Goal: Task Accomplishment & Management: Complete application form

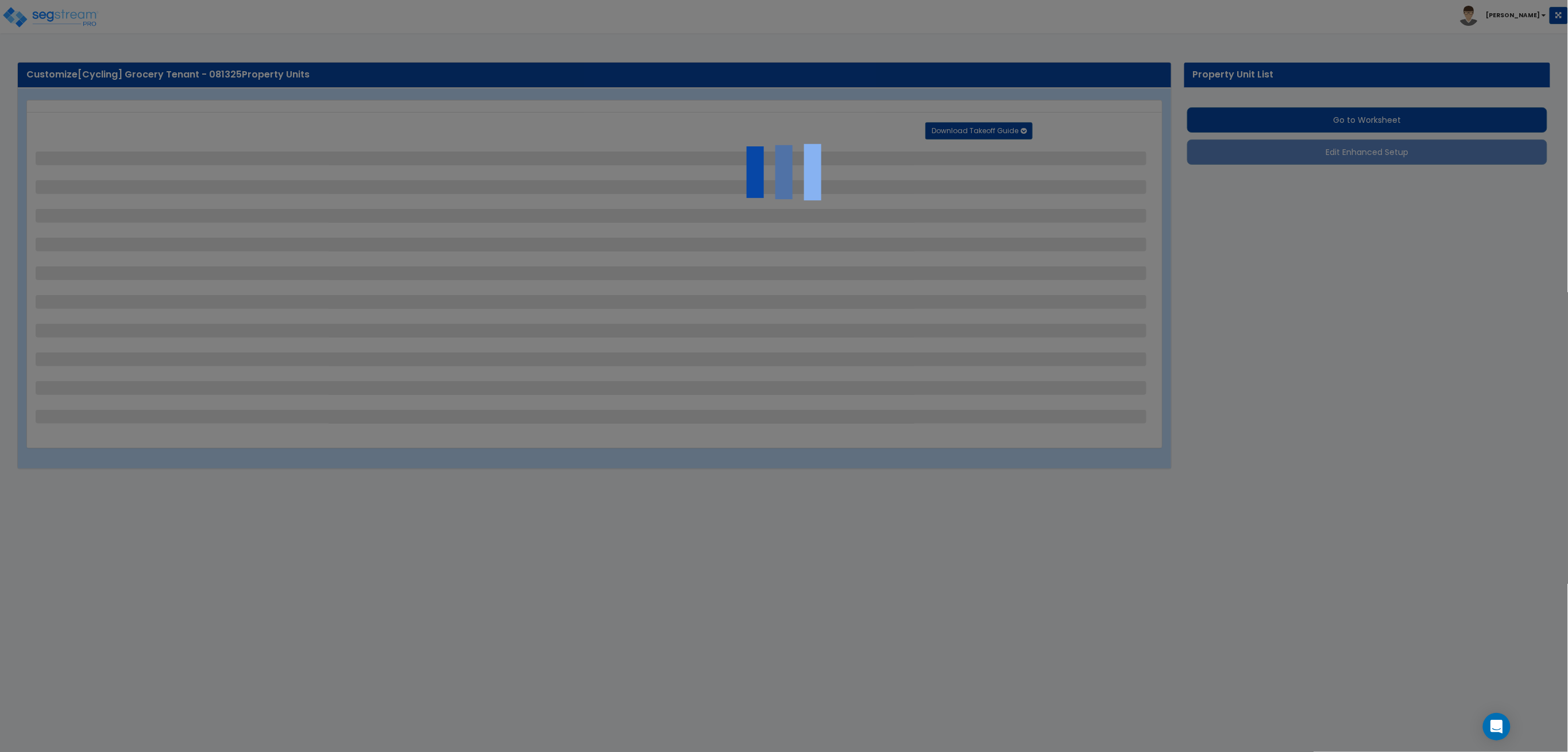
select select "1"
select select "2"
select select "1"
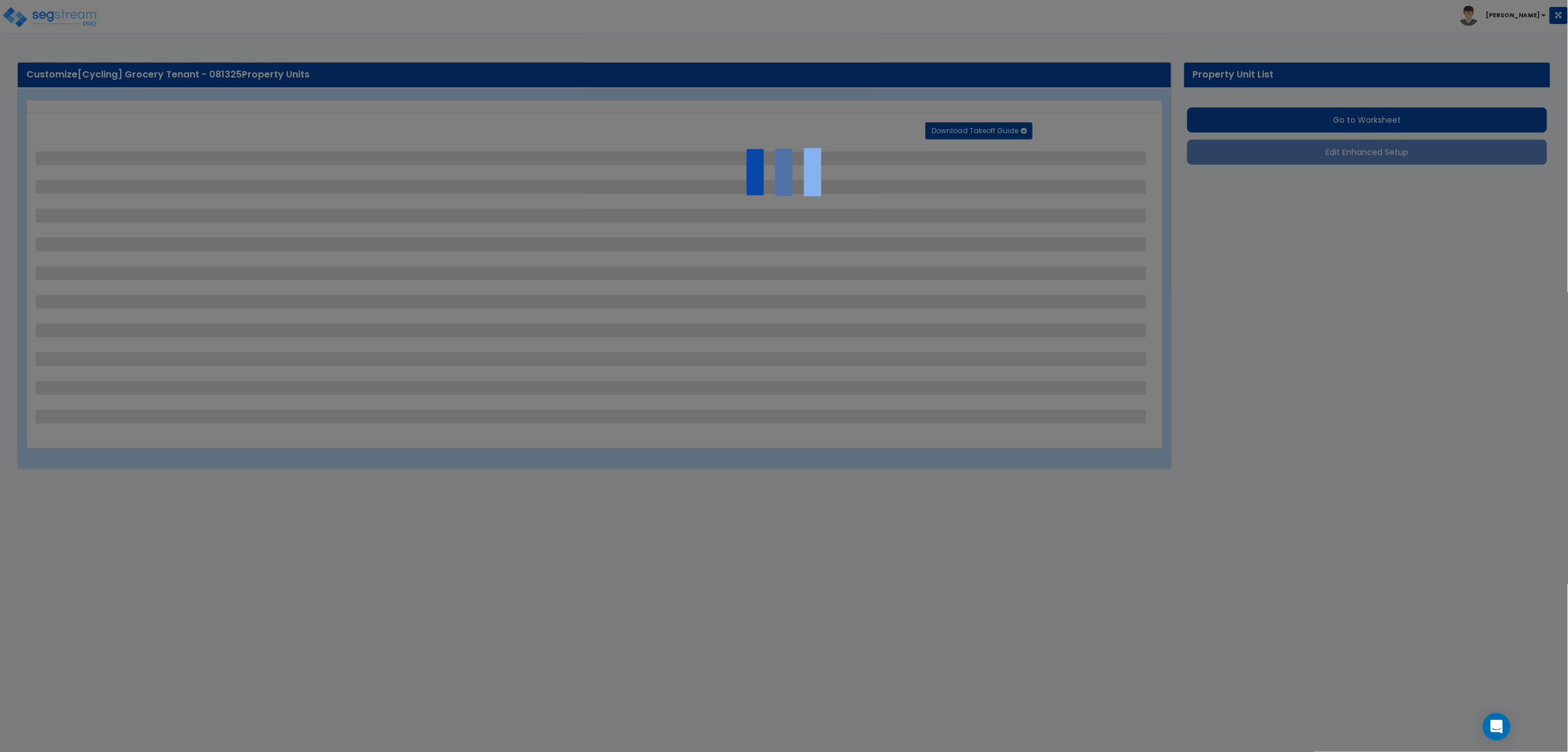
select select "2"
select select "1"
select select "2"
select select "4"
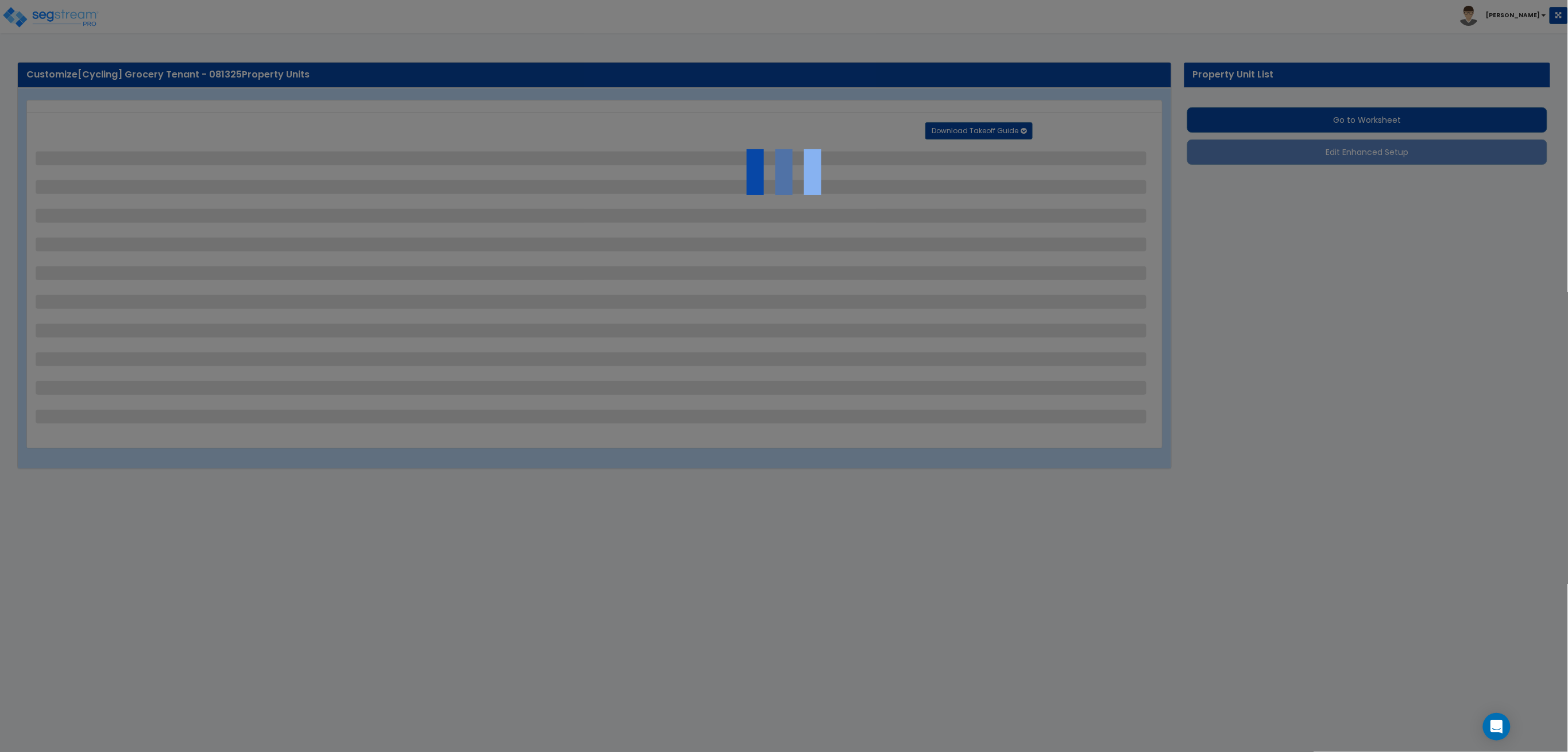
select select "2"
select select "4"
select select "1"
select select "3"
select select "1"
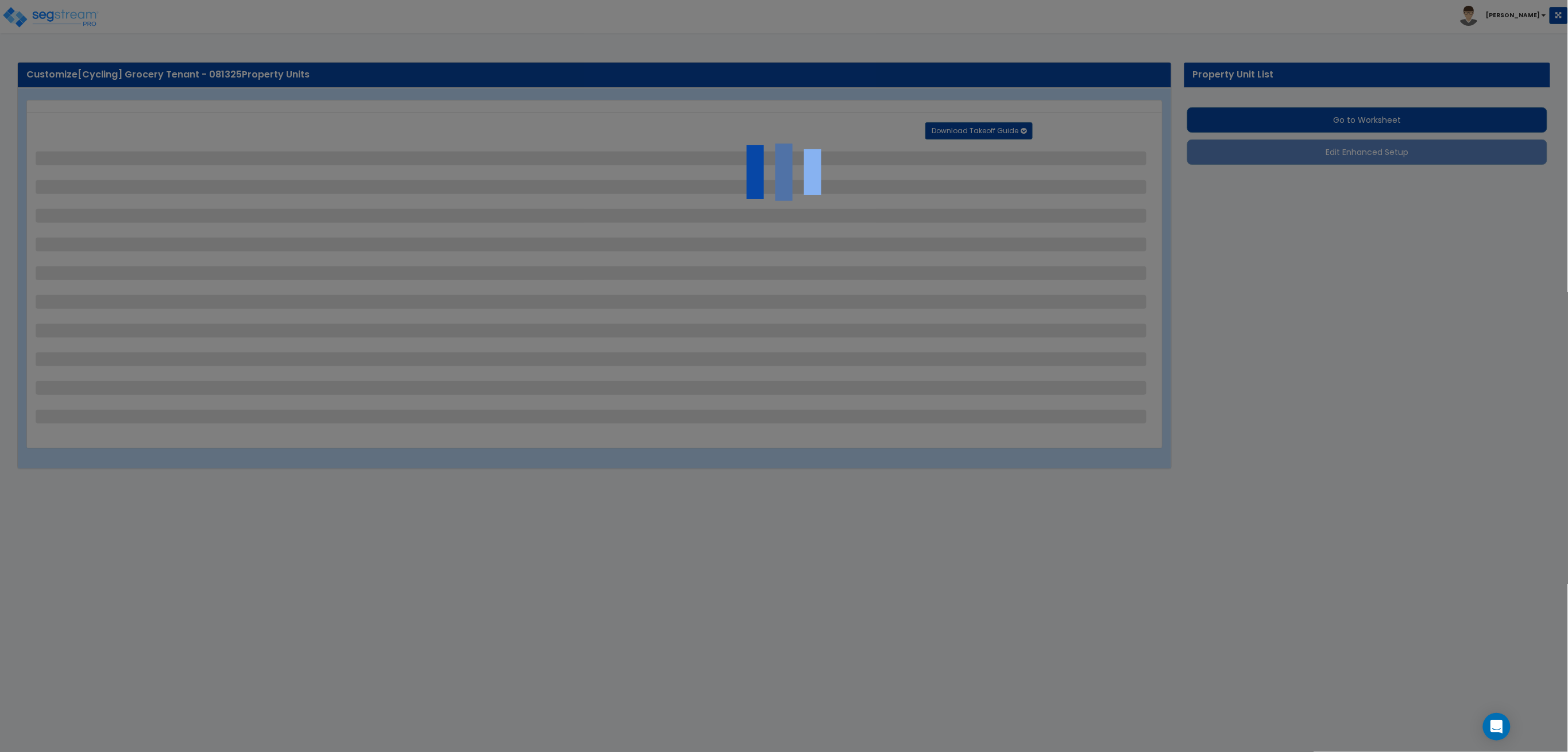
select select "2"
select select "3"
select select "1"
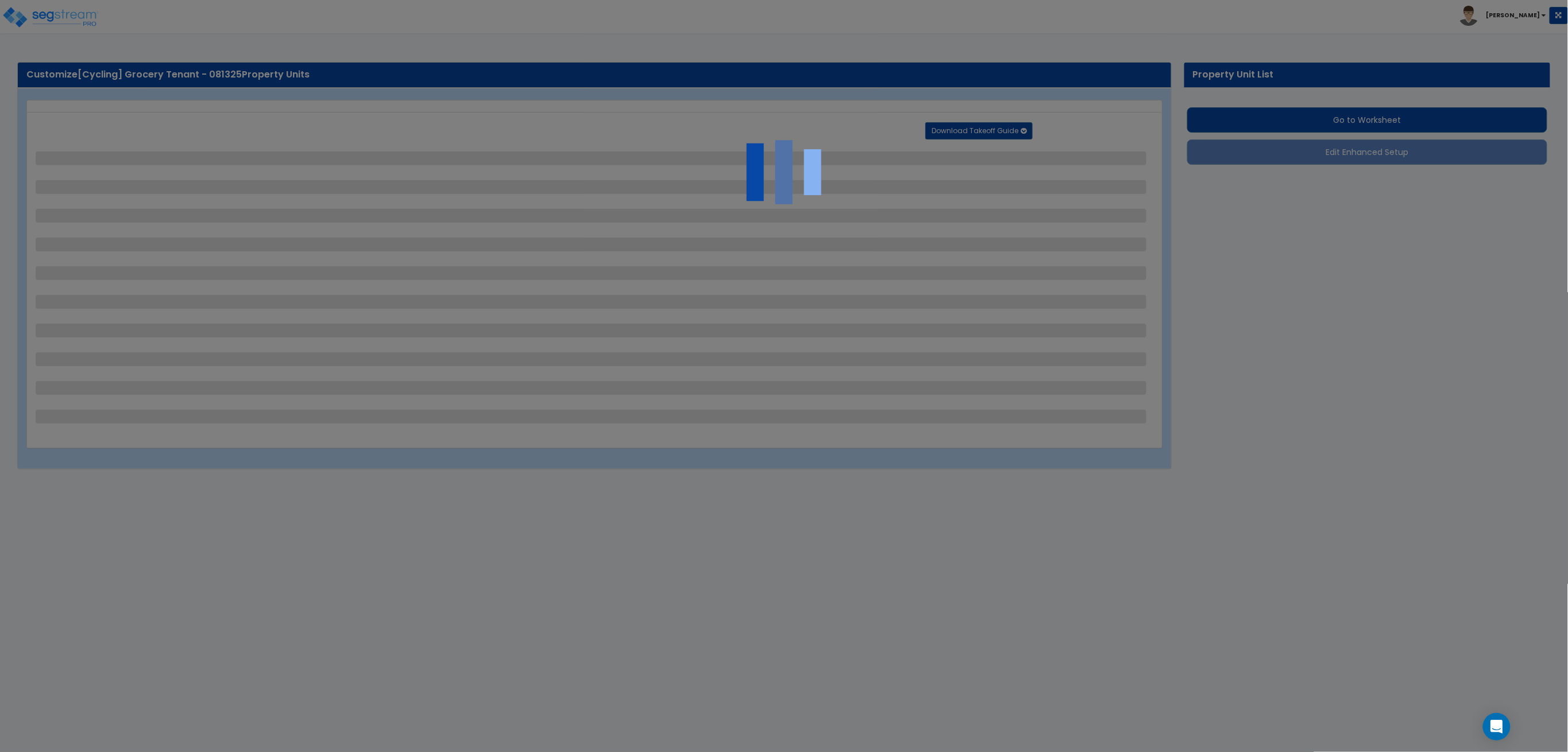
select select "1"
select select "5"
select select "2"
select select "1"
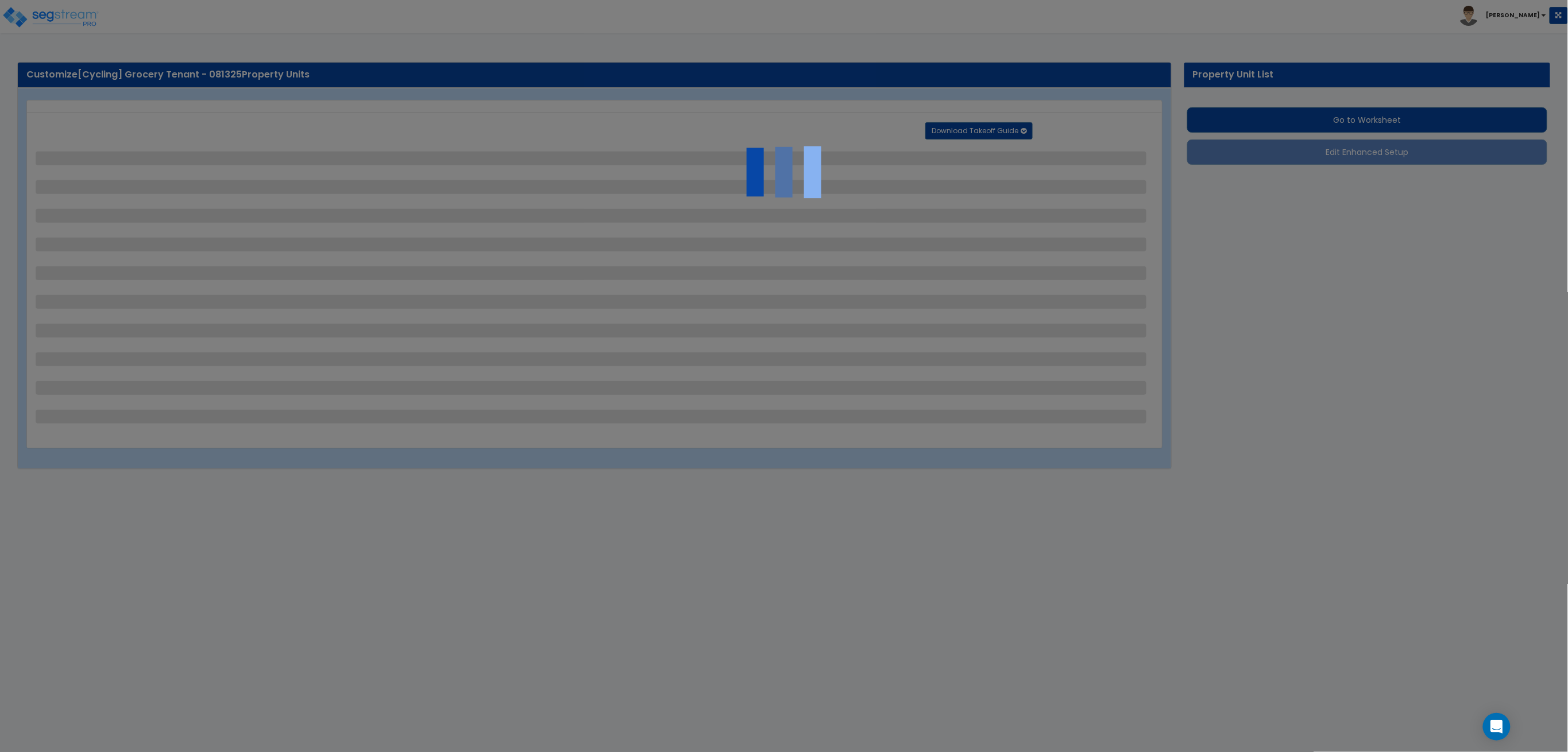
select select "1"
select select "2"
select select "1"
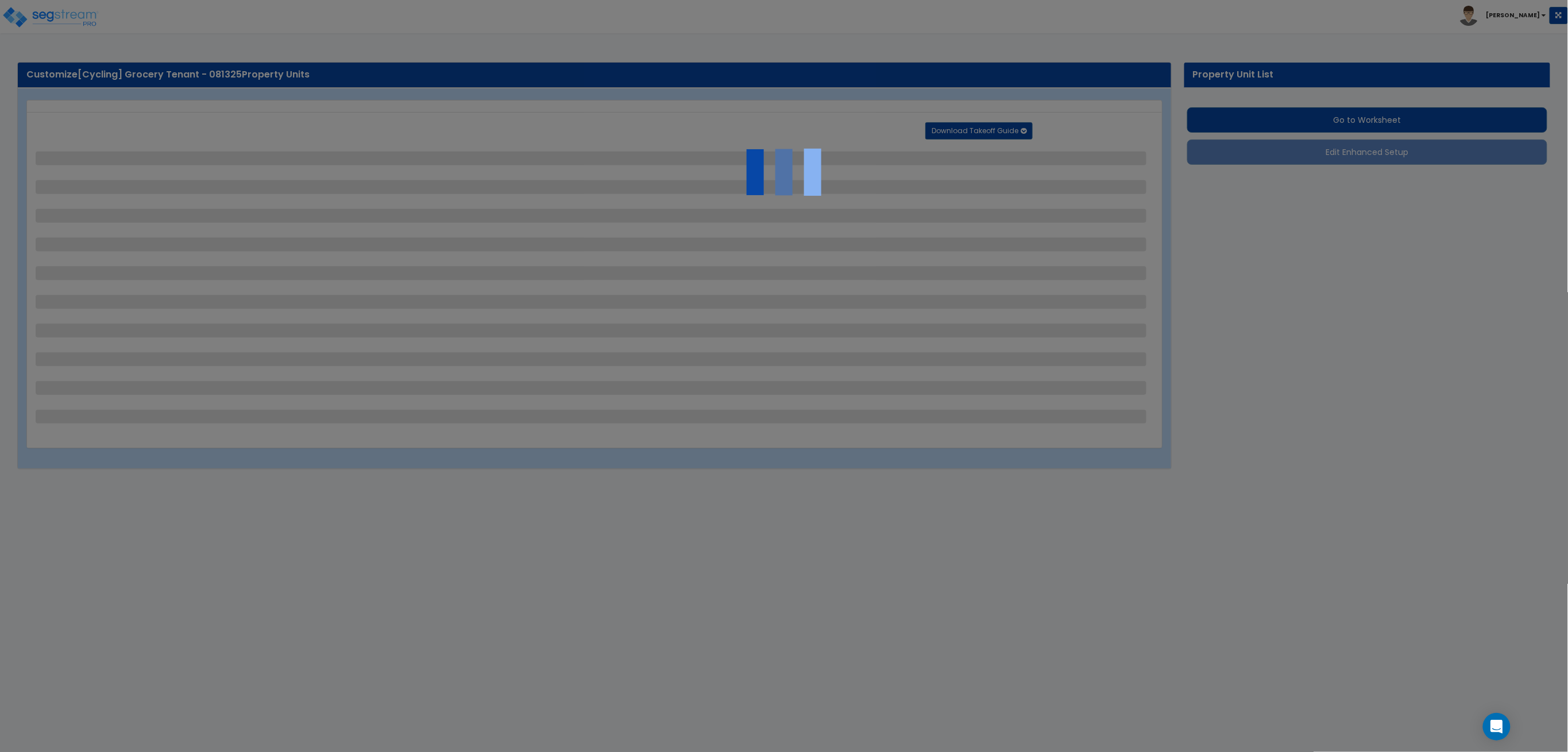
select select "1"
select select "3"
select select "1"
select select "2"
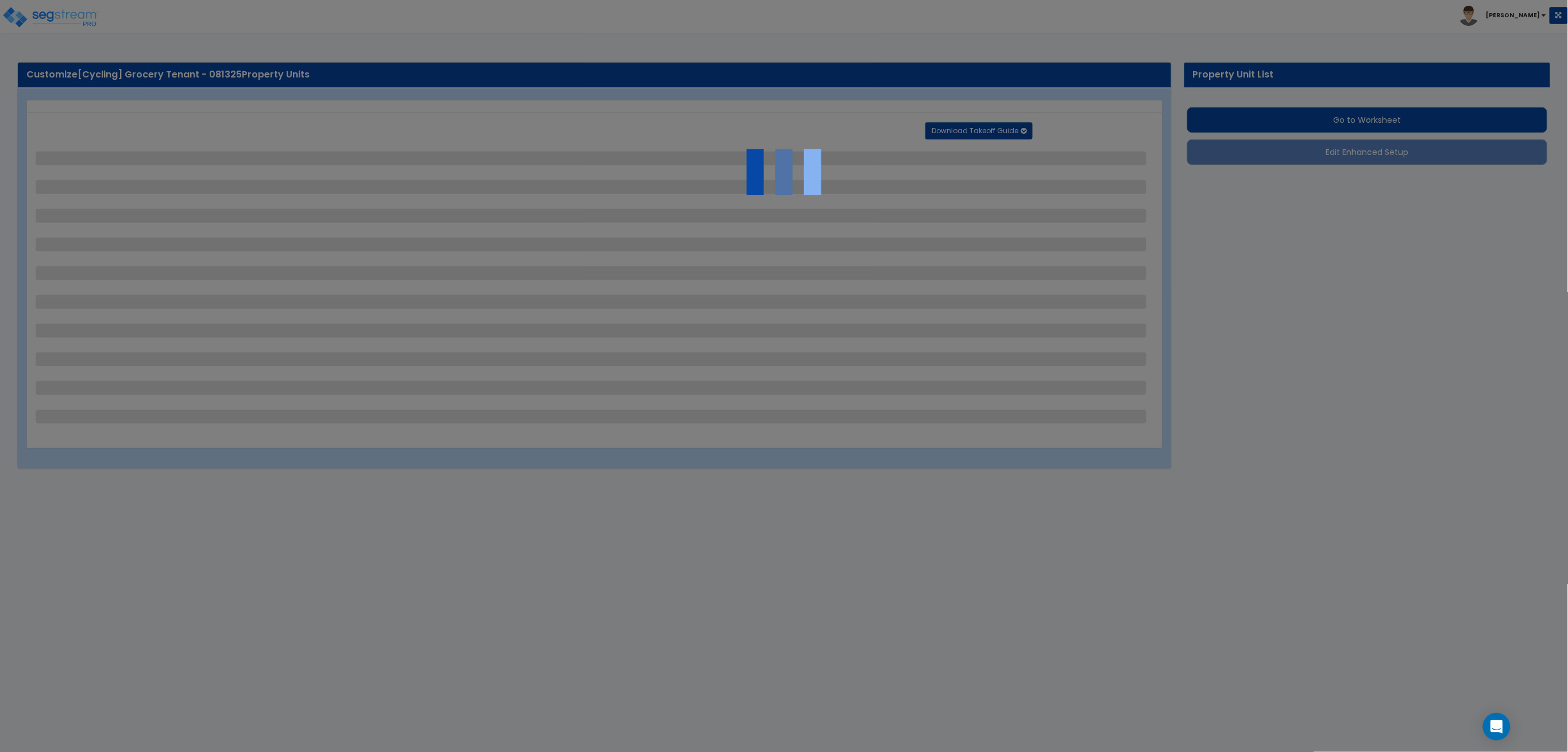
select select "4"
select select "1"
select select "2"
select select "3"
select select "1"
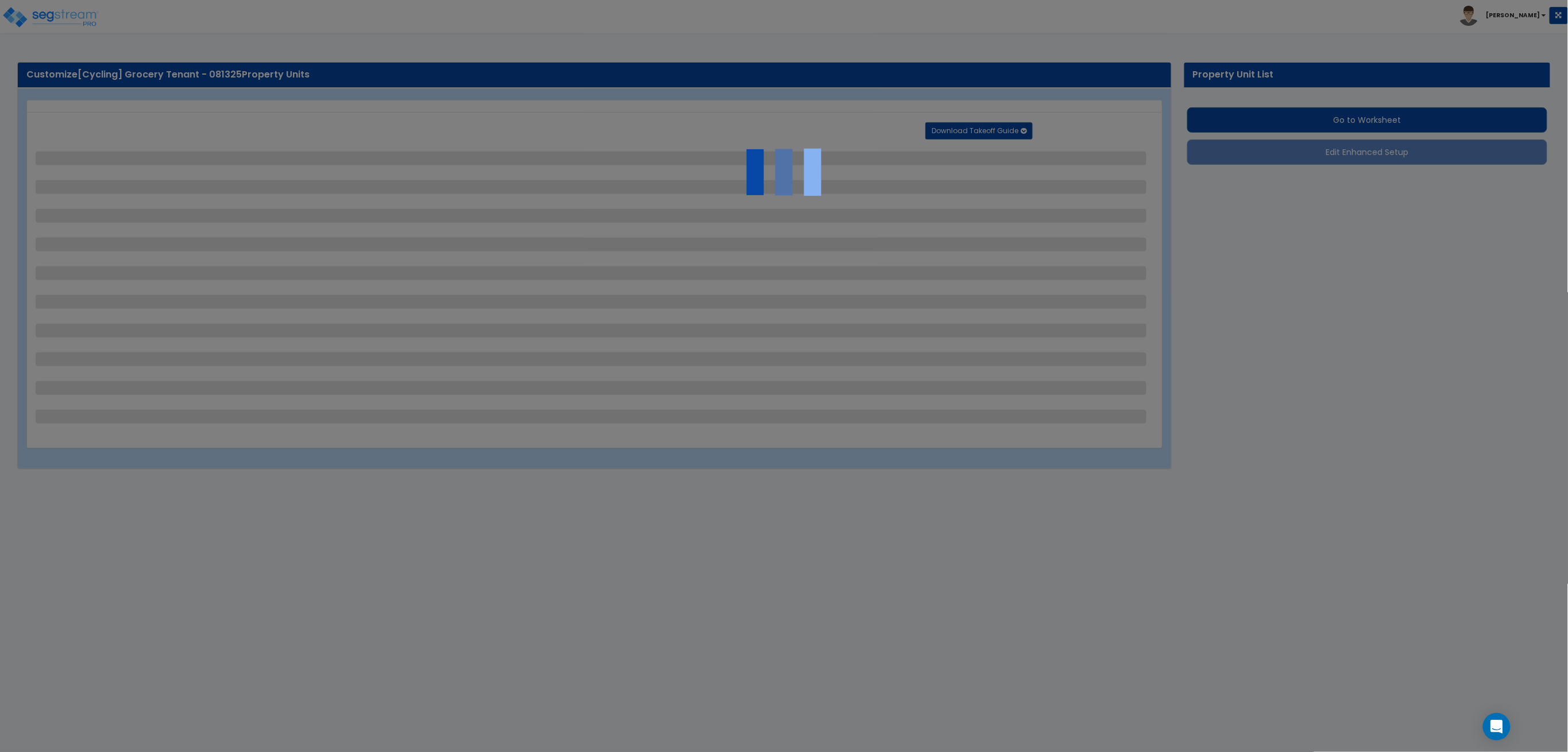
select select "1"
select select "2"
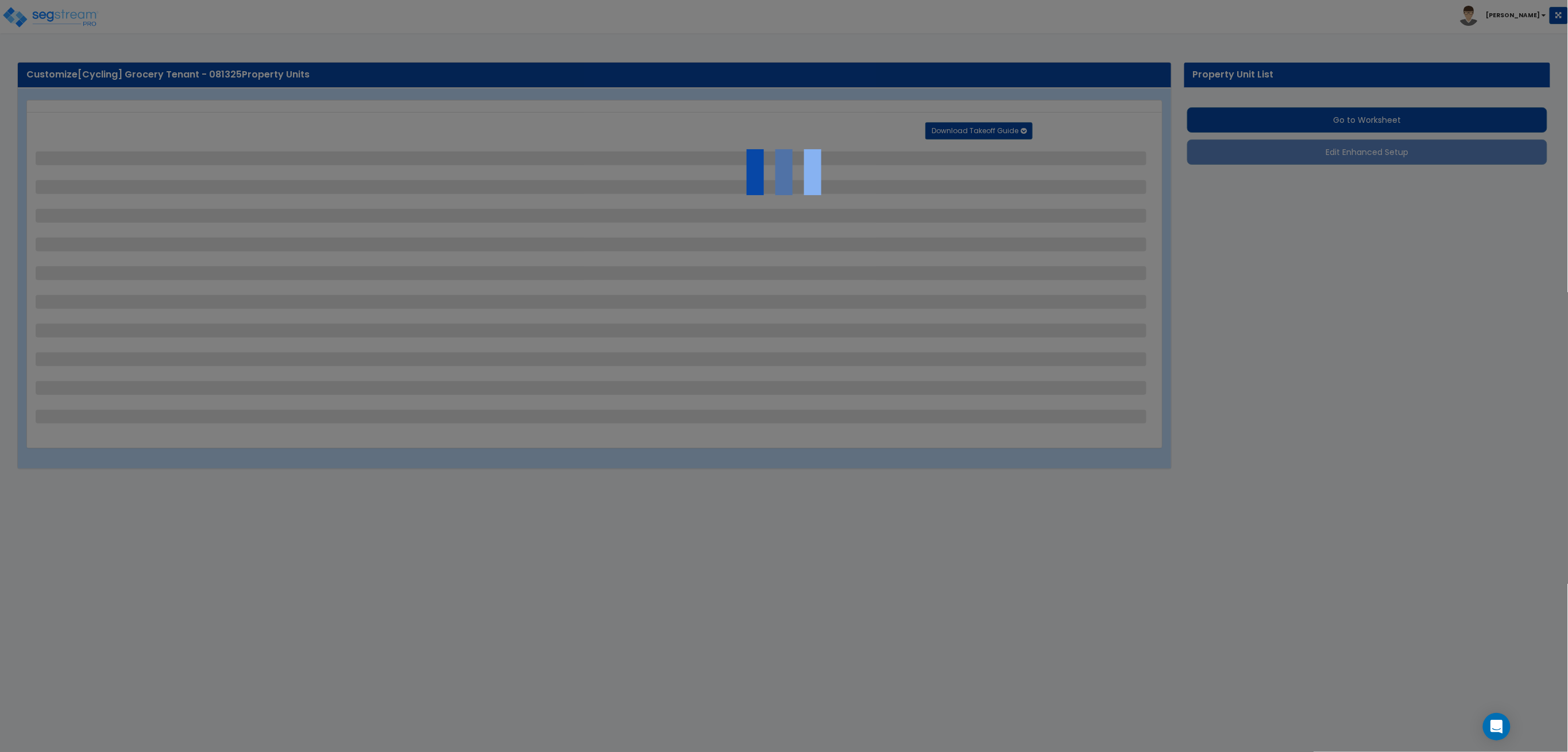
select select "2"
select select "3"
select select "4"
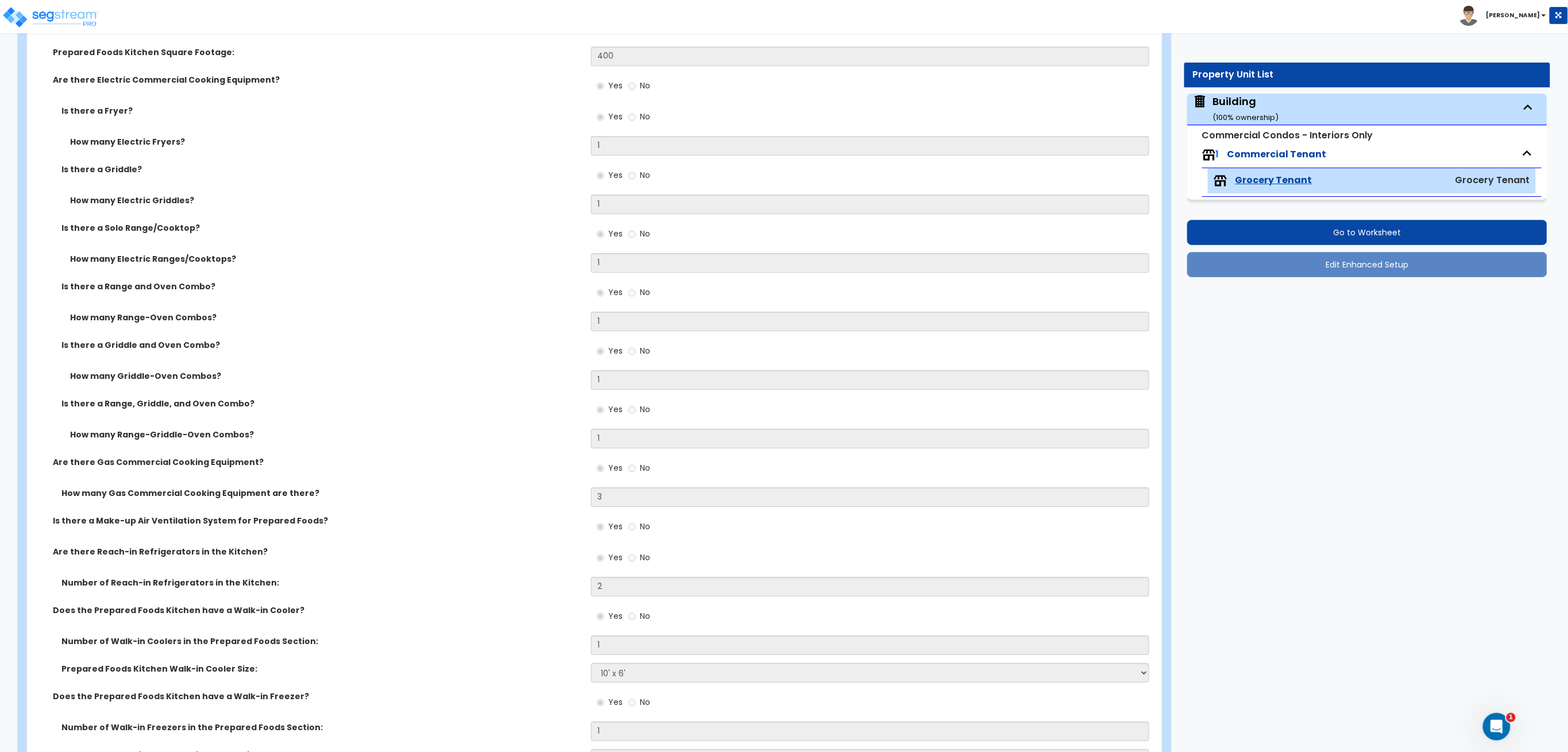
scroll to position [1893, 0]
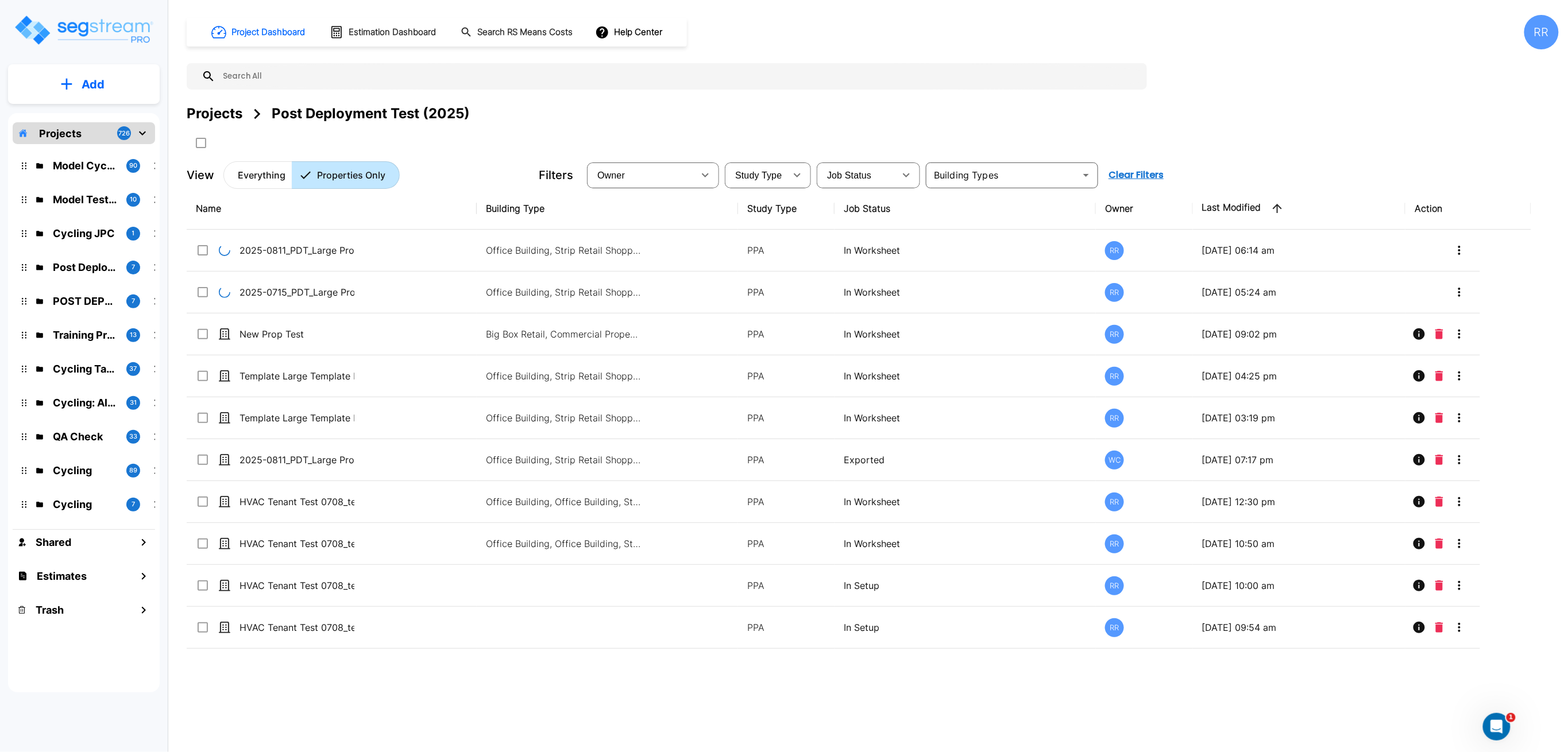
drag, startPoint x: 604, startPoint y: 111, endPoint x: 607, endPoint y: 138, distance: 27.2
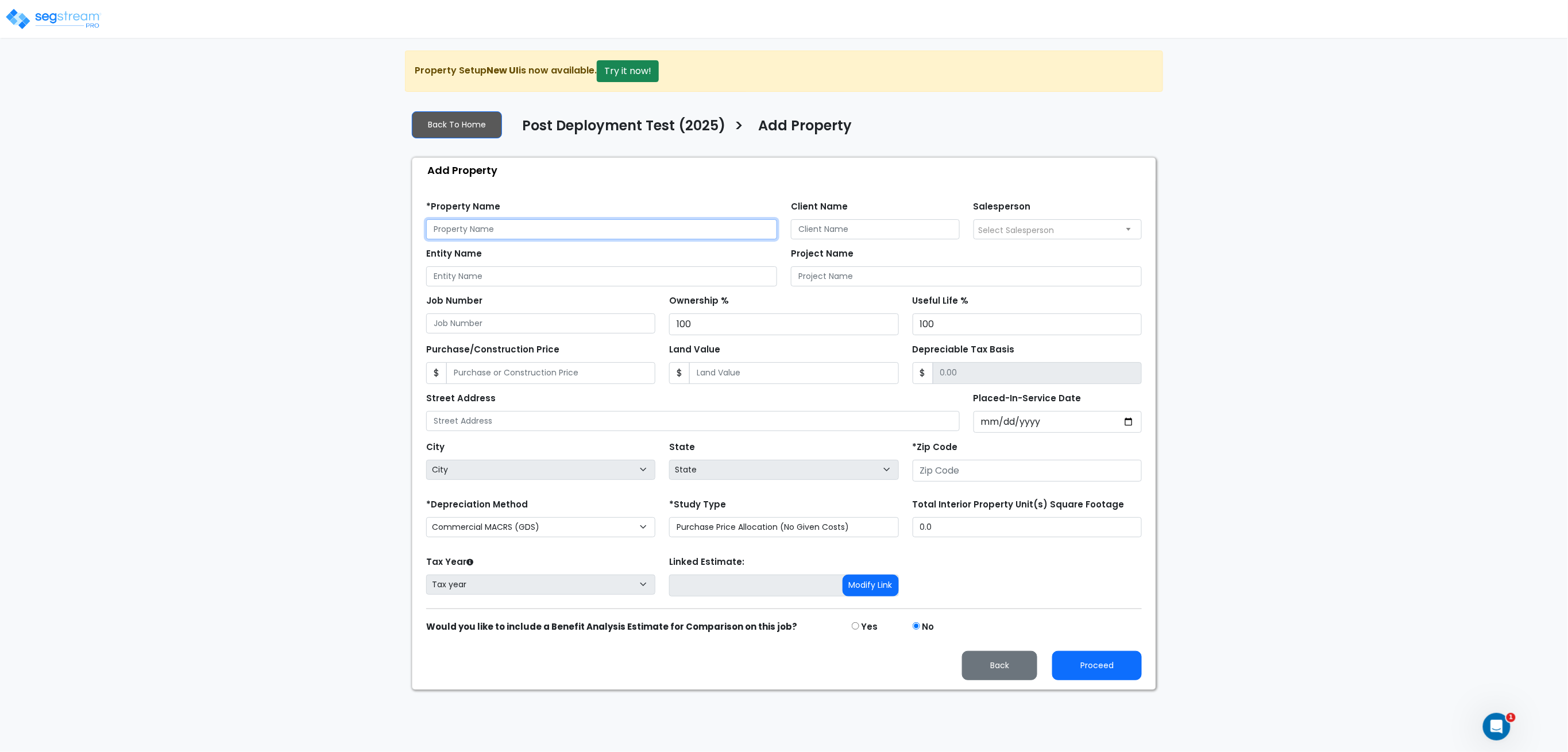
click at [549, 226] on input "text" at bounding box center [601, 229] width 351 height 20
type input "HVAC Commercial Tenants TEST"
click at [960, 473] on input "number" at bounding box center [1027, 470] width 229 height 22
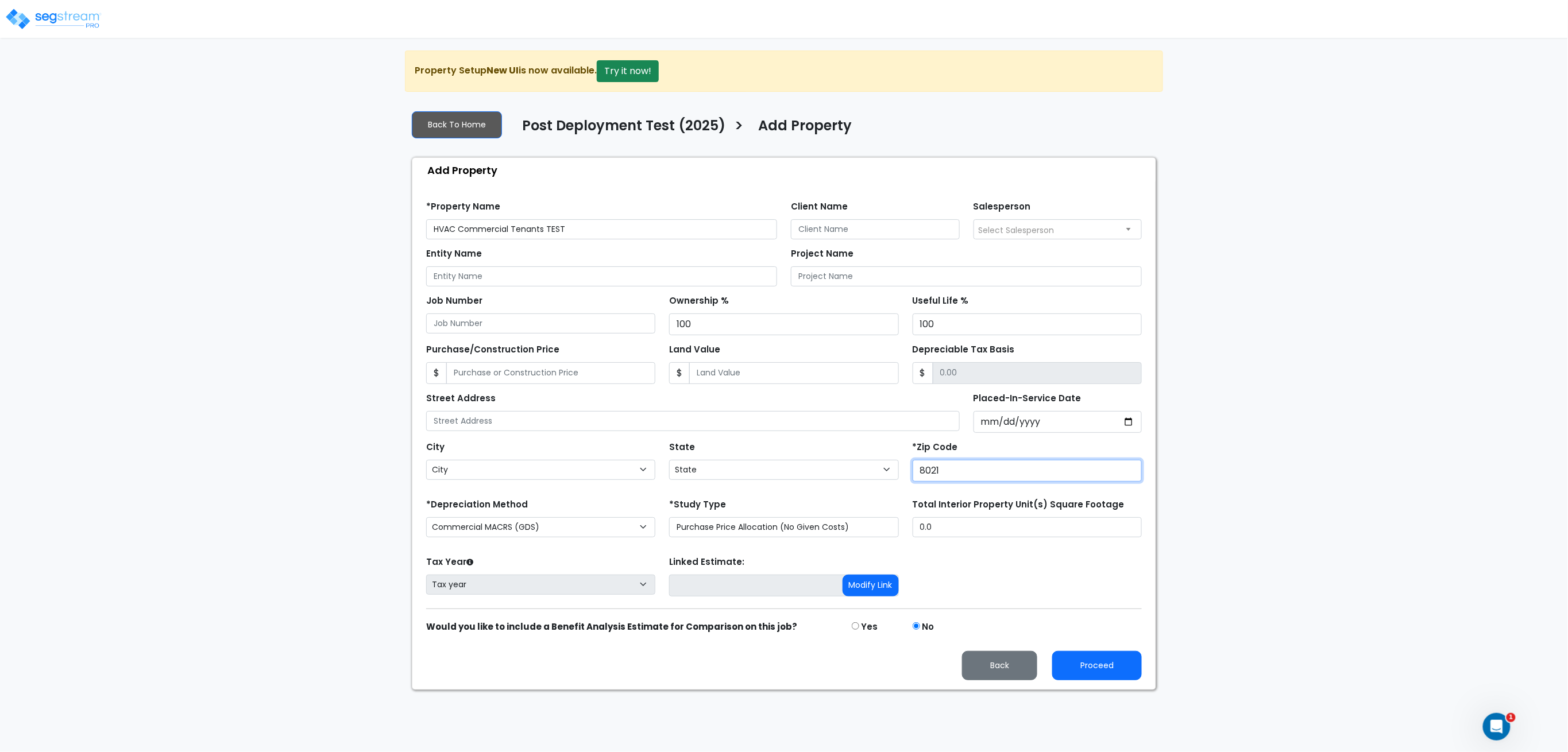
type input "80212"
select select "CO"
type input "80212"
click at [1084, 673] on button "Proceed" at bounding box center [1097, 665] width 90 height 29
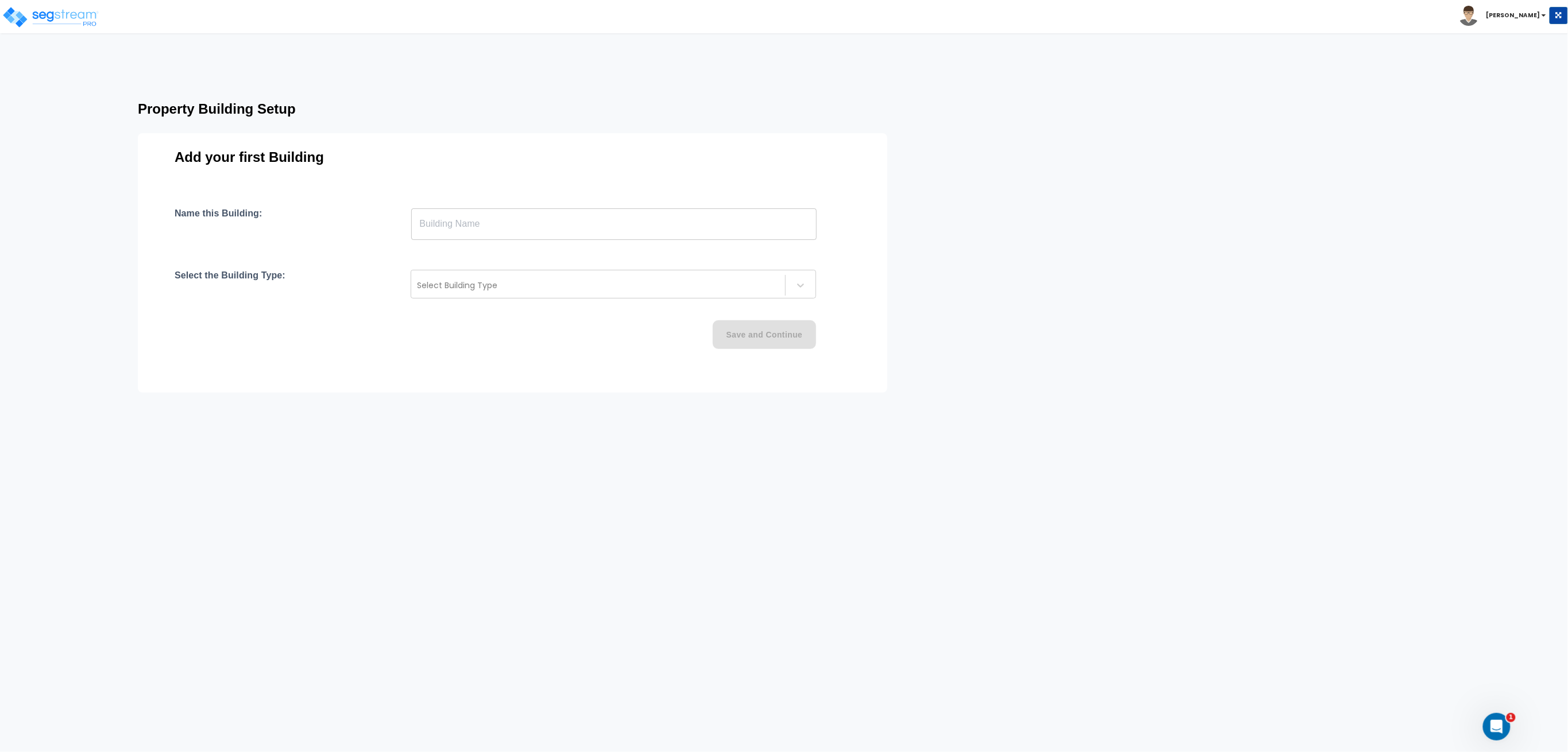
click at [572, 237] on input "text" at bounding box center [614, 224] width 406 height 32
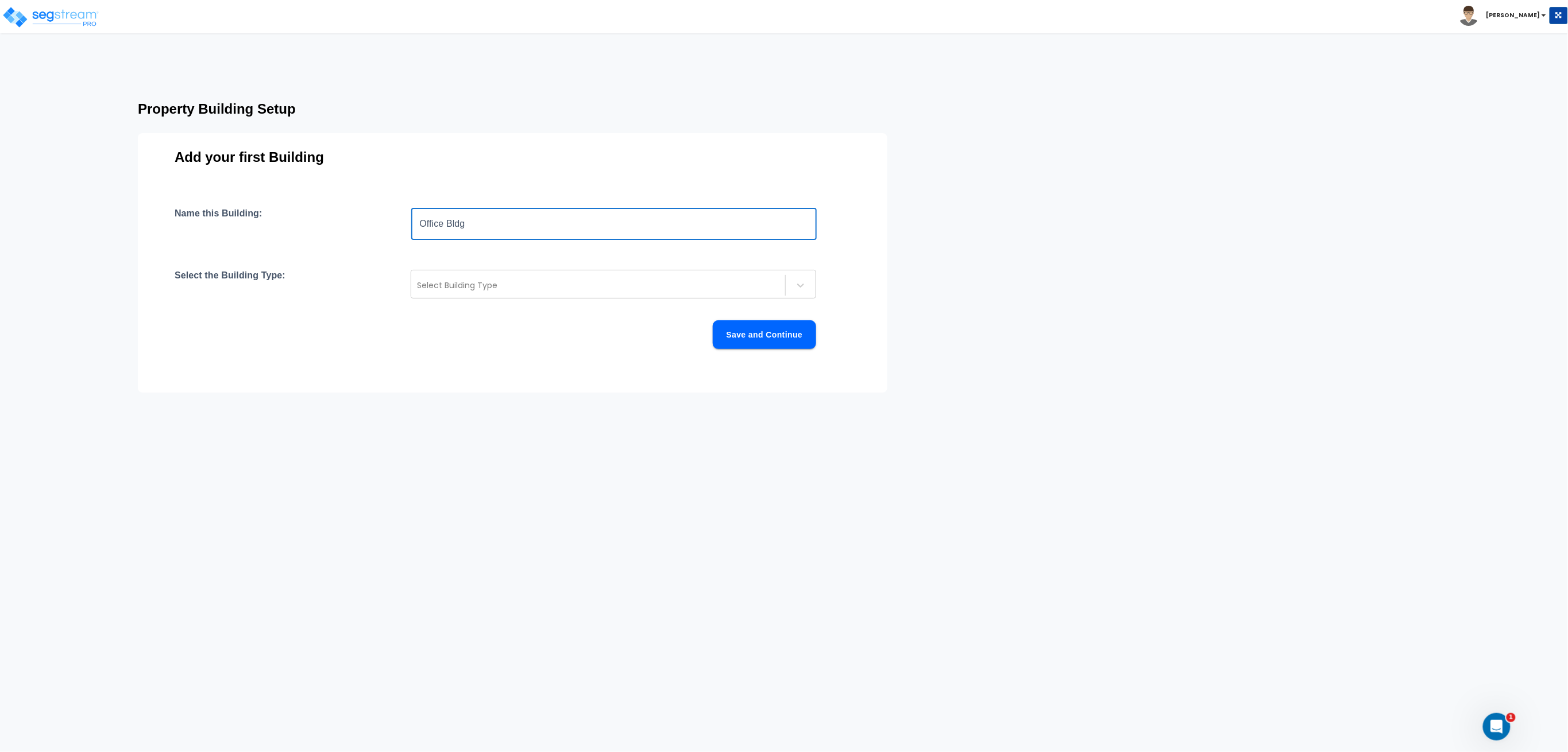
type input "Office Bldg"
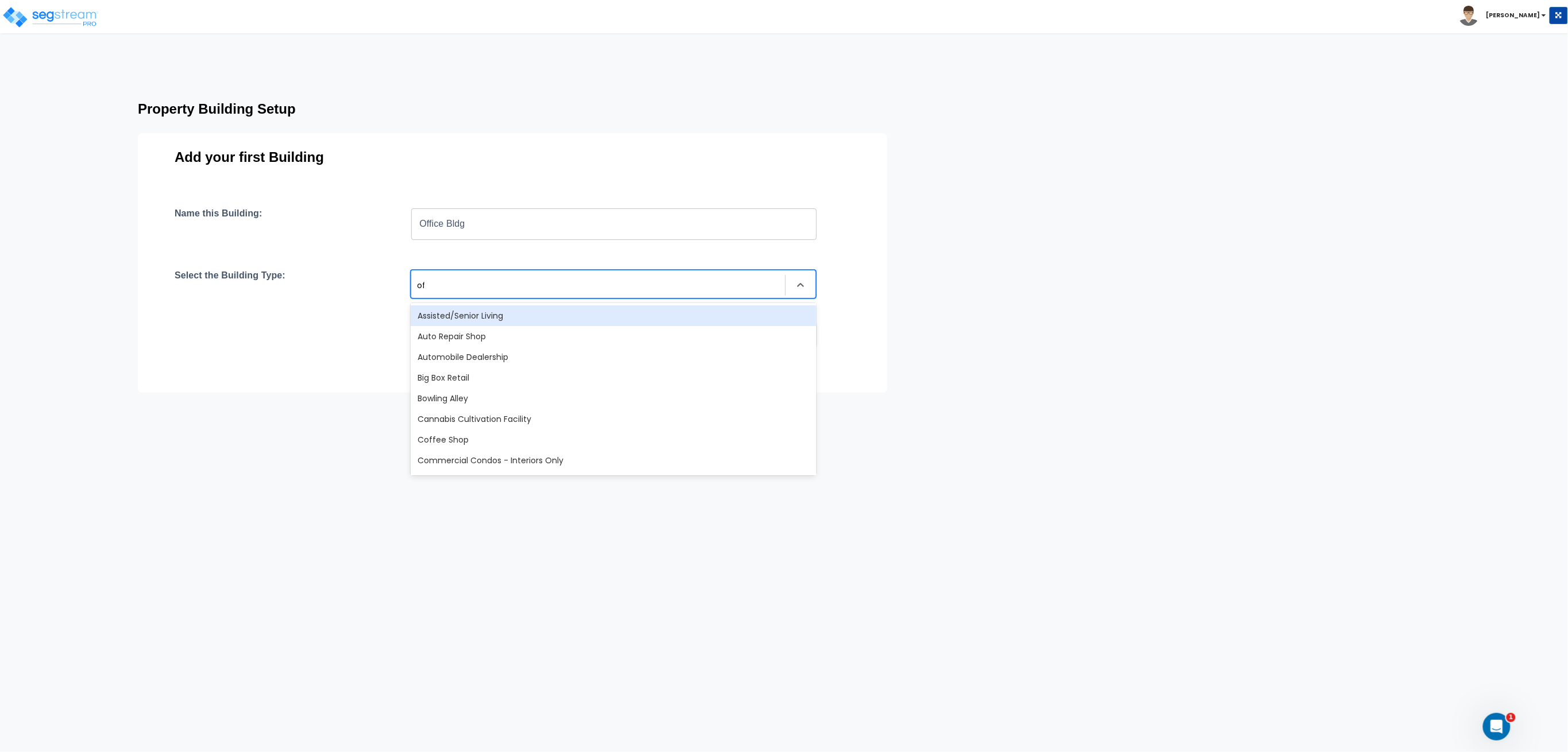
type input "off"
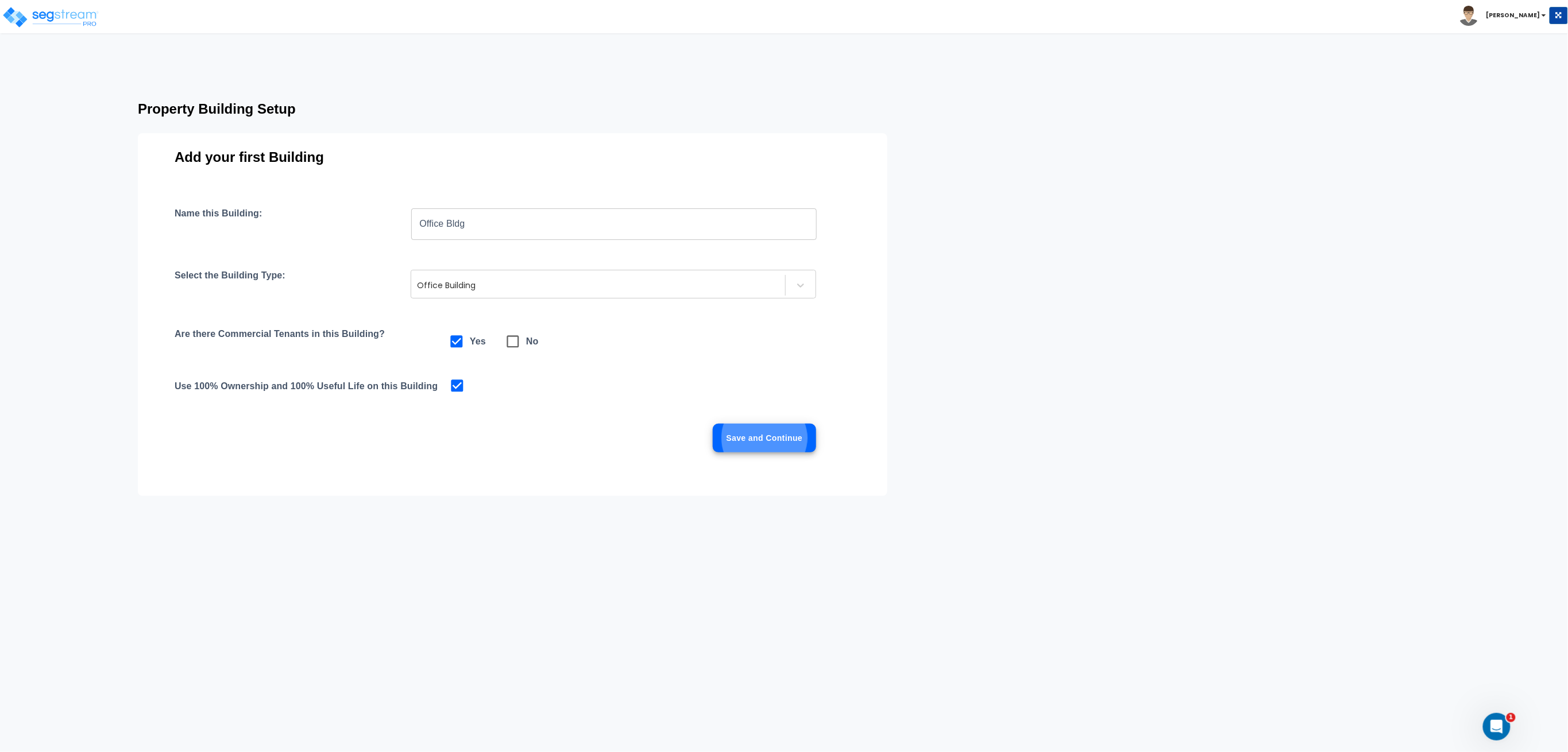
click button "Save and Continue" at bounding box center [764, 438] width 103 height 28
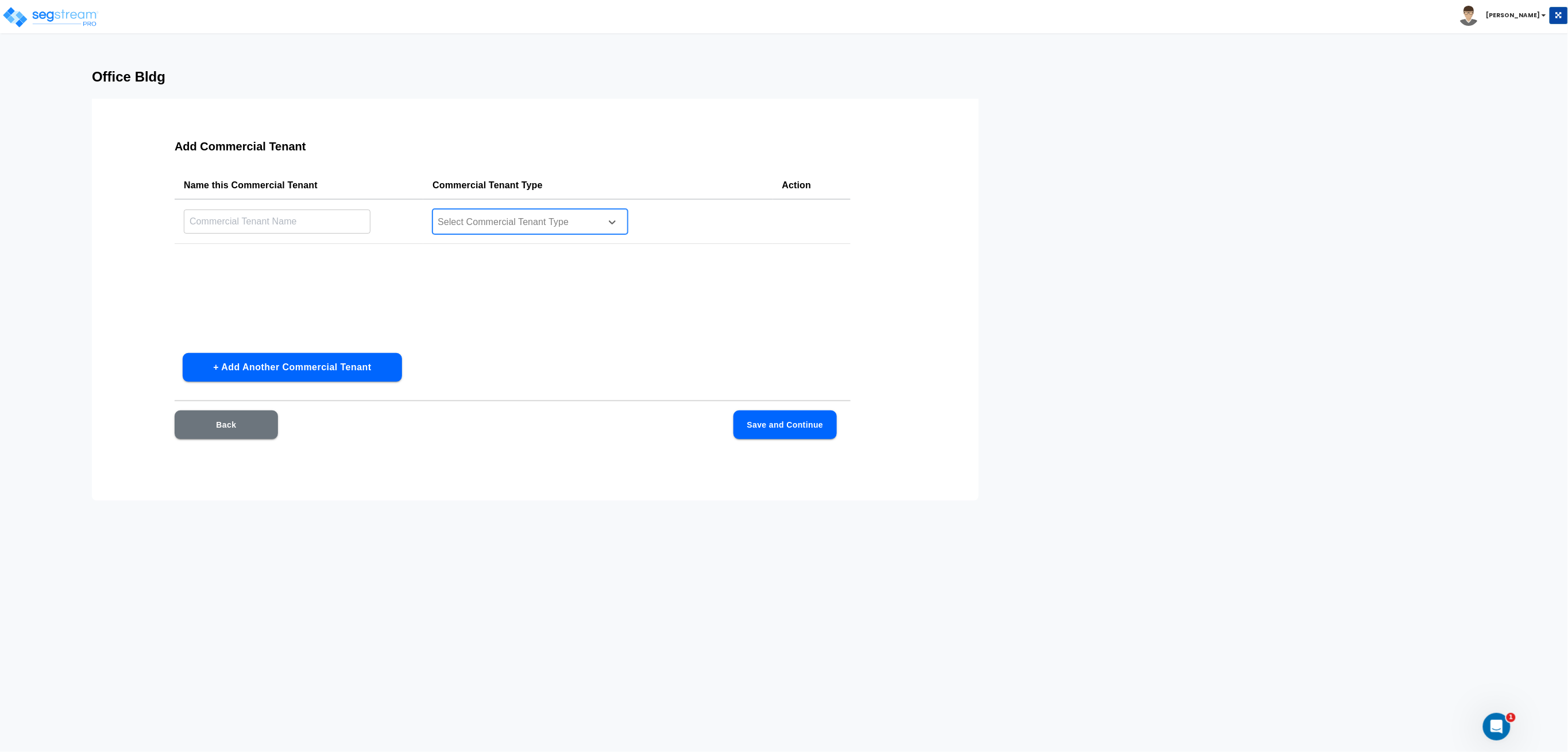
click at [512, 218] on div at bounding box center [515, 222] width 157 height 15
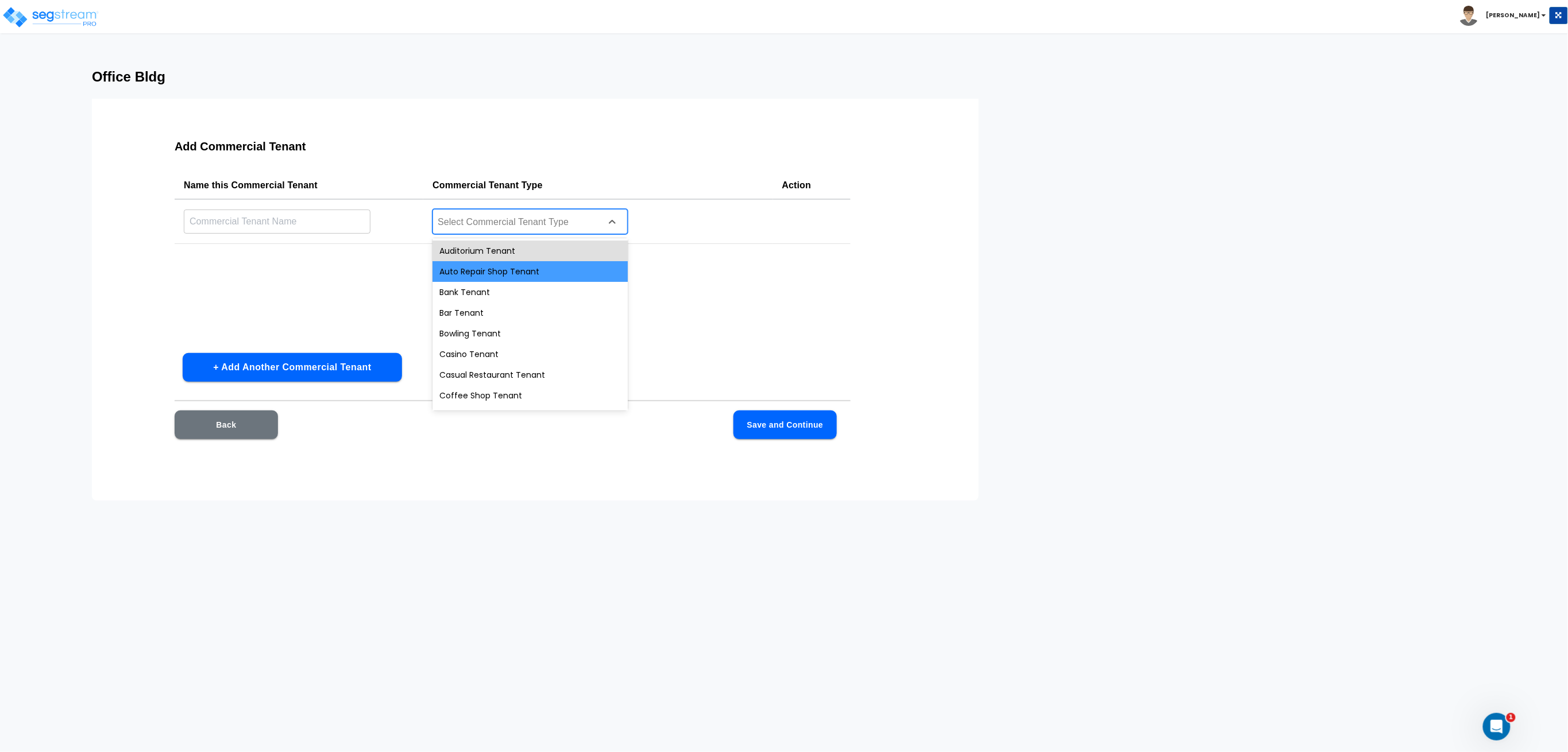
scroll to position [76, 0]
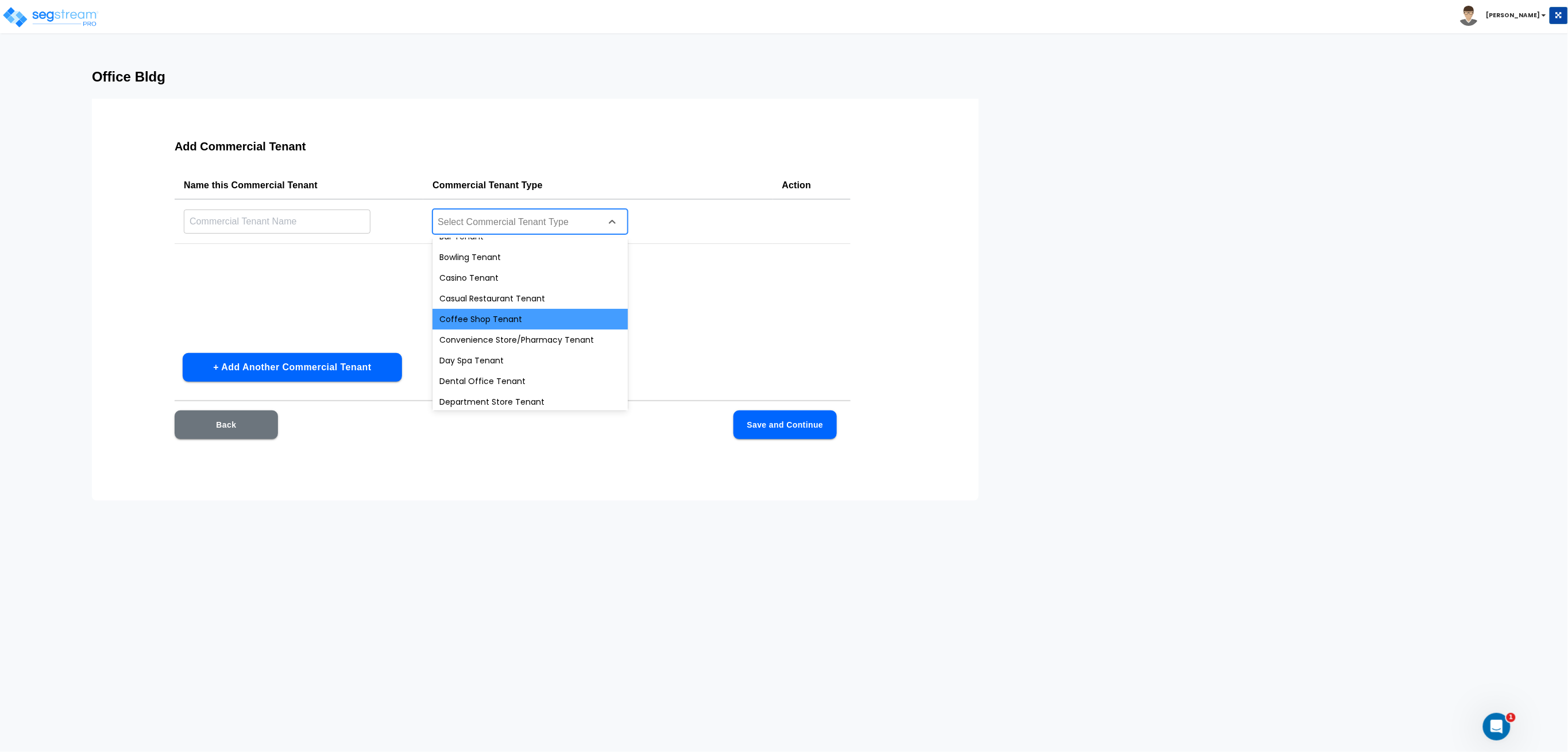
click at [490, 321] on div "Coffee Shop Tenant" at bounding box center [529, 319] width 195 height 20
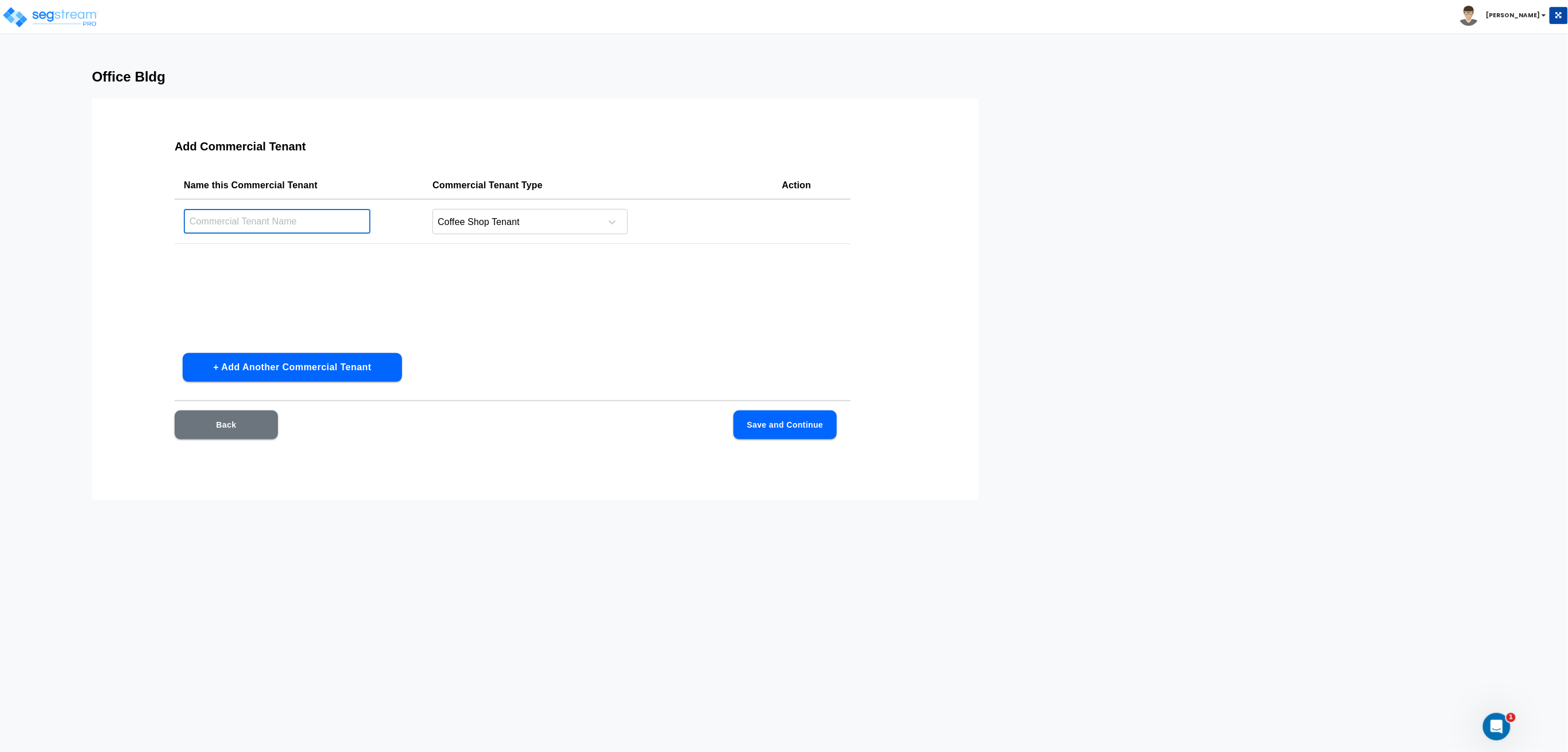
click at [292, 225] on input "text" at bounding box center [277, 222] width 186 height 25
click at [254, 424] on button "Back" at bounding box center [226, 425] width 103 height 28
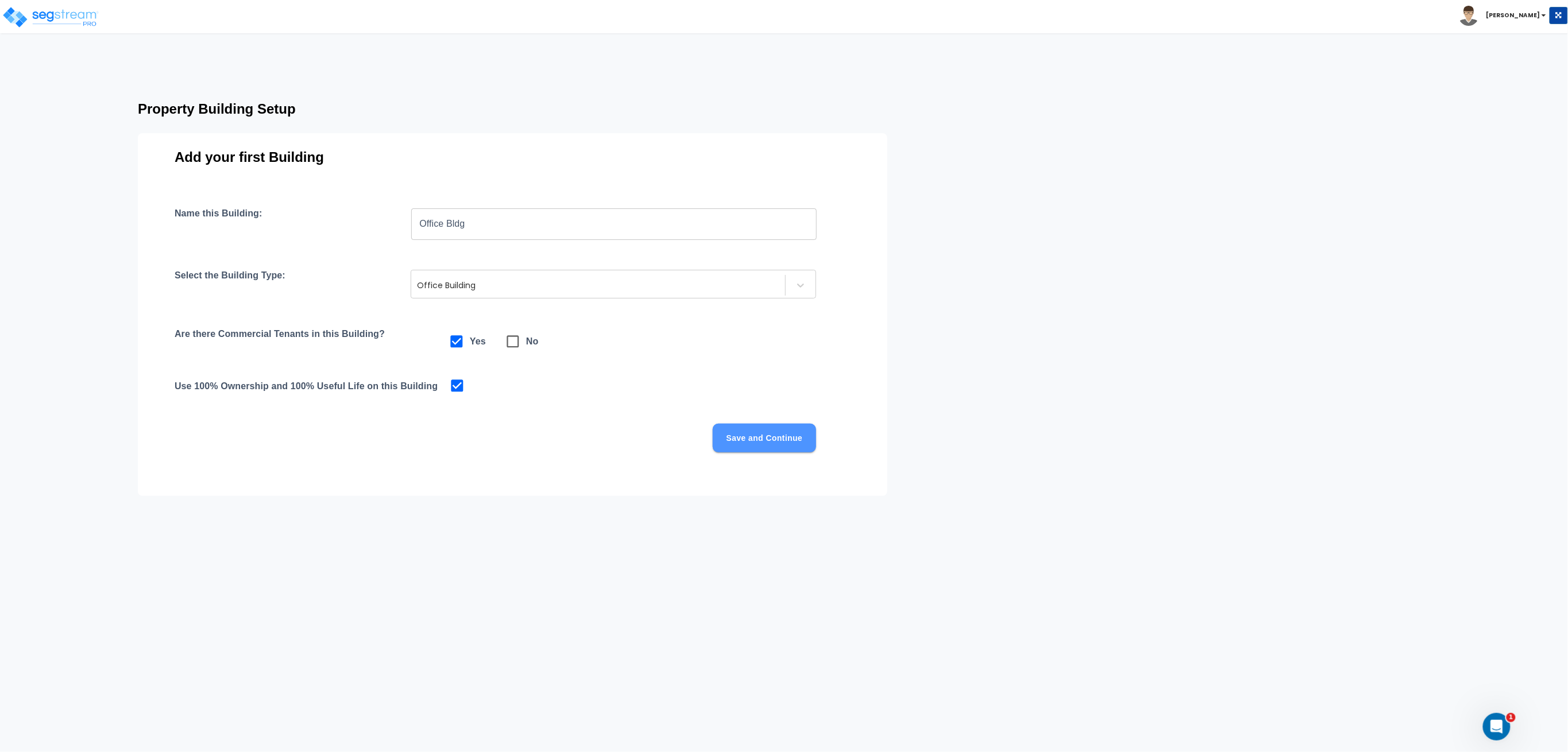
click at [769, 434] on button "Save and Continue" at bounding box center [764, 438] width 103 height 28
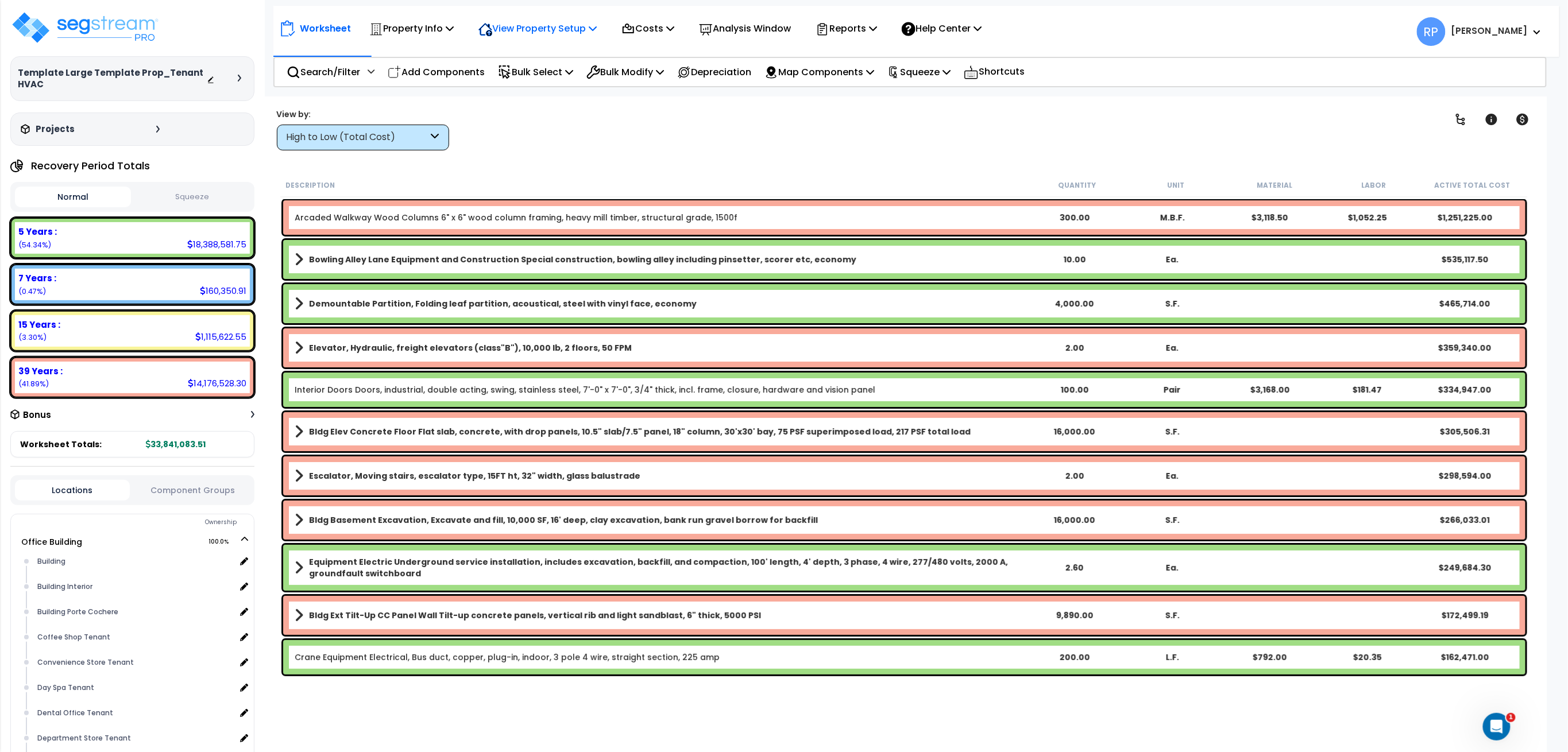
click at [454, 28] on p "View Property Setup" at bounding box center [411, 28] width 84 height 15
click at [547, 80] on link "View Questionnaire" at bounding box center [529, 79] width 114 height 23
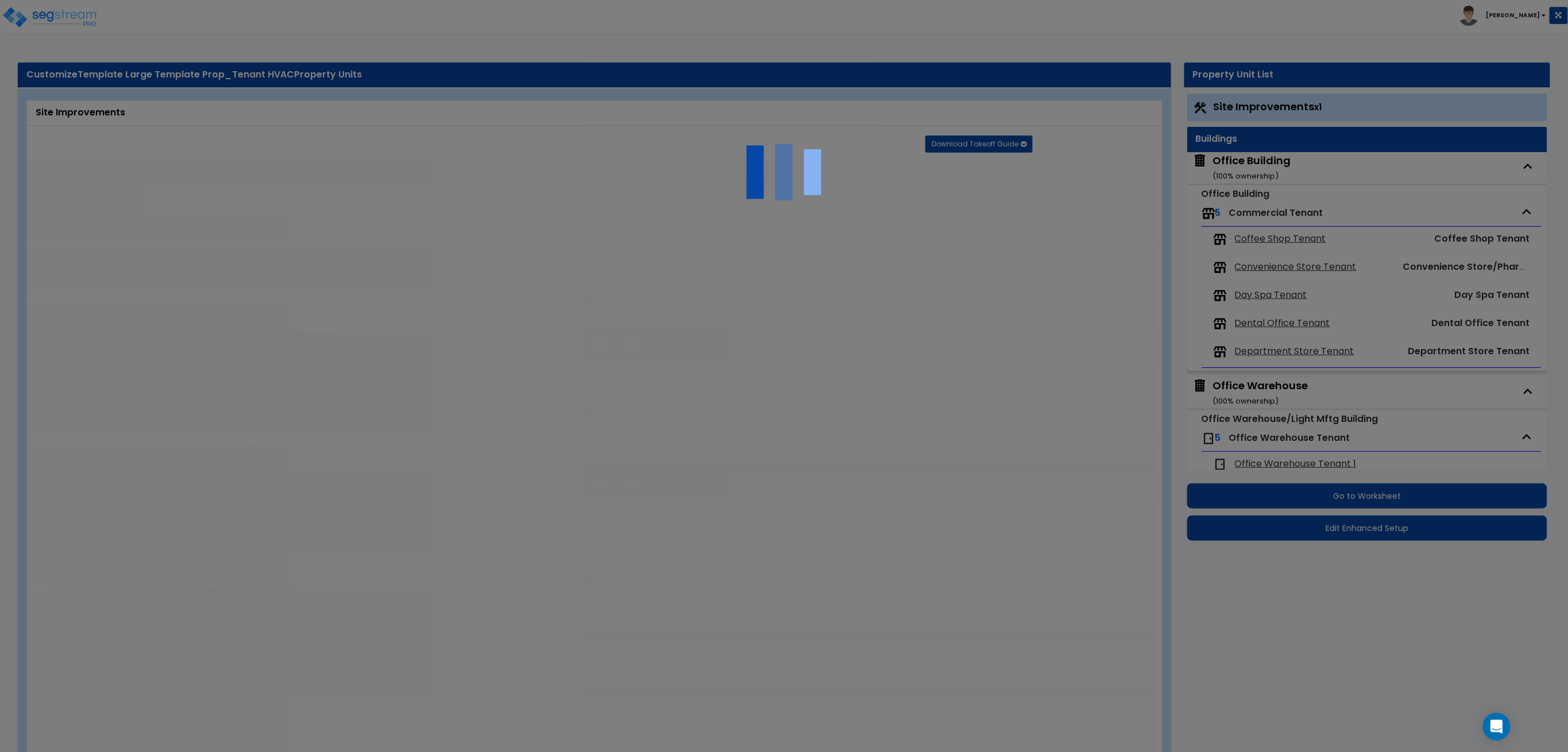
select select "2"
type input "150000"
select select "2"
type input "10000"
radio input "true"
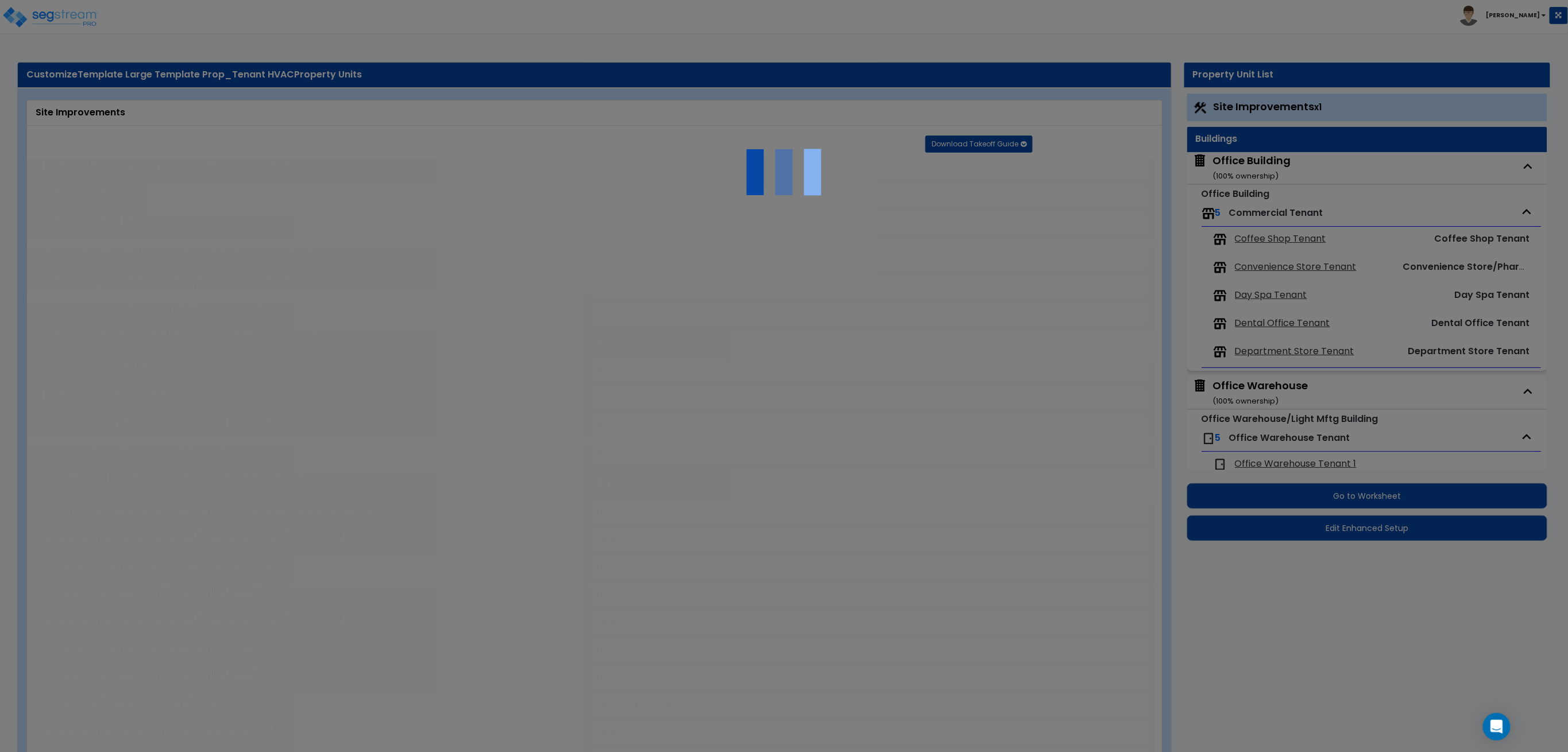
type input "50"
select select "2"
type input "10000"
radio input "true"
type input "50"
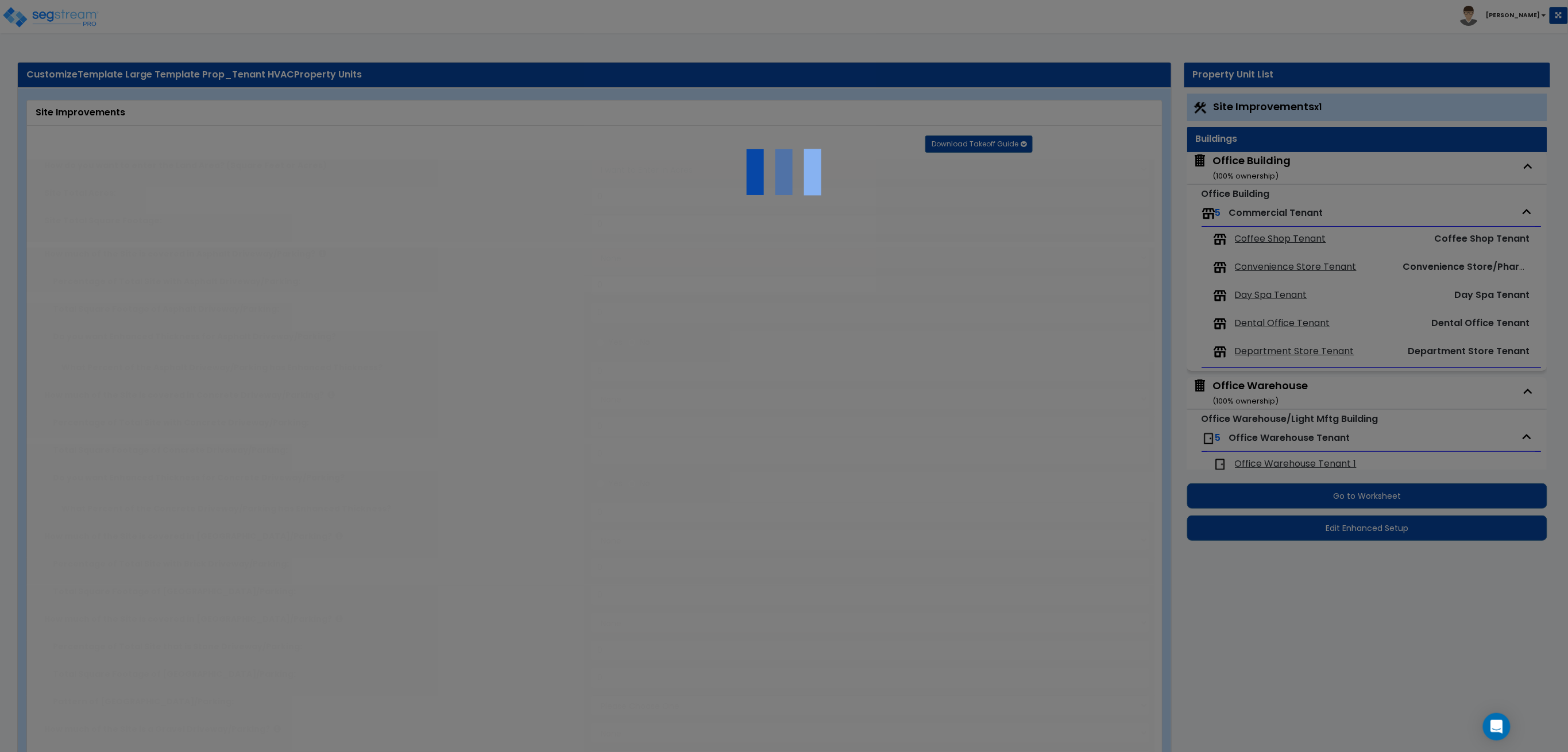
select select "2"
type input "5000"
select select "2"
type input "5000"
select select "2"
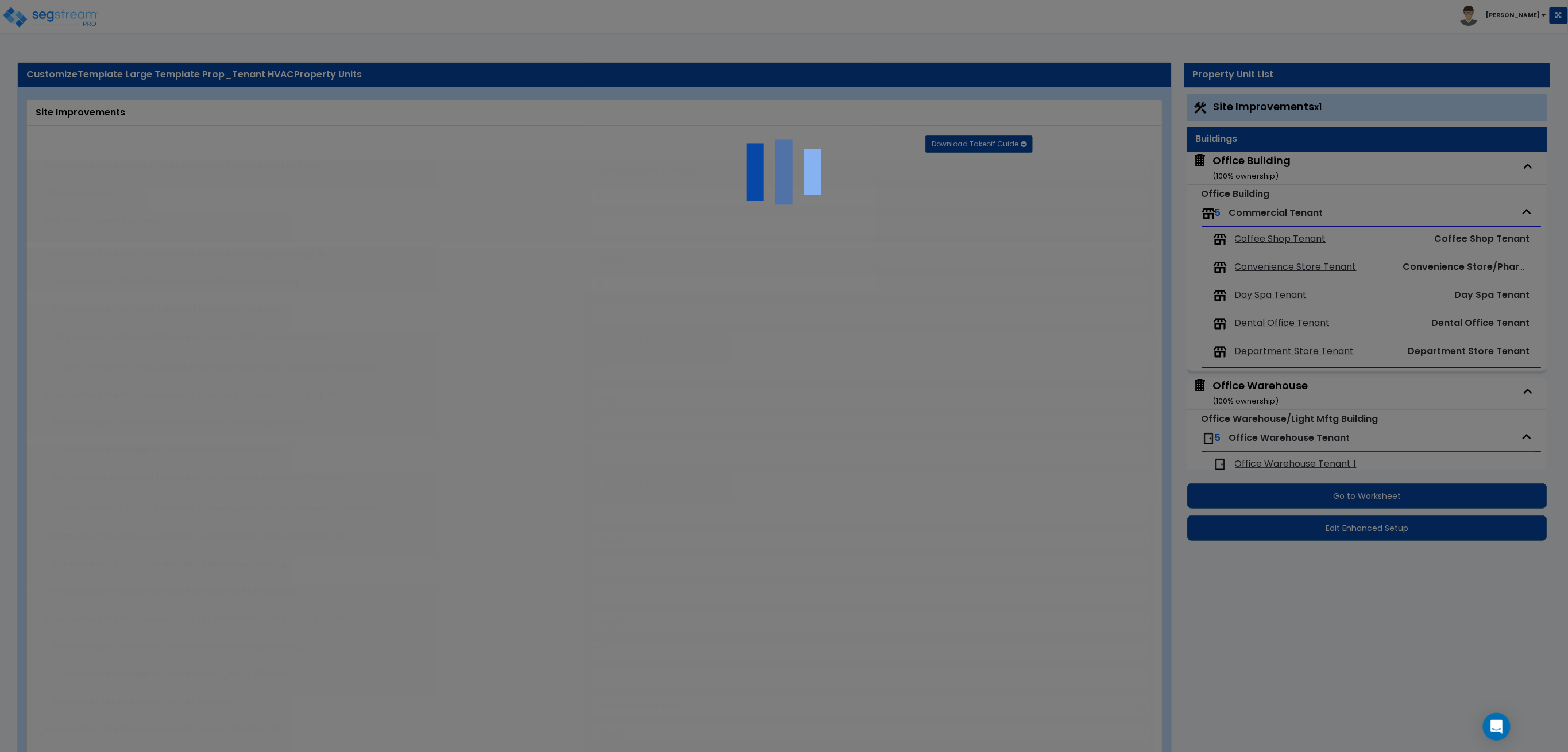
select select "2"
type input "5000"
radio input "true"
type input "12"
radio input "true"
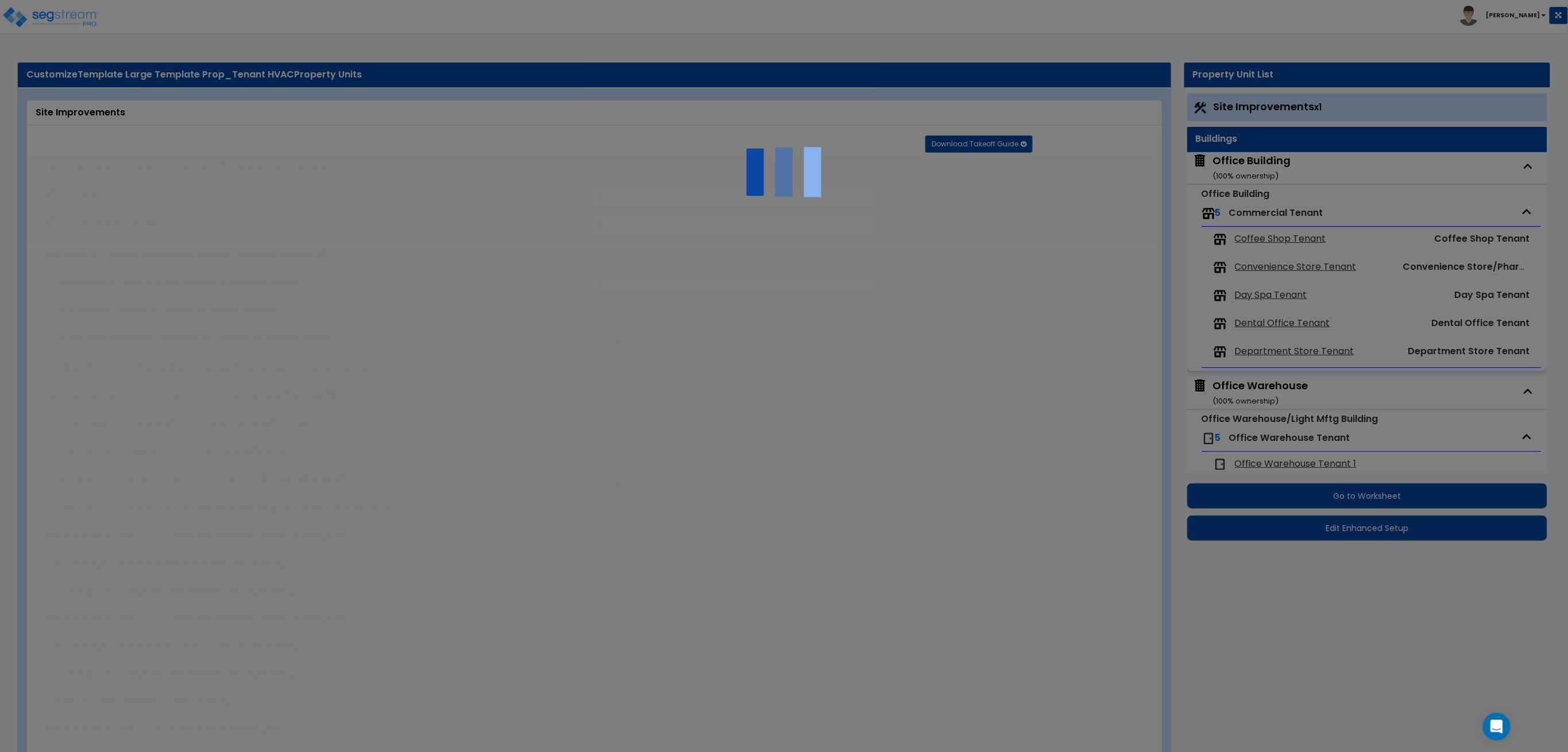
type input "10"
type input "12"
type input "15"
radio input "true"
type input "10"
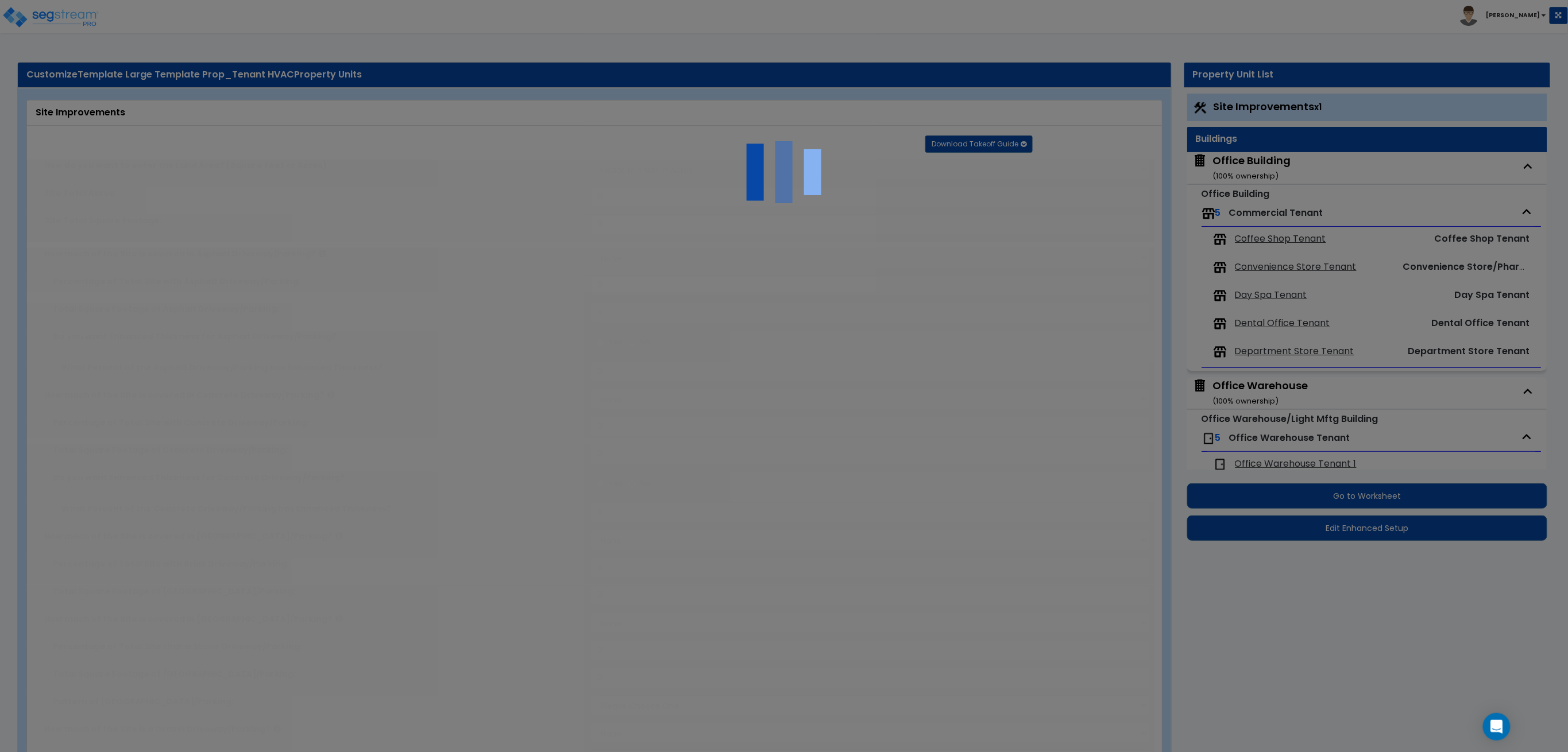
radio input "true"
select select "2"
select select "1"
type input "1000"
radio input "true"
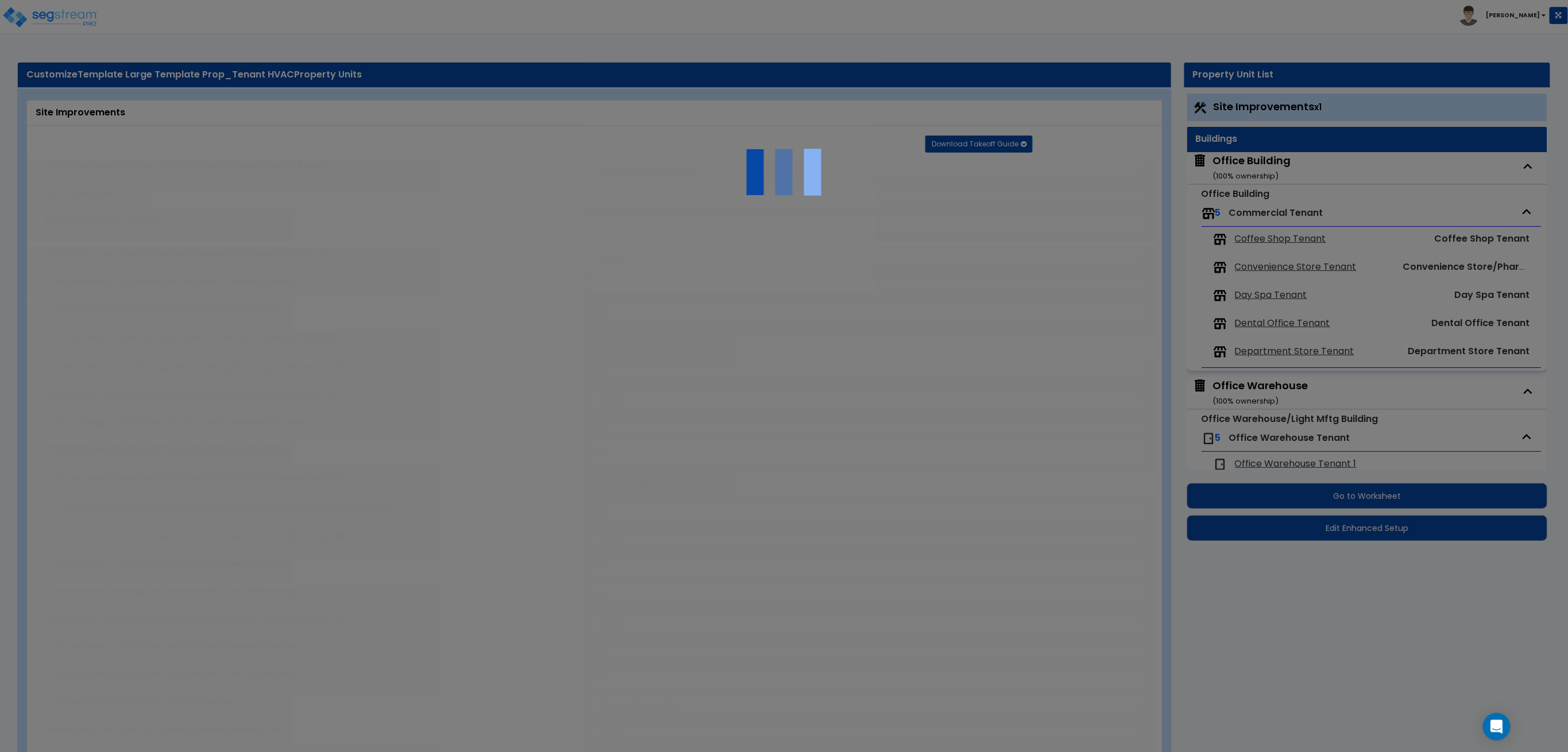
select select "1"
type input "10"
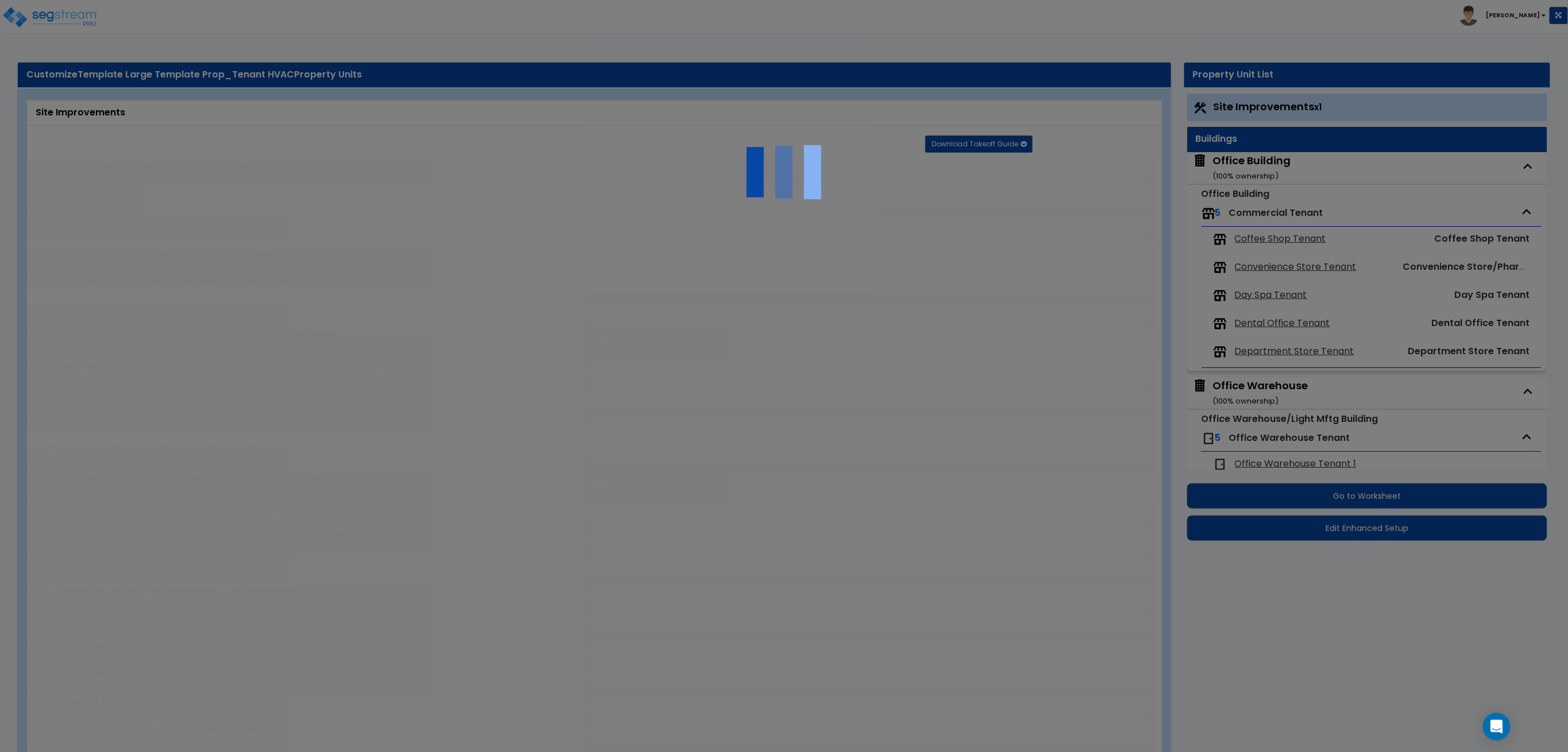
type input "10"
radio input "true"
type input "3"
radio input "true"
select select "1"
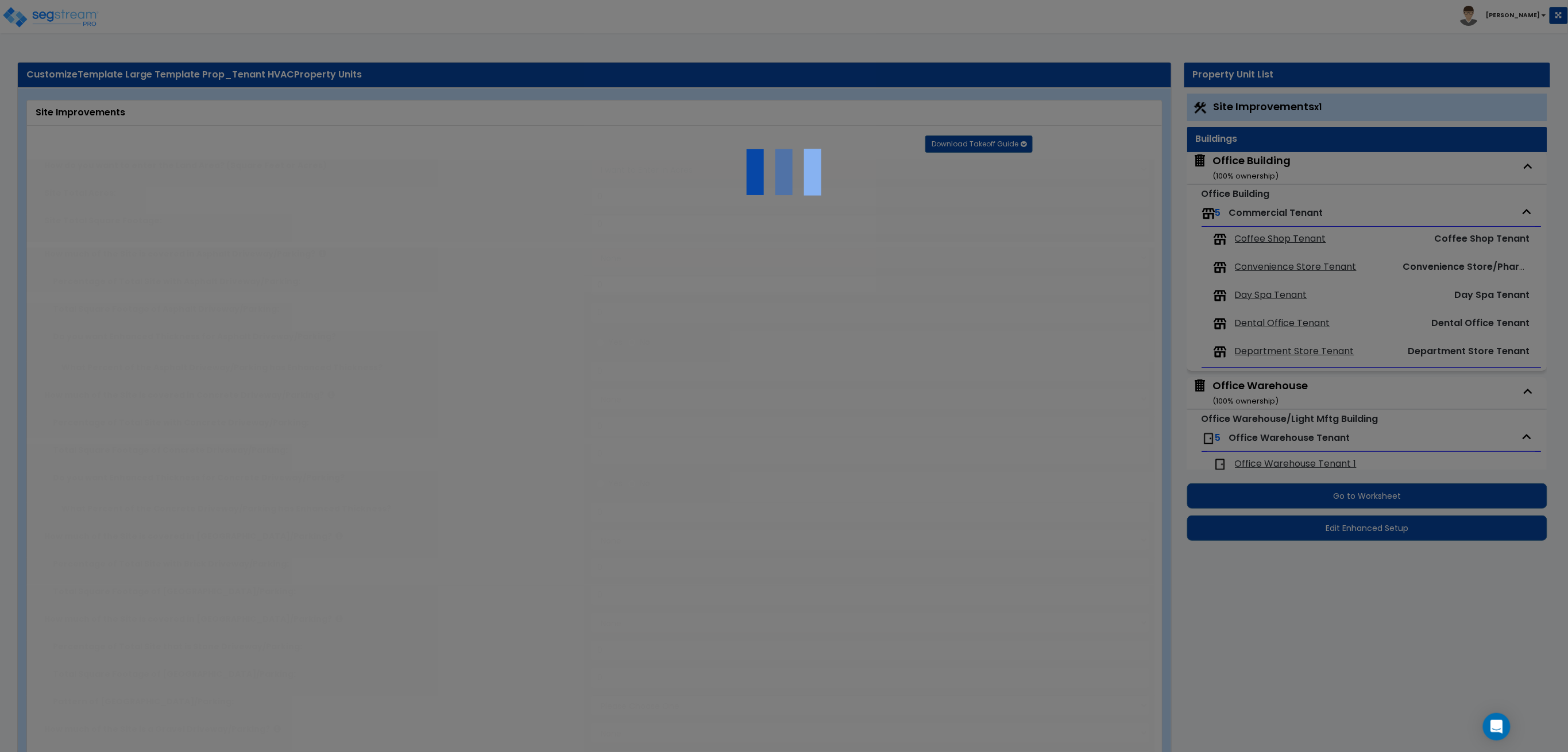
select select "1"
type input "37"
radio input "true"
type input "100"
radio input "true"
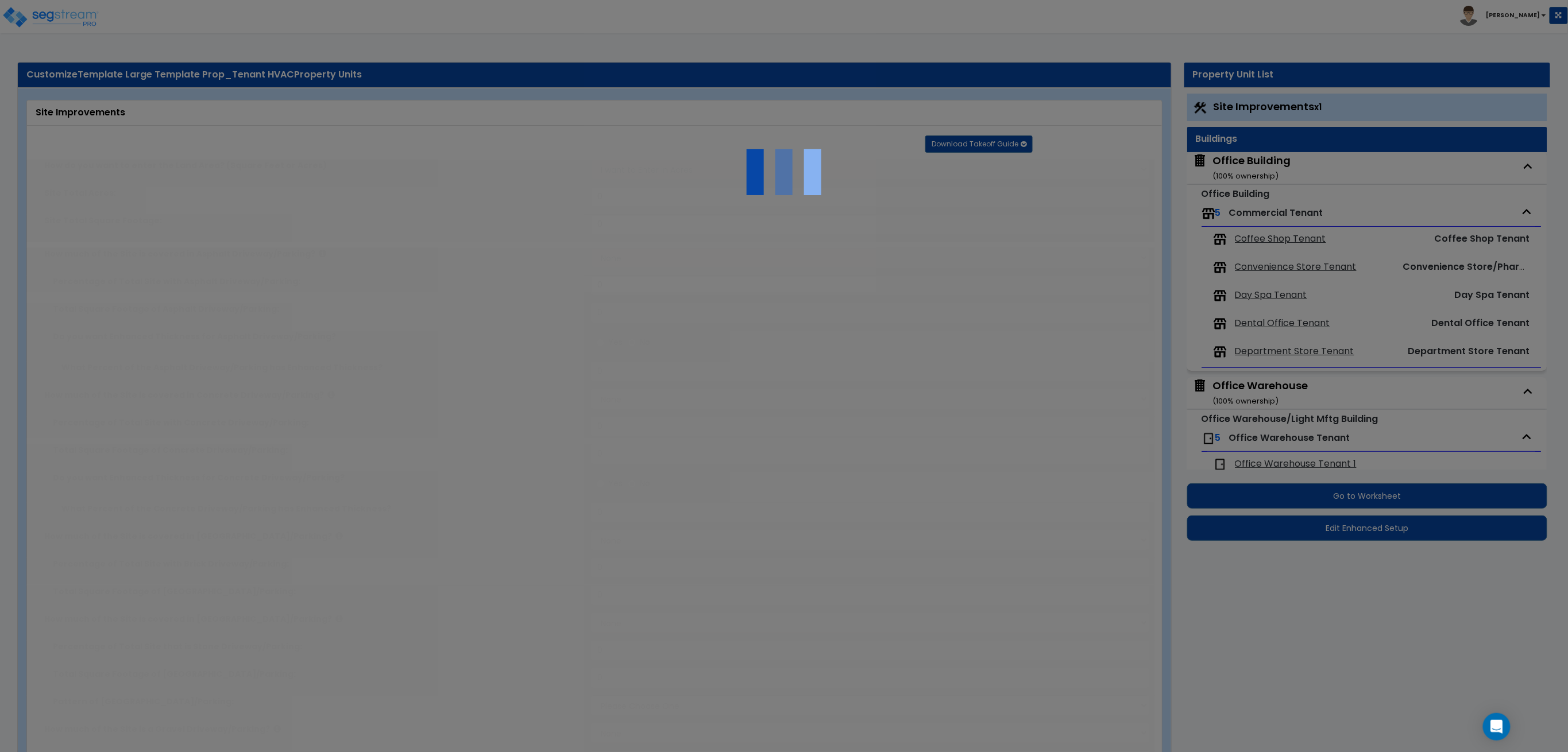
select select "1"
type input "40"
radio input "true"
type input "10"
radio input "true"
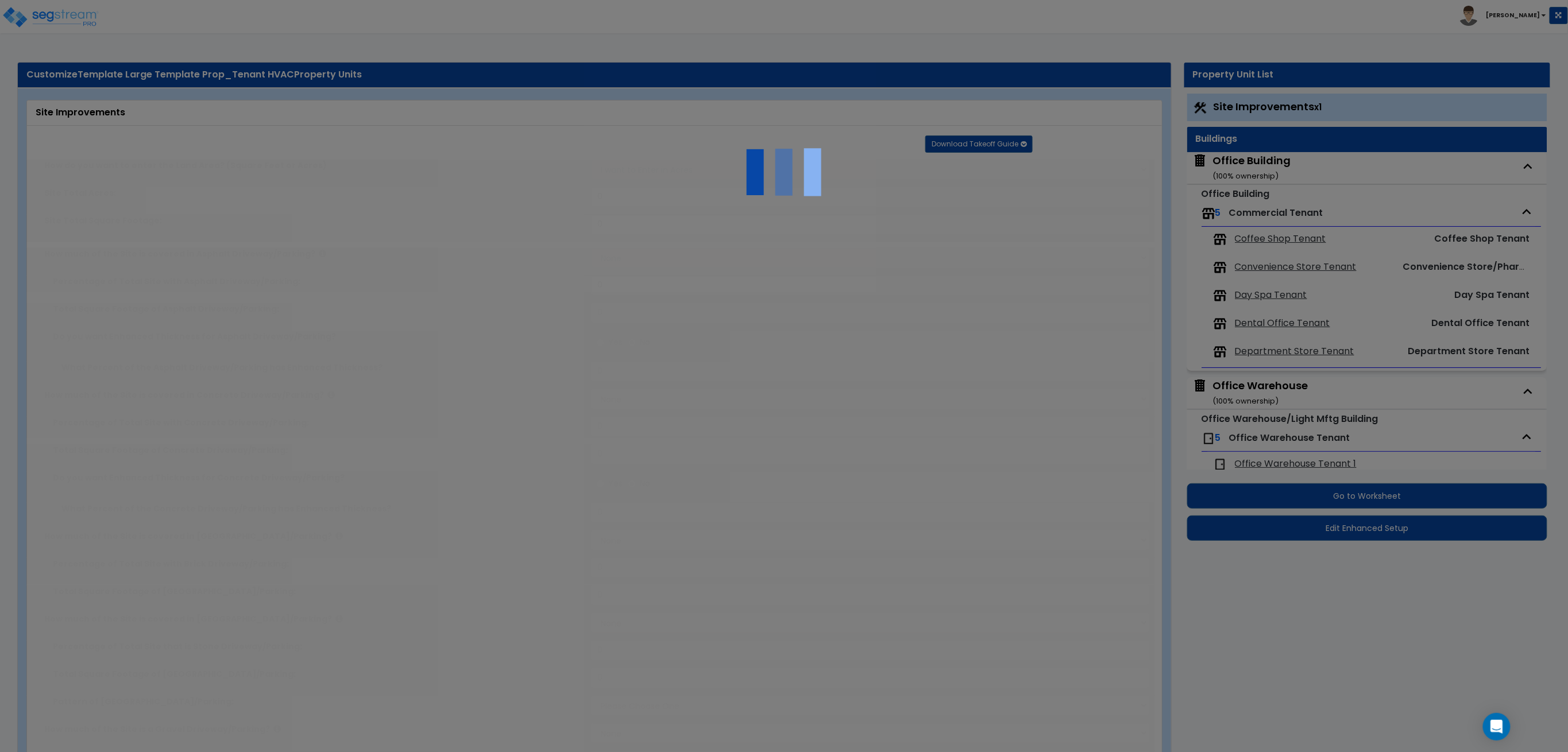
type input "10"
select select "2"
radio input "true"
select select "1"
select select "3"
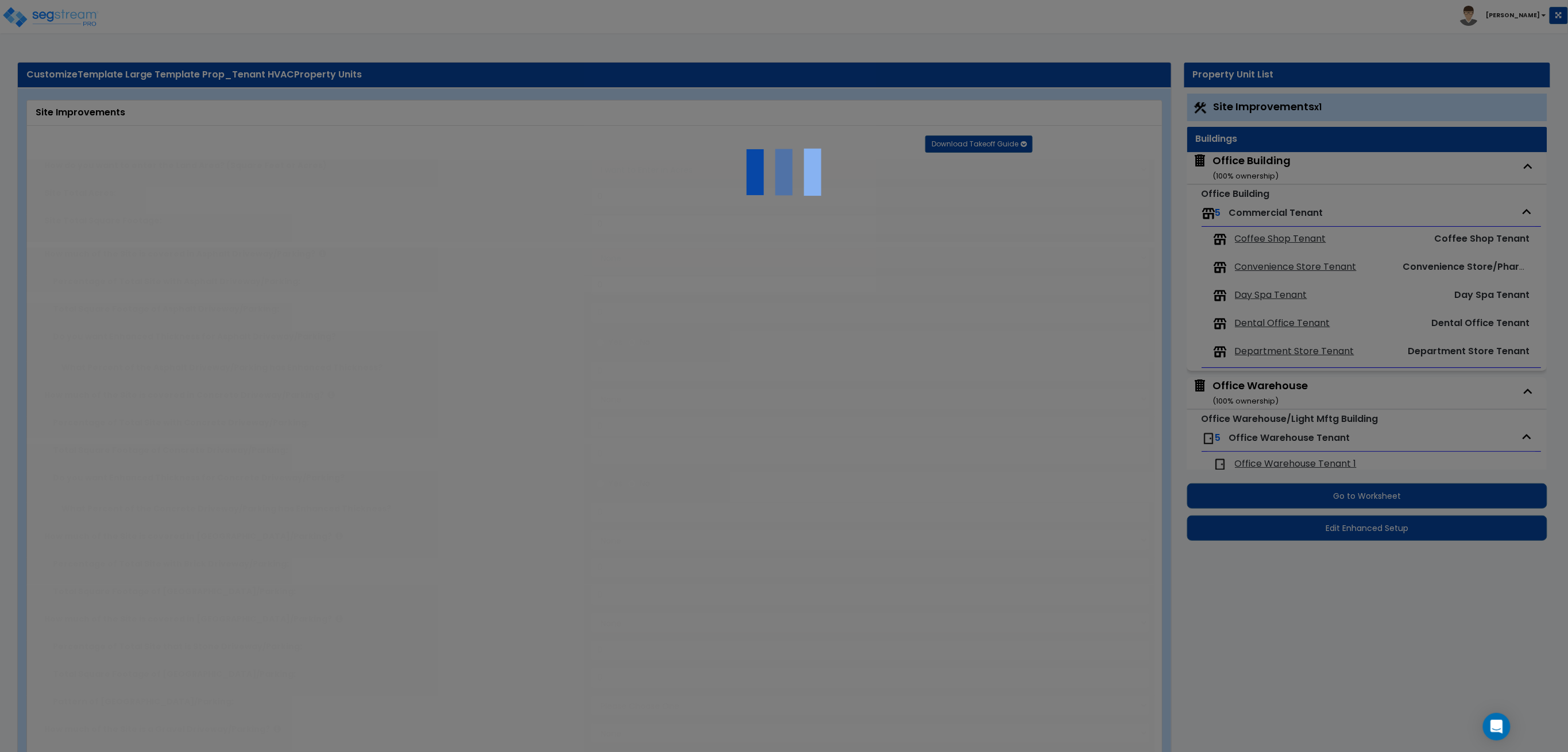
radio input "true"
select select "2"
type input "1000"
radio input "true"
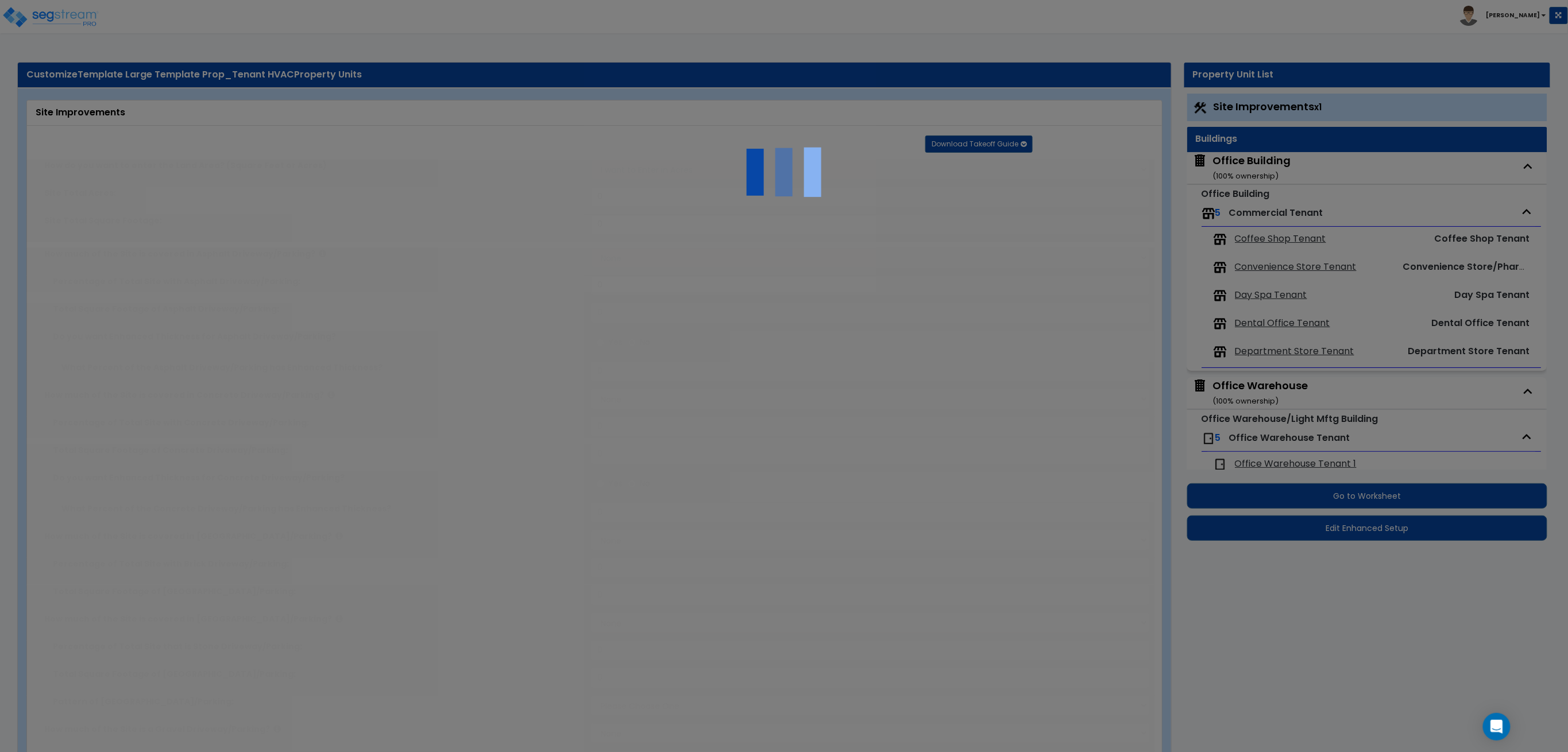
type input "12"
radio input "true"
select select "2"
type input "100"
radio input "true"
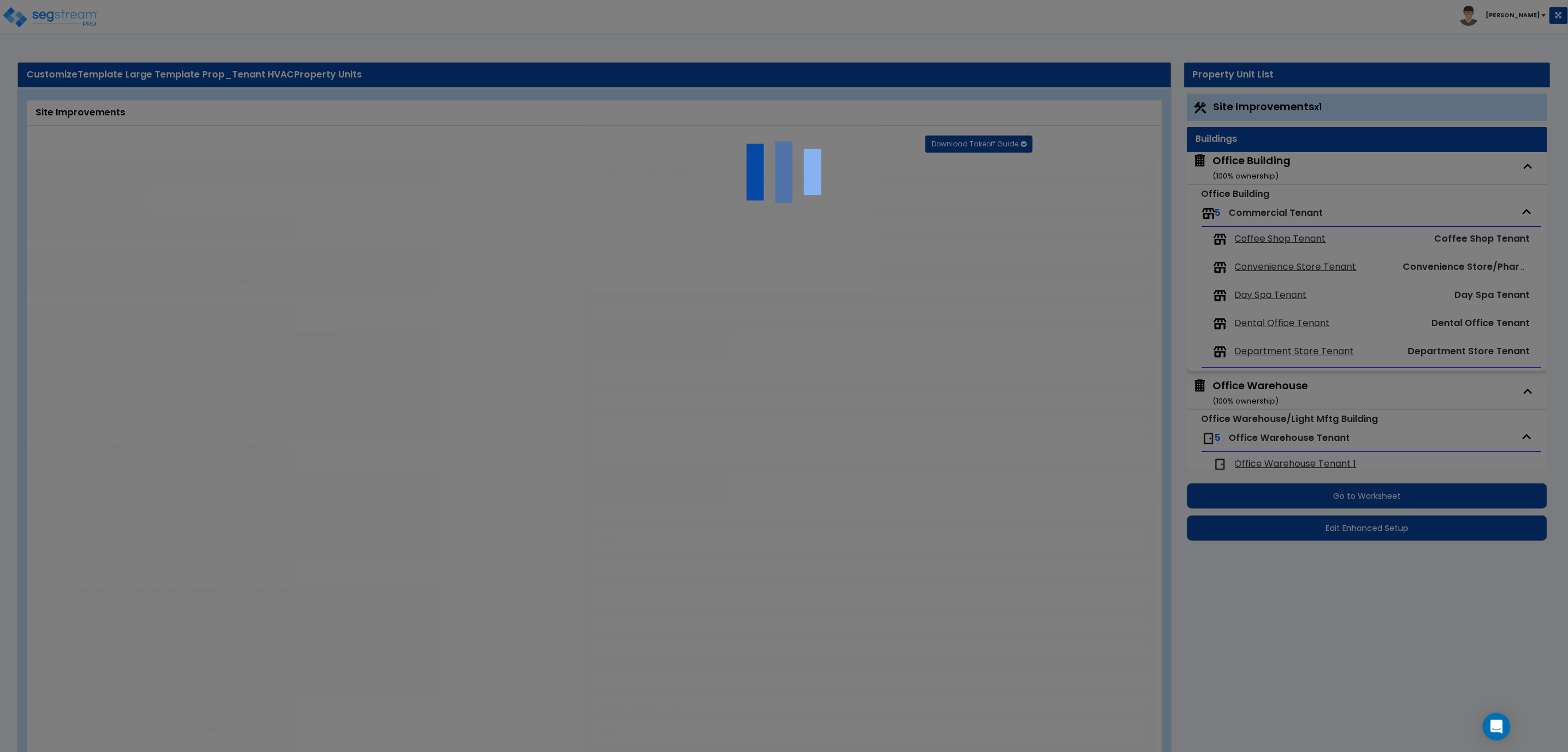
type input "15"
radio input "true"
select select "2"
radio input "true"
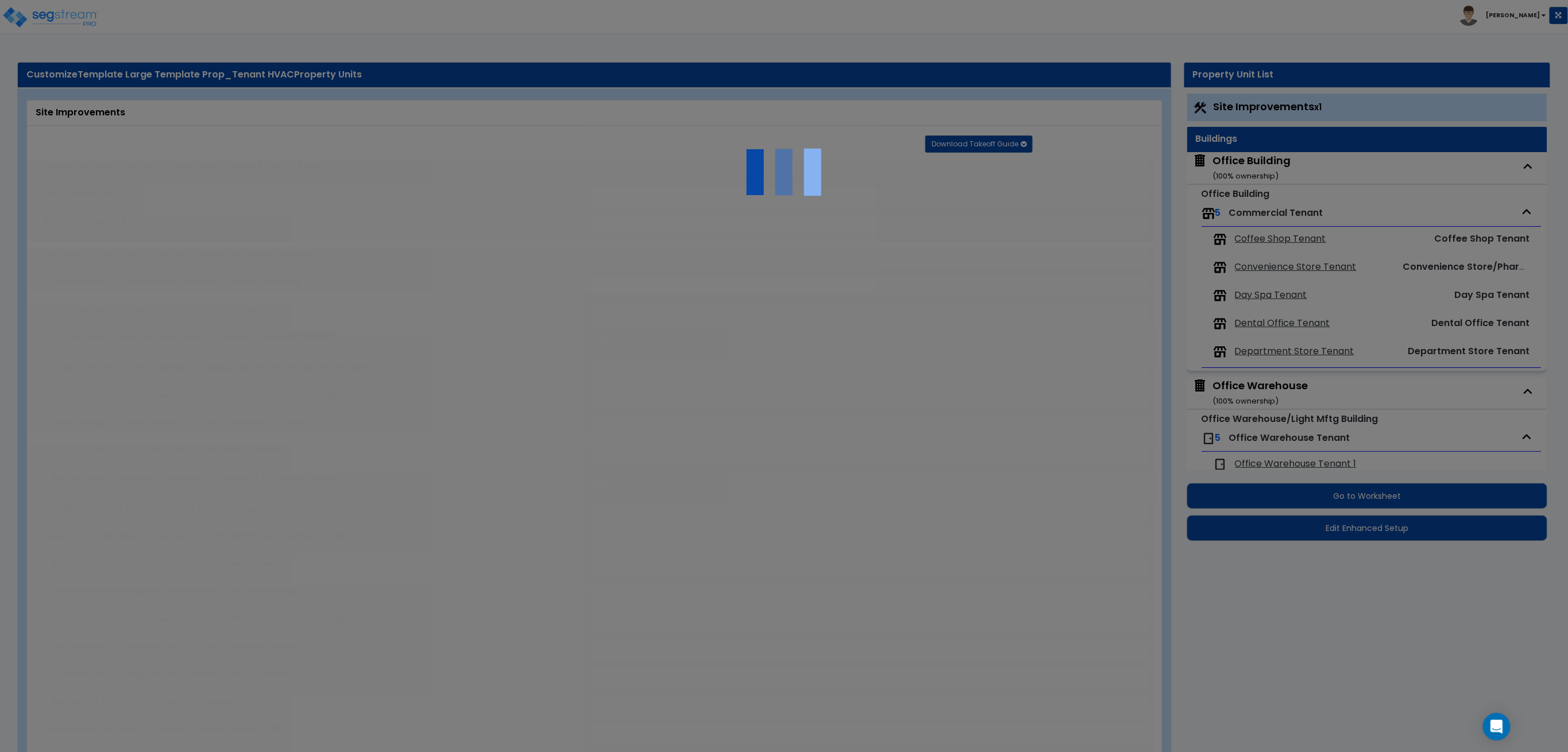
select select "3"
type input "10"
type input "5"
radio input "true"
select select "2"
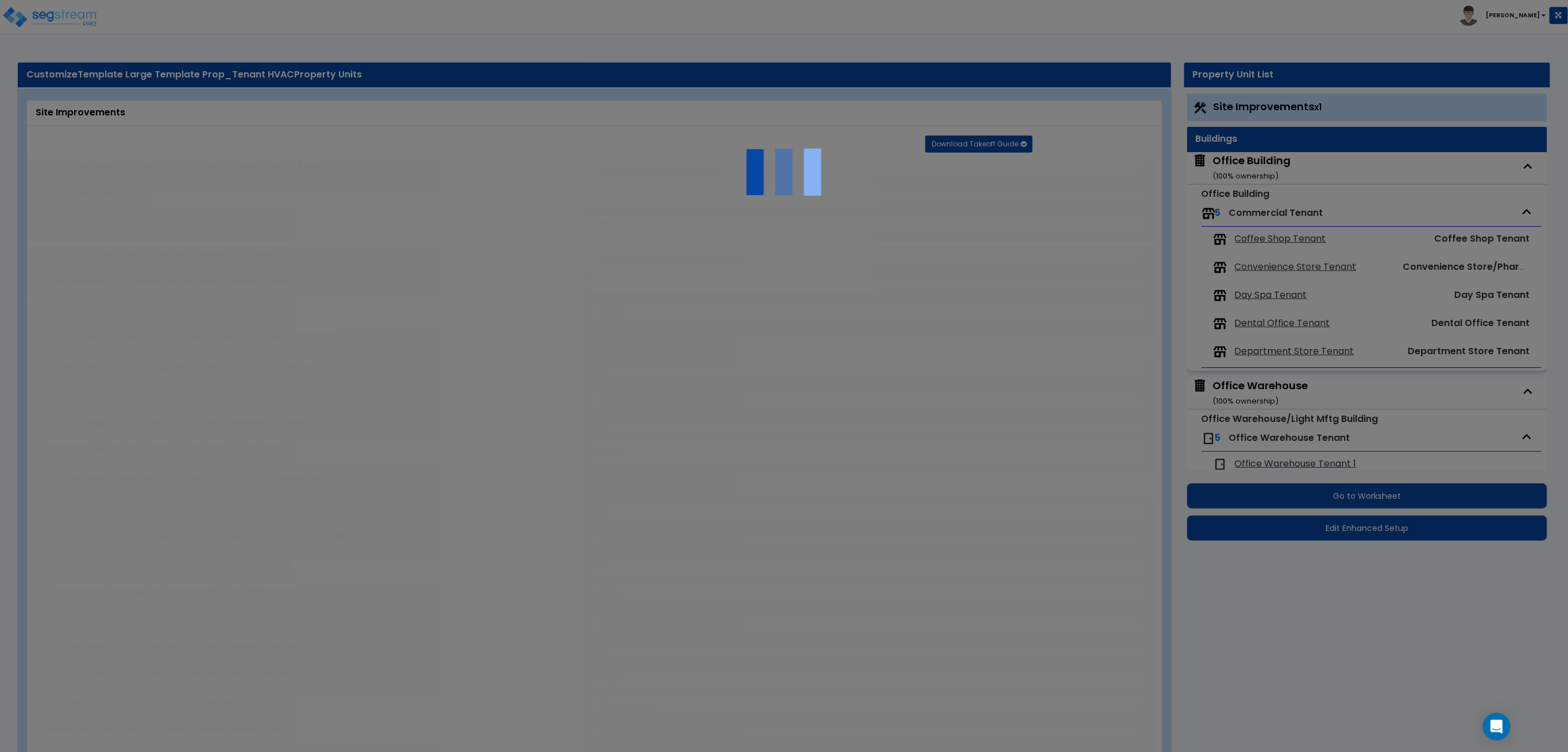
radio input "true"
type input "10"
type input "5"
radio input "true"
select select "1"
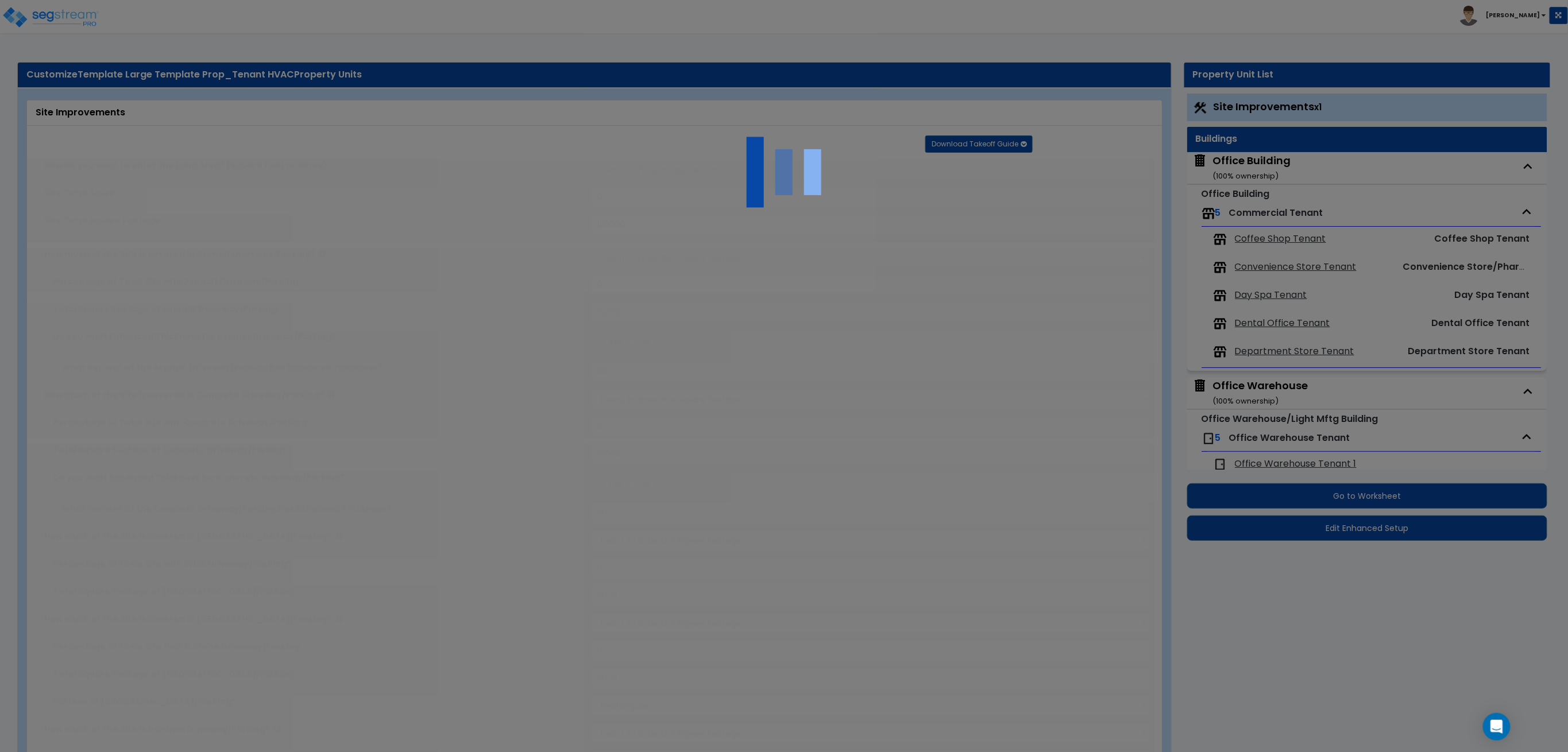
radio input "true"
select select "2"
type input "30"
radio input "true"
type input "85"
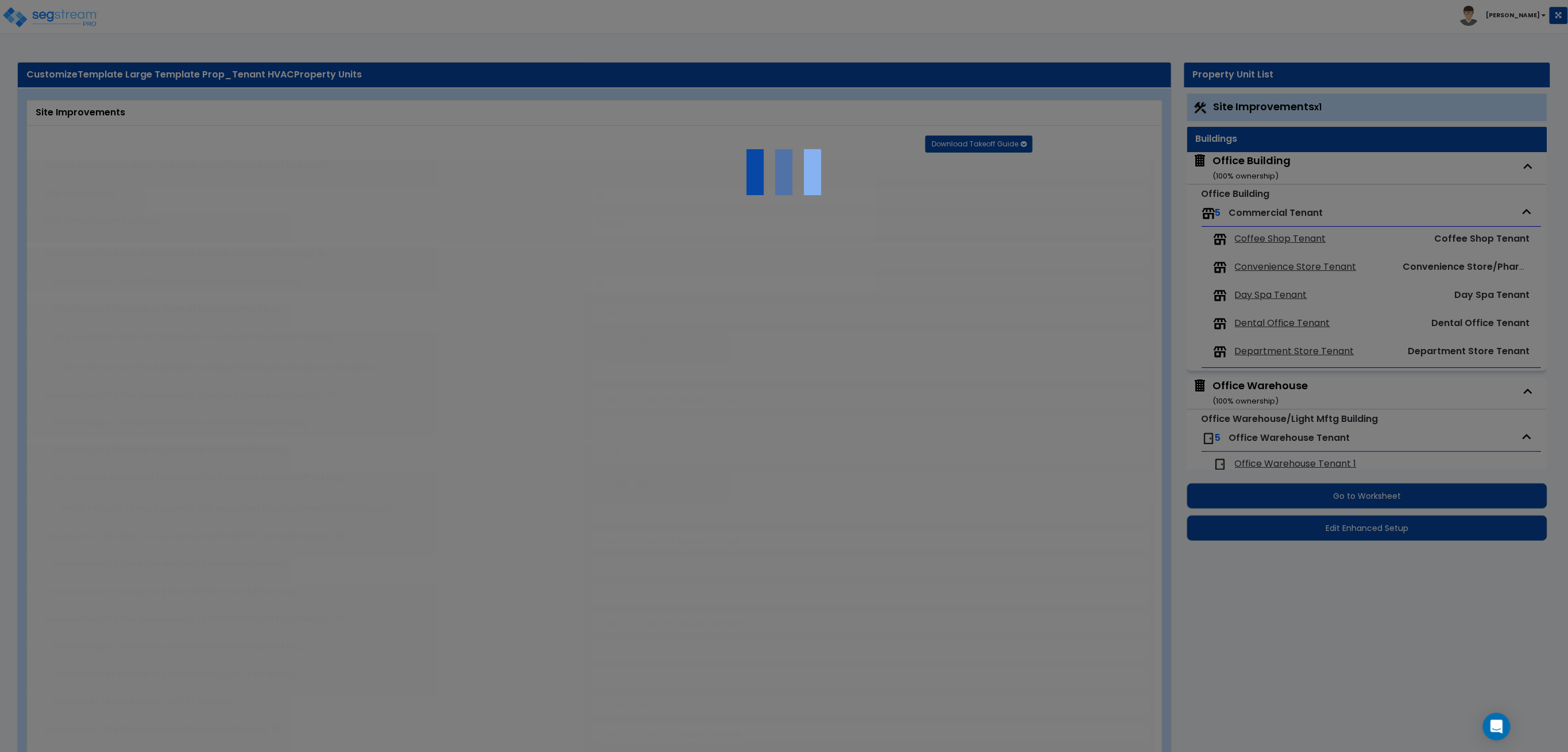
radio input "true"
type input "200"
radio input "true"
select select "2"
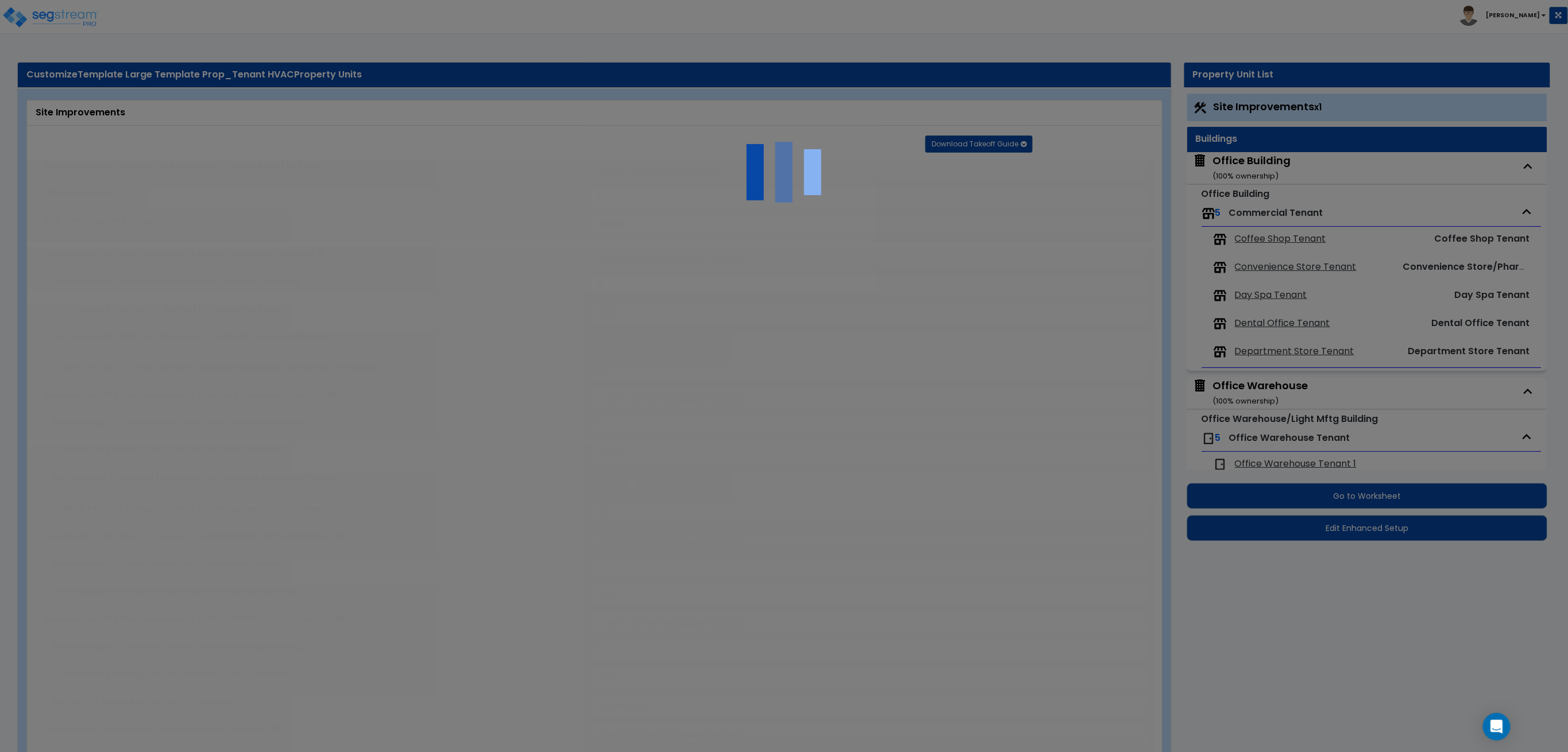
type input "25"
radio input "true"
type input "25"
radio input "true"
select select "4"
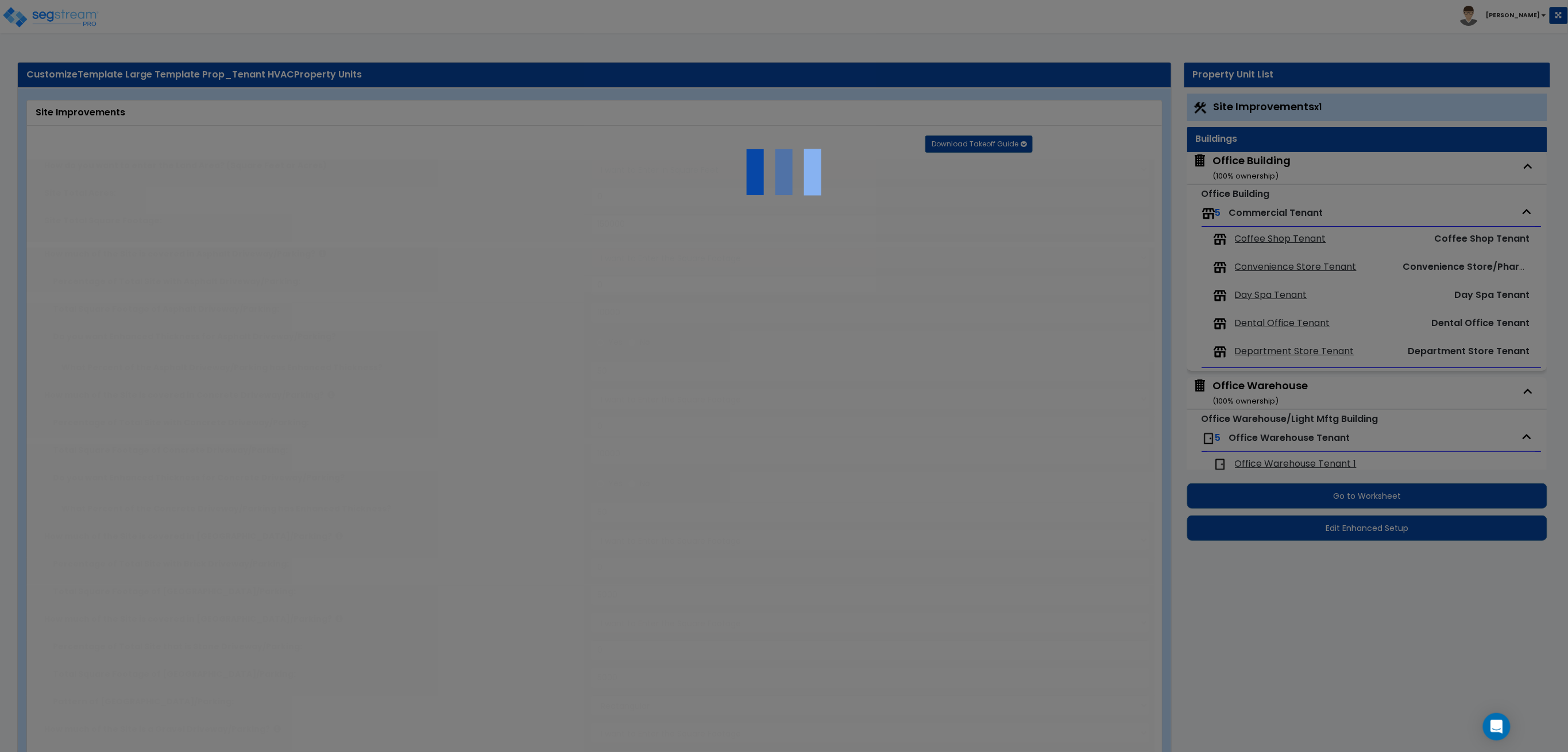
type input "24"
radio input "true"
type input "25"
radio input "true"
type input "4"
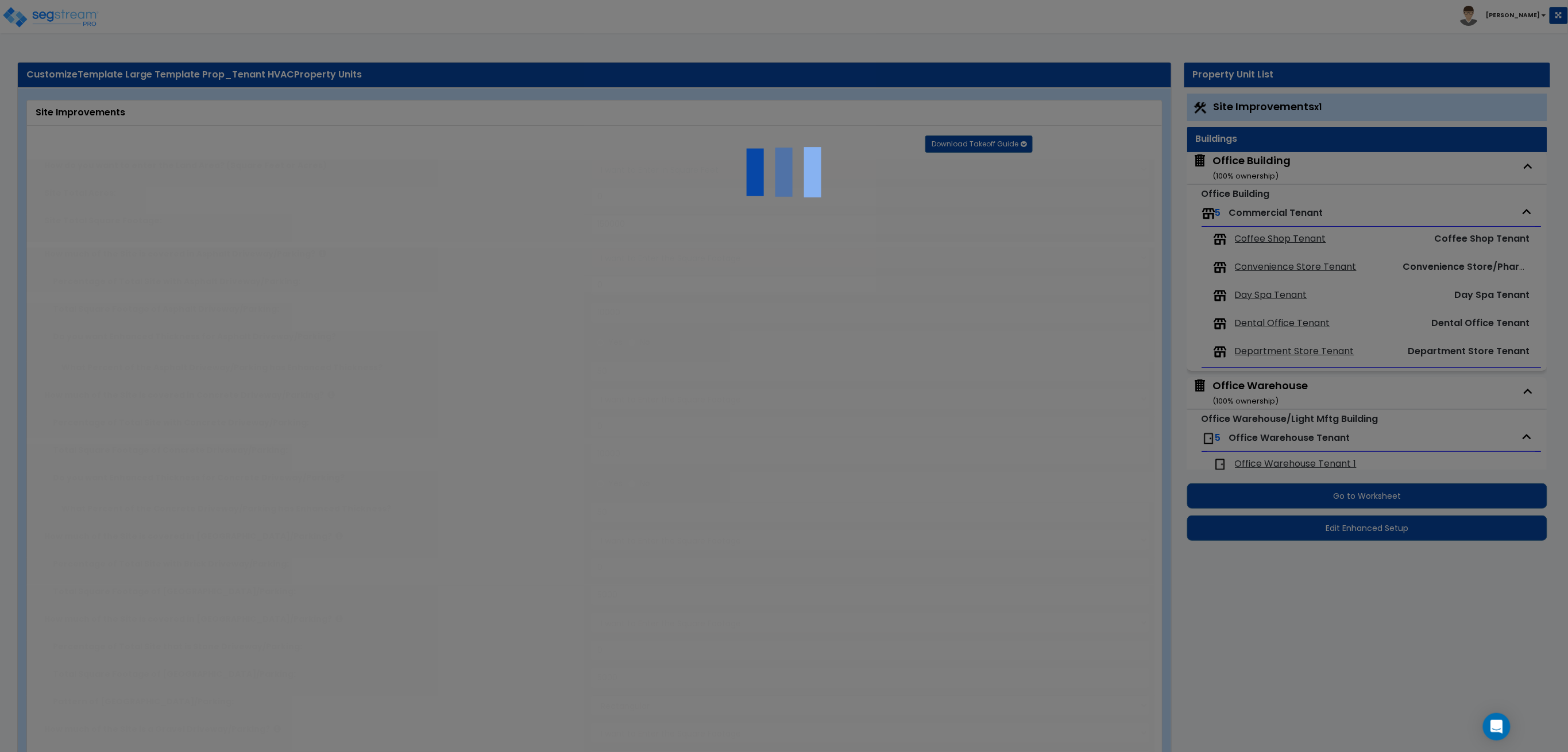
type input "25"
radio input "true"
type input "4"
type input "25"
radio input "true"
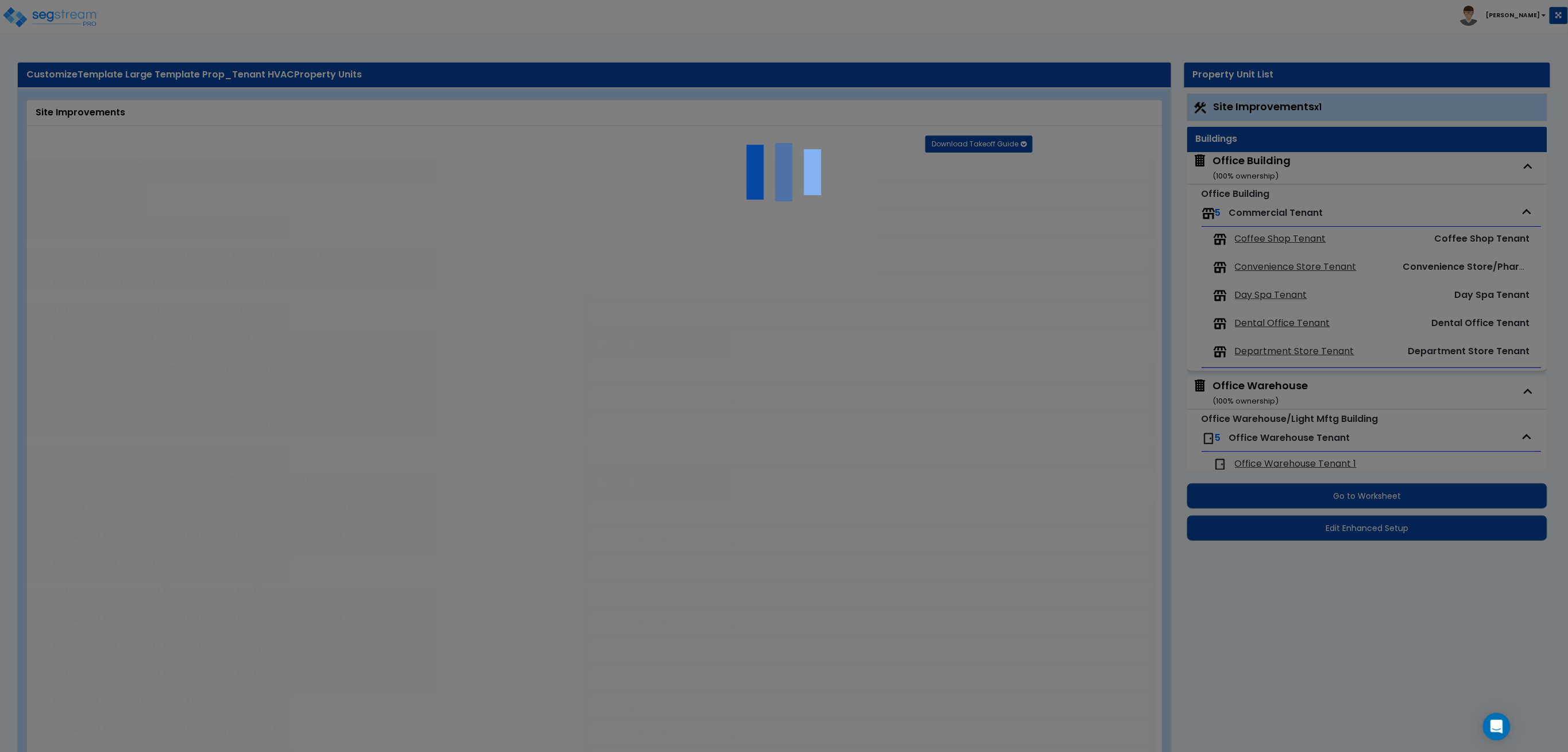
type input "4"
type input "25"
radio input "true"
type input "4"
type input "25"
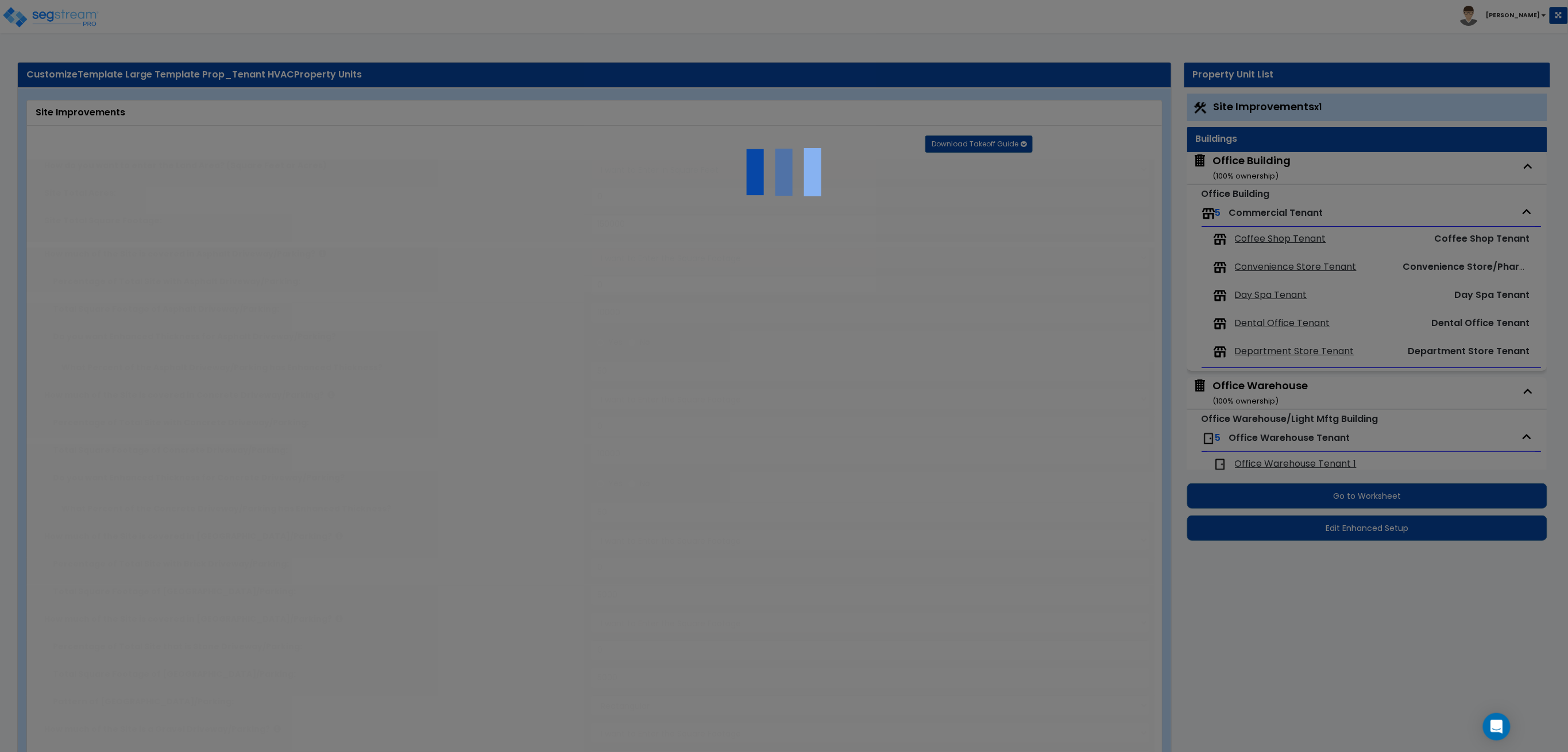
radio input "true"
select select "1"
type input "155"
radio input "true"
select select "3"
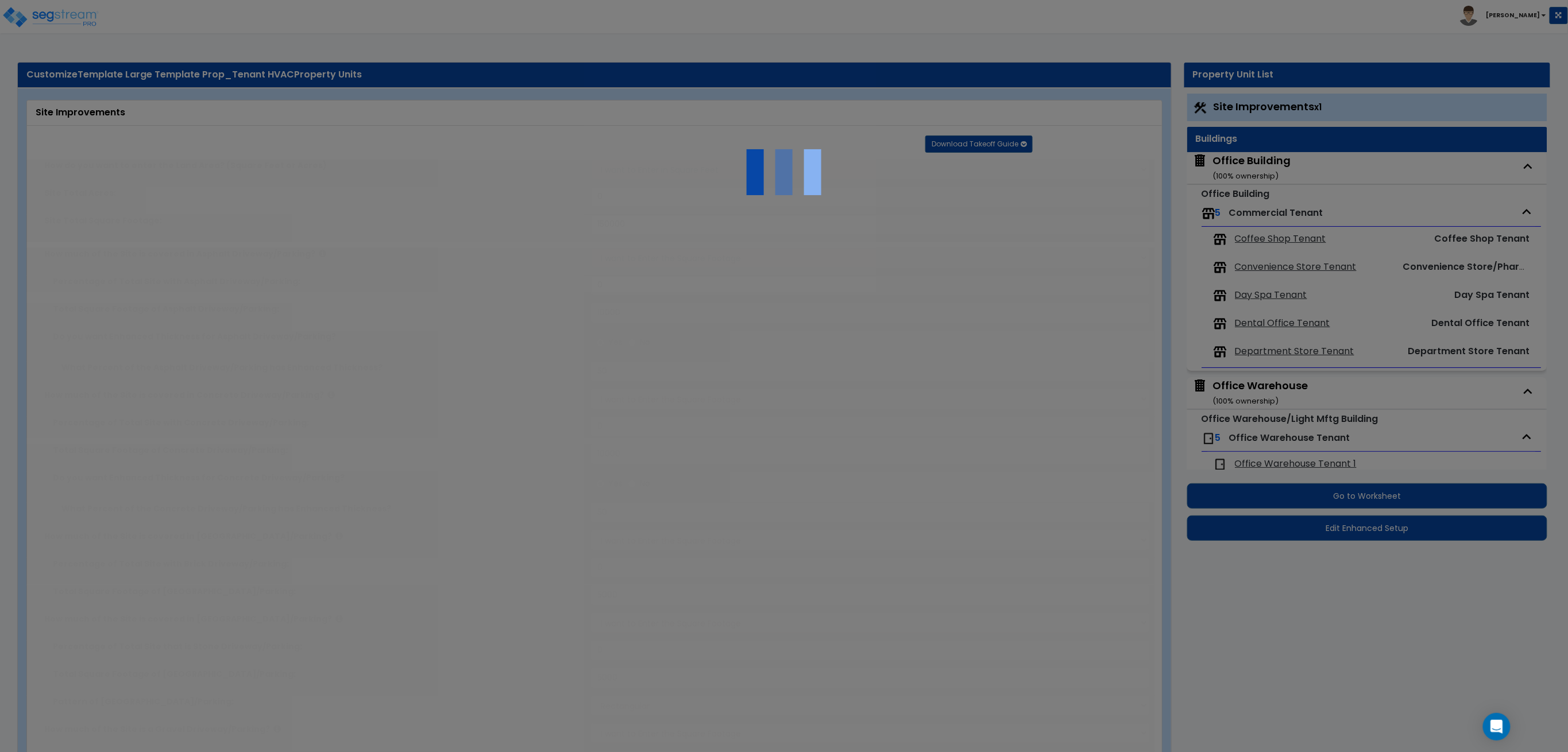
radio input "true"
select select "3"
type input "4"
select select "6"
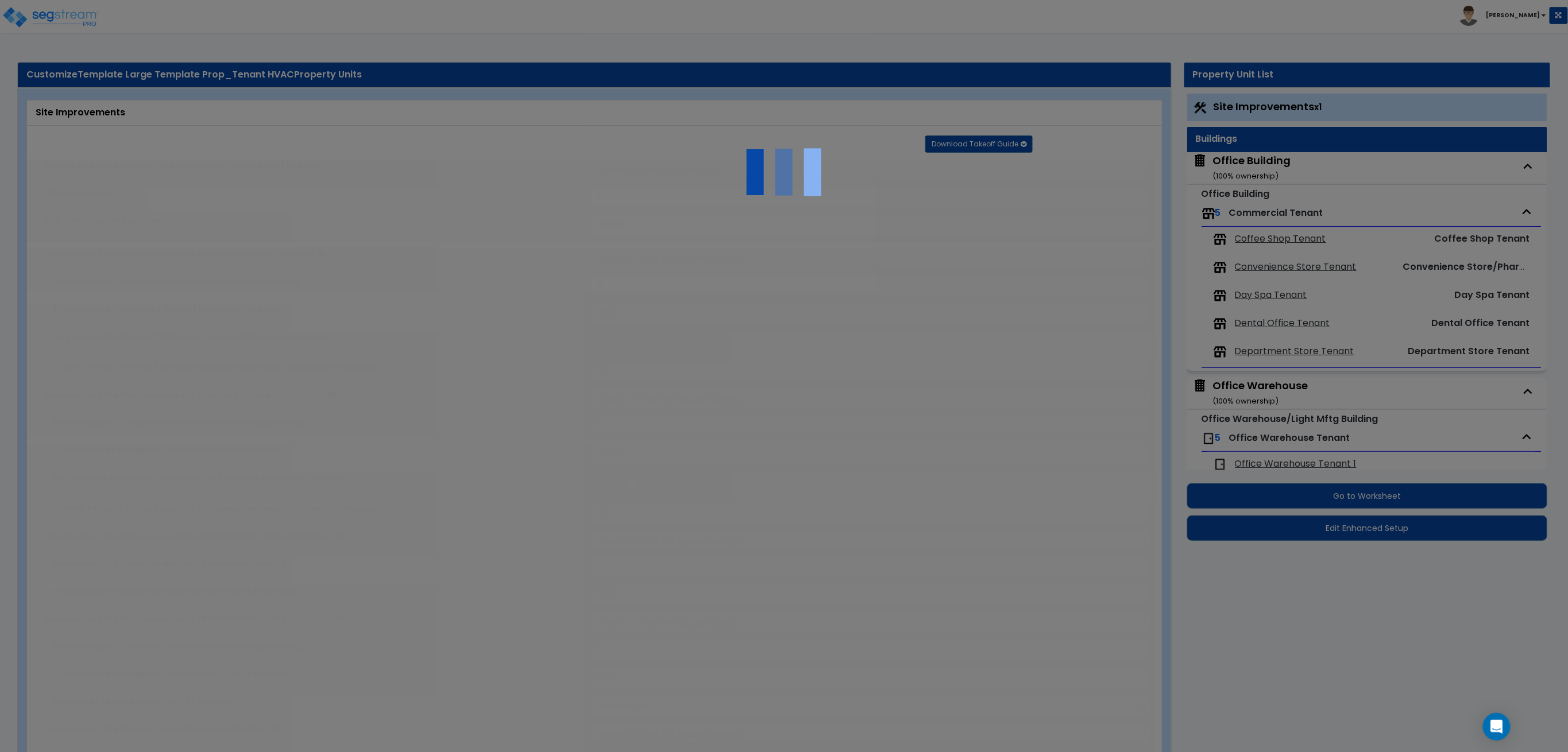
type input "3"
select select "11"
type input "1"
radio input "true"
select select "1"
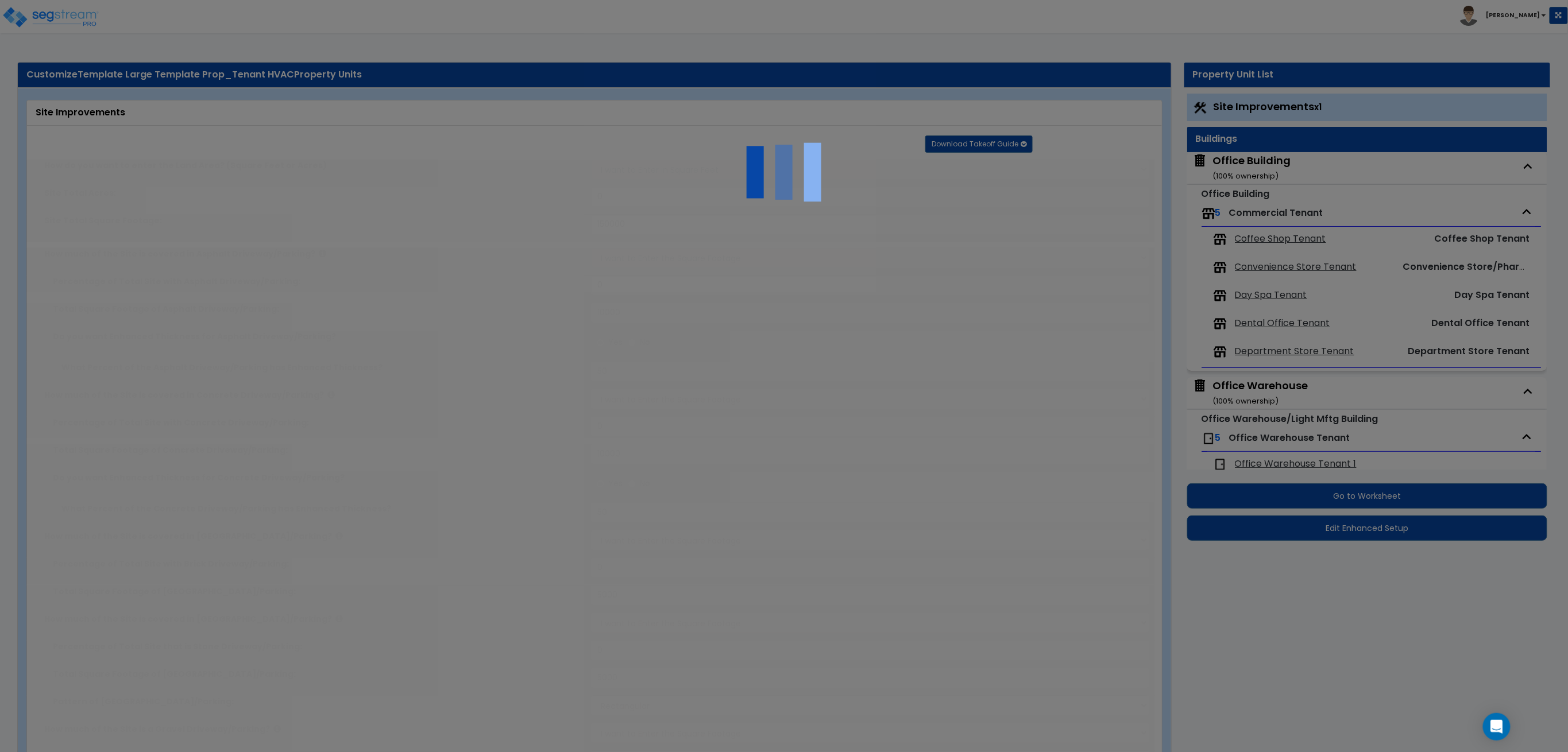
select select "3"
select select "1"
select select "2"
select select "3"
radio input "true"
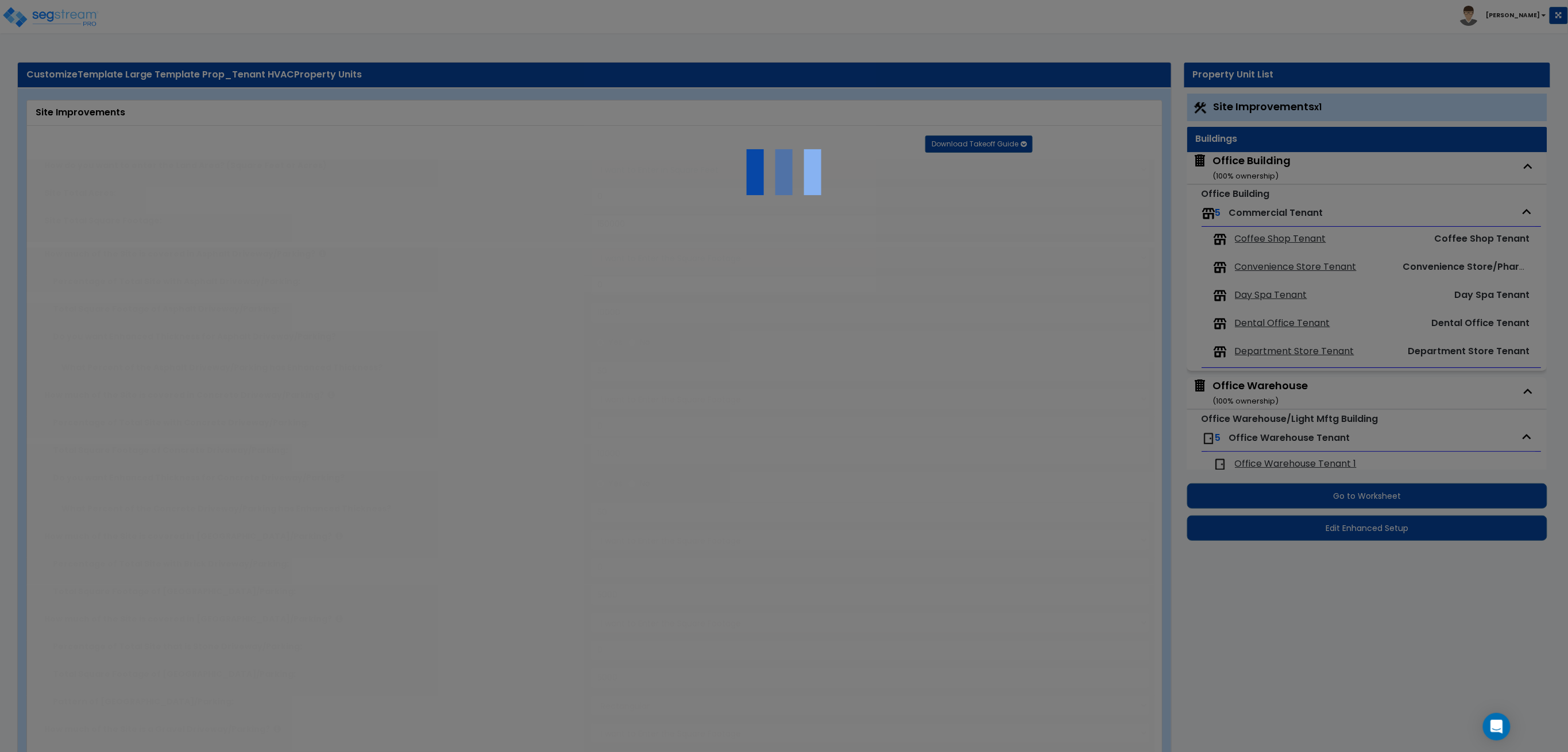
type input "3"
radio input "true"
type input "4"
type input "200"
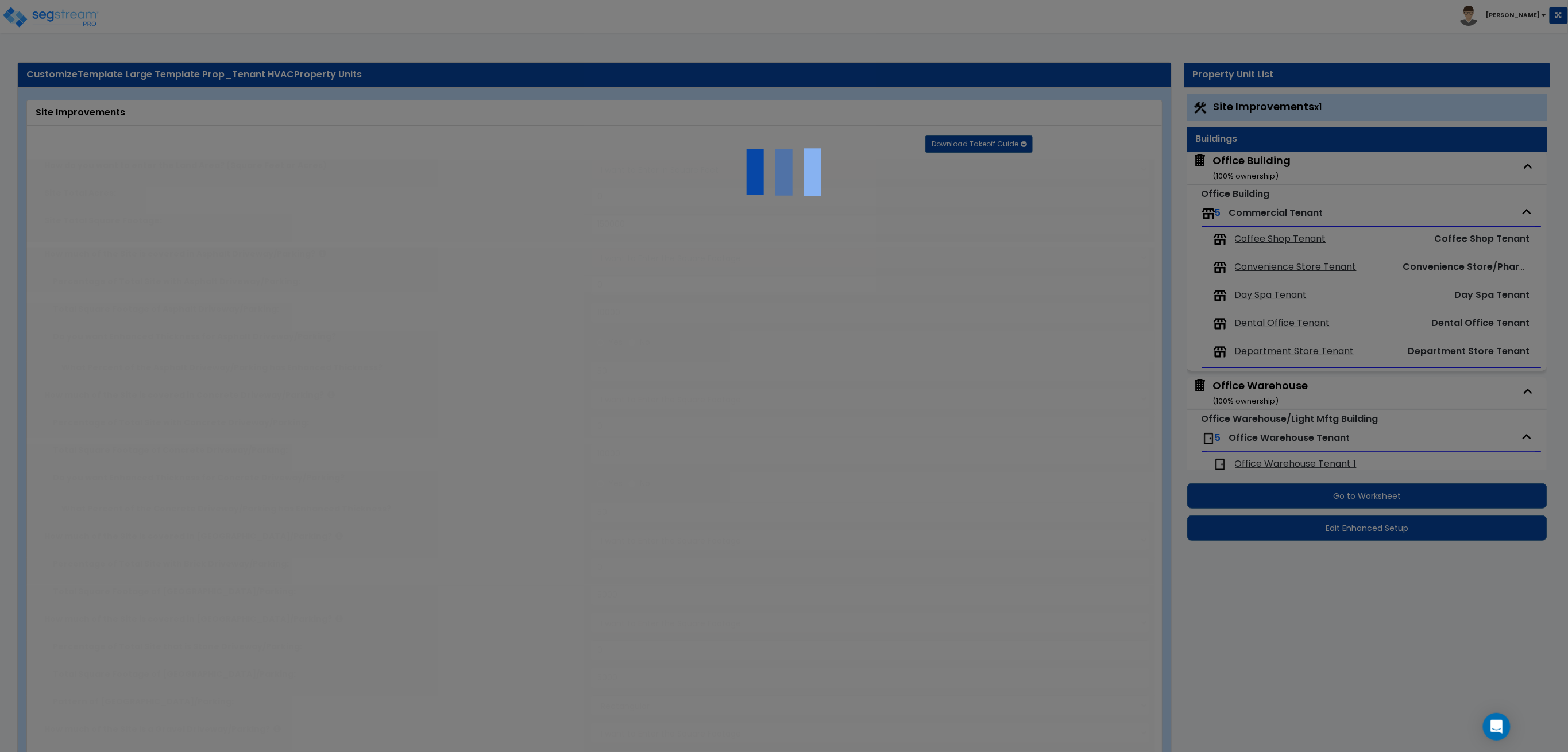
radio input "true"
type input "4"
type input "150"
radio input "true"
type input "4"
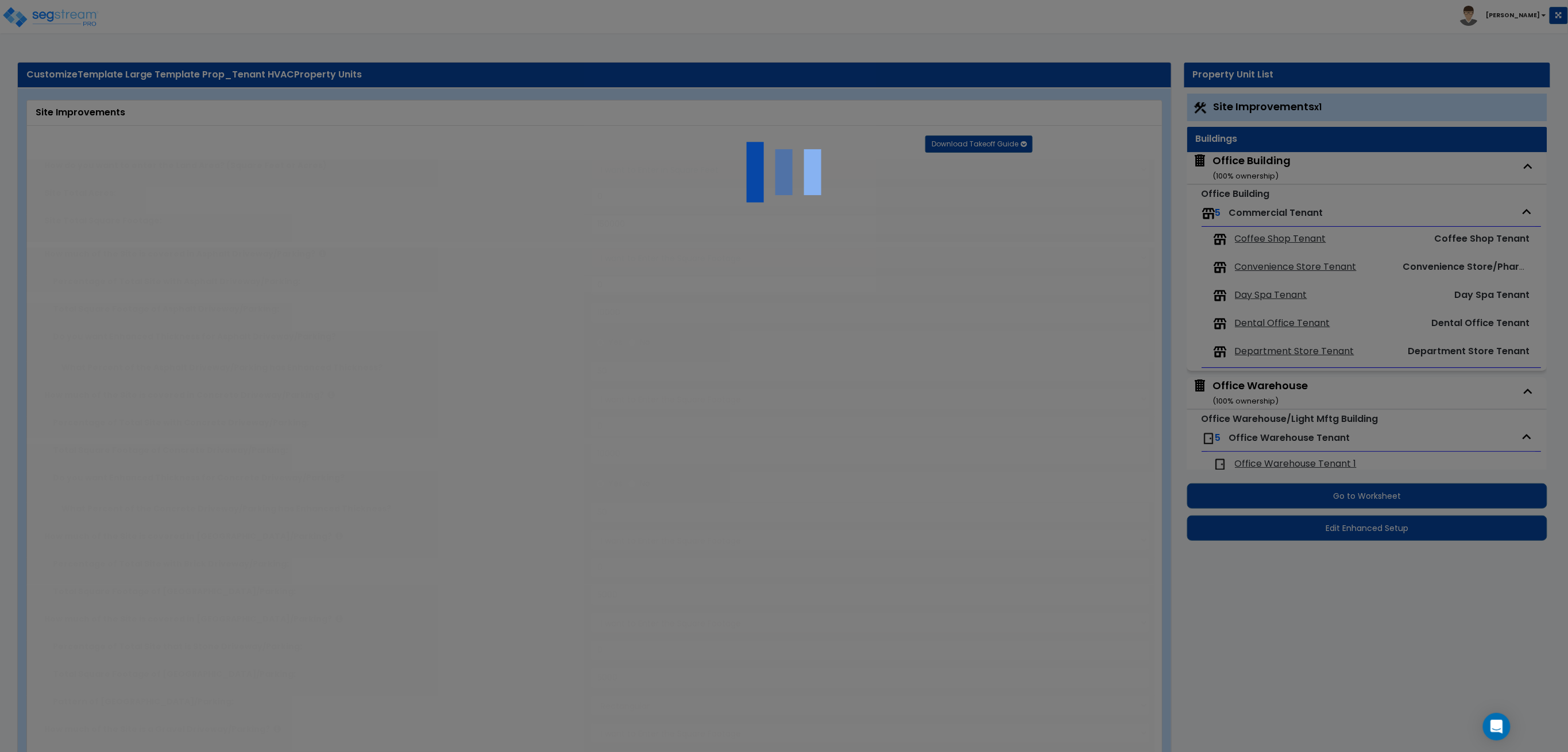
type input "25"
radio input "true"
type input "4"
type input "25"
select select "2"
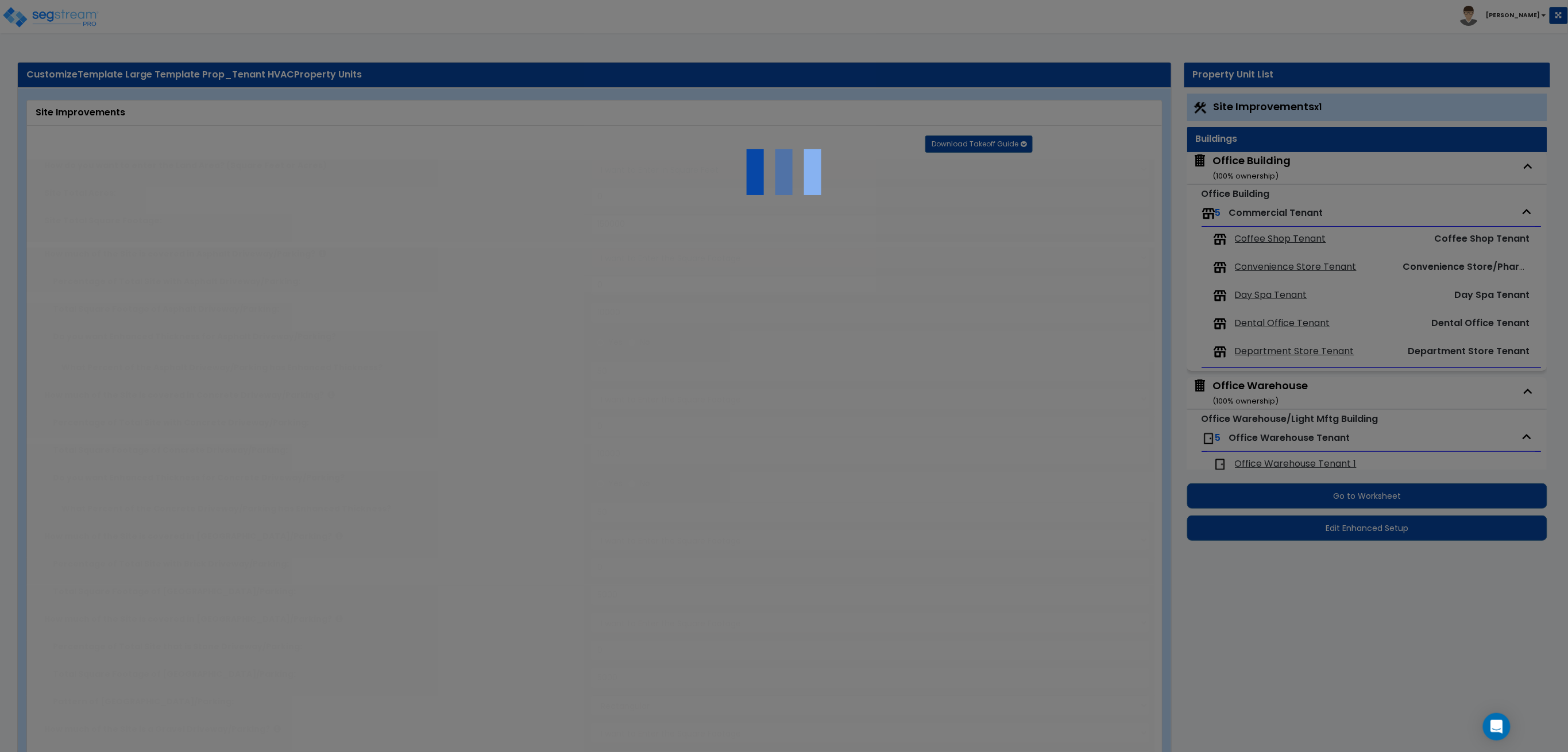
type input "1000"
radio input "true"
select select "2"
type input "1555"
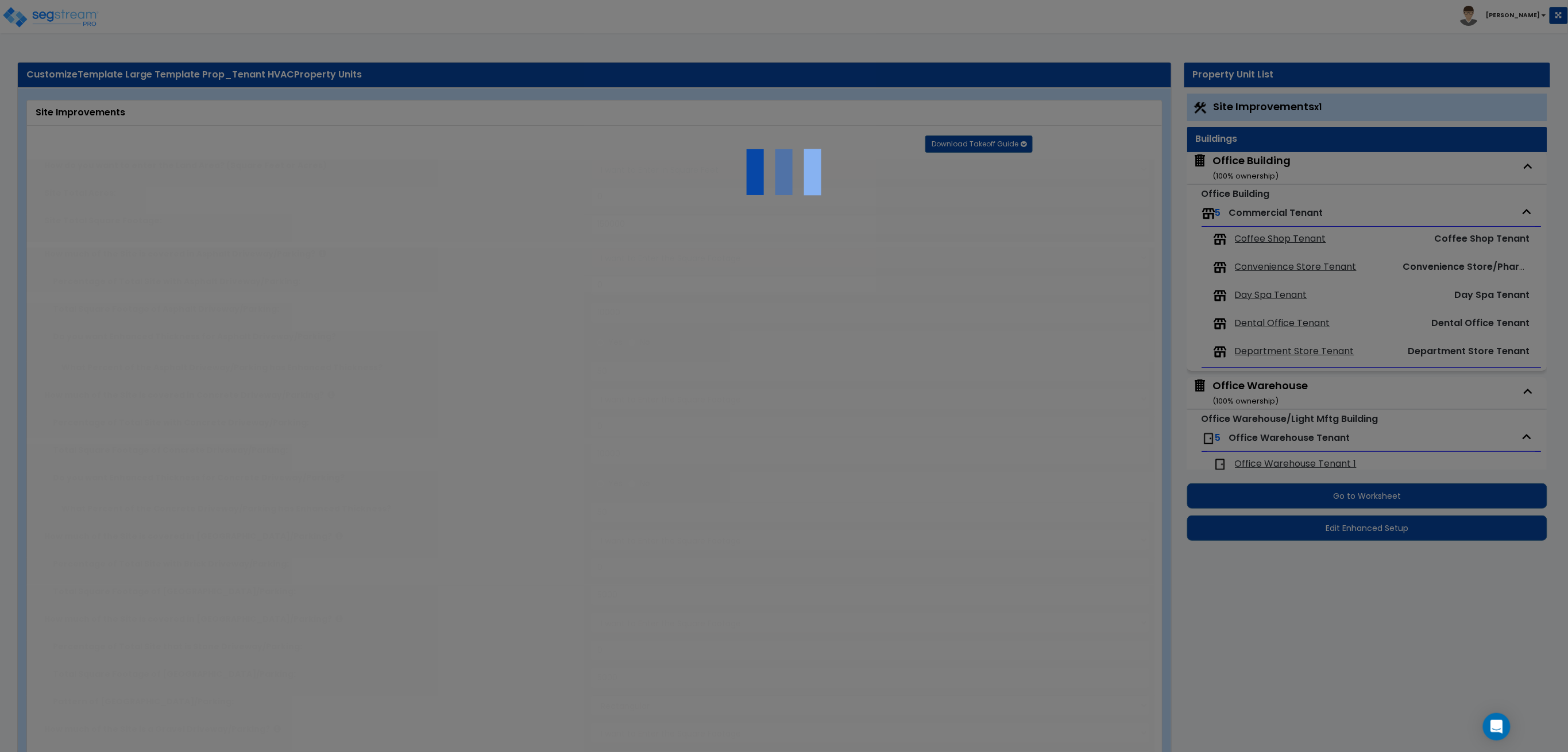
radio input "true"
select select "3"
select select "1"
type input "5"
select select "5"
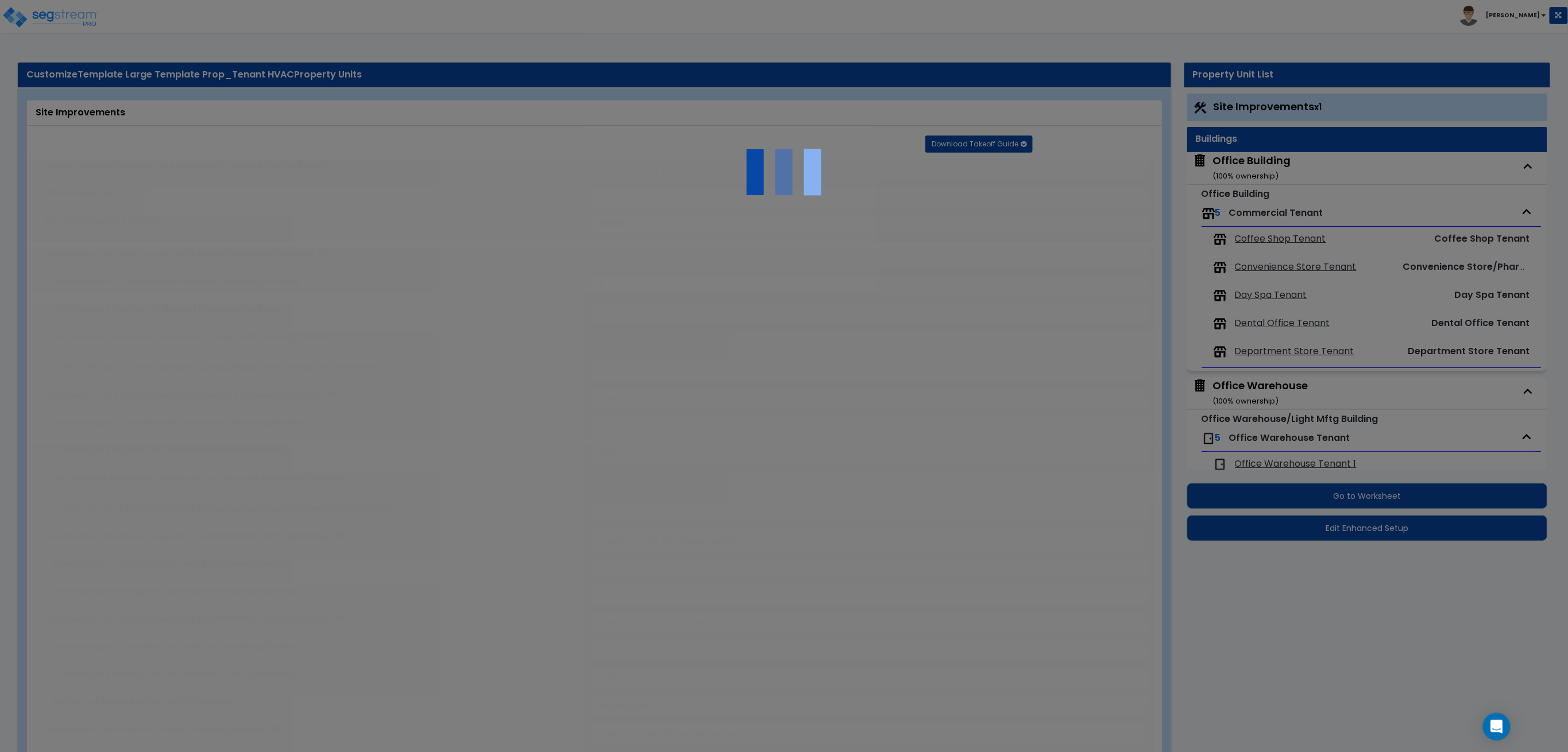
type input "5"
select select "7"
type input "5"
select select "3"
select select "2"
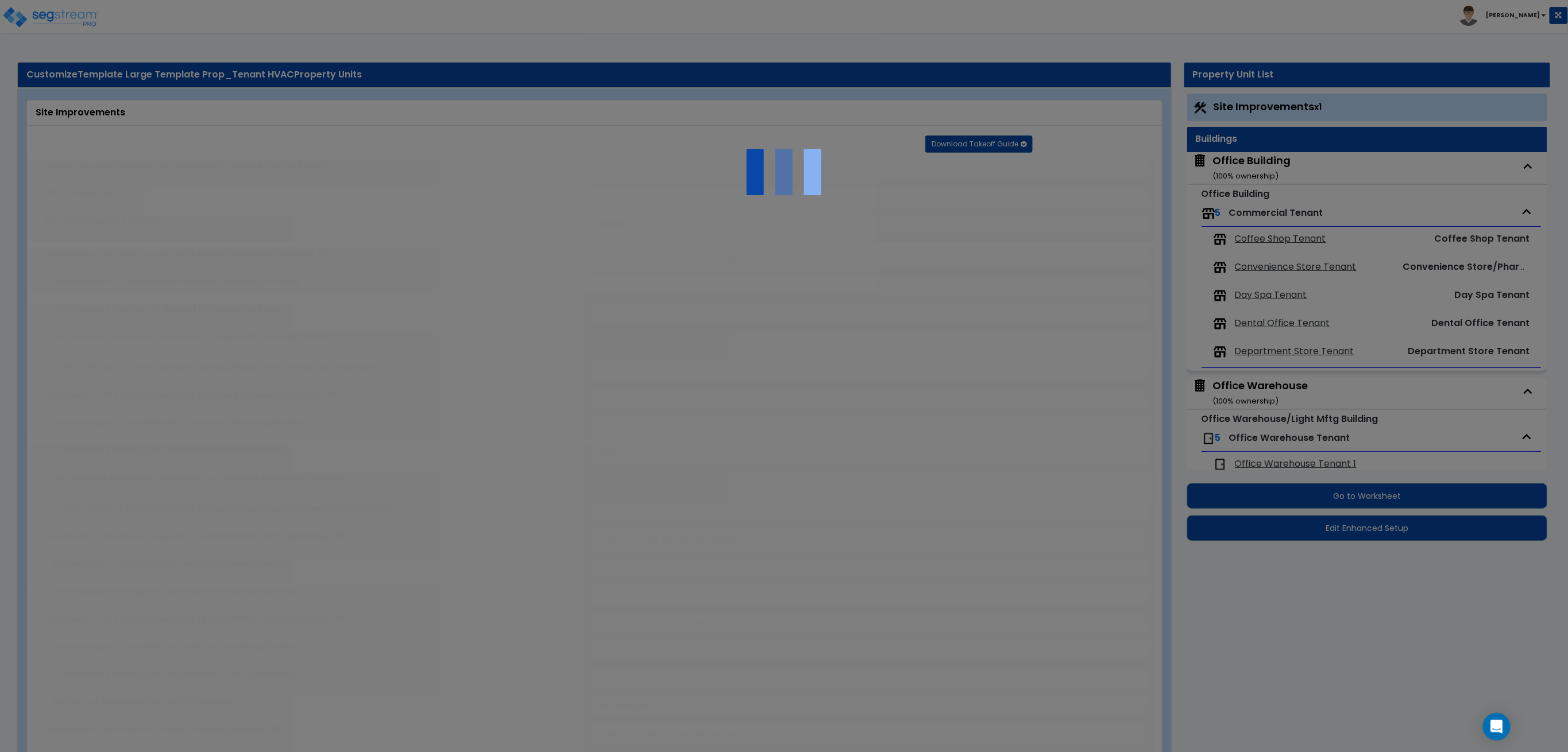
type input "5"
select select "7"
type input "5"
select select "3"
type input "5"
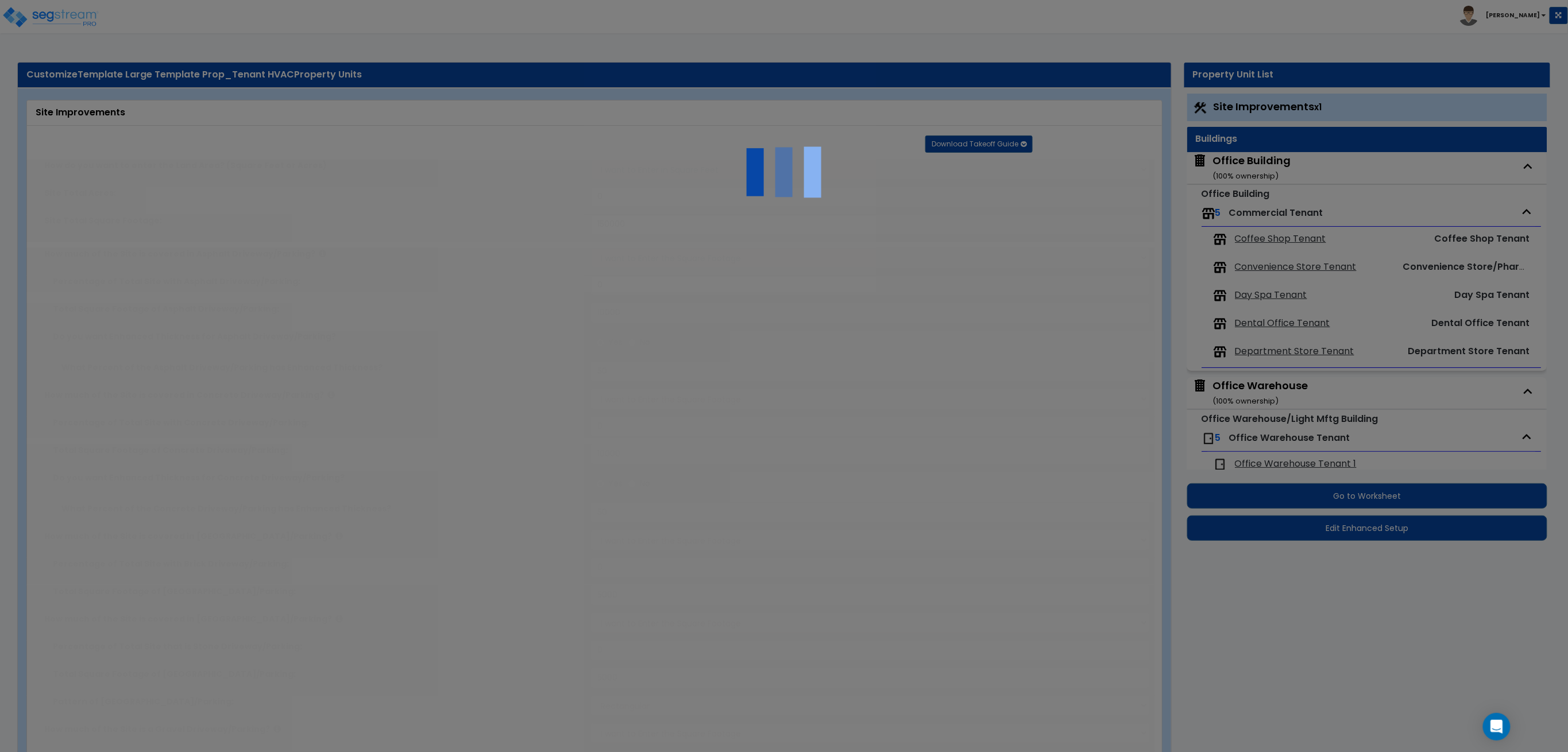
radio input "true"
type input "150"
radio input "true"
type input "150"
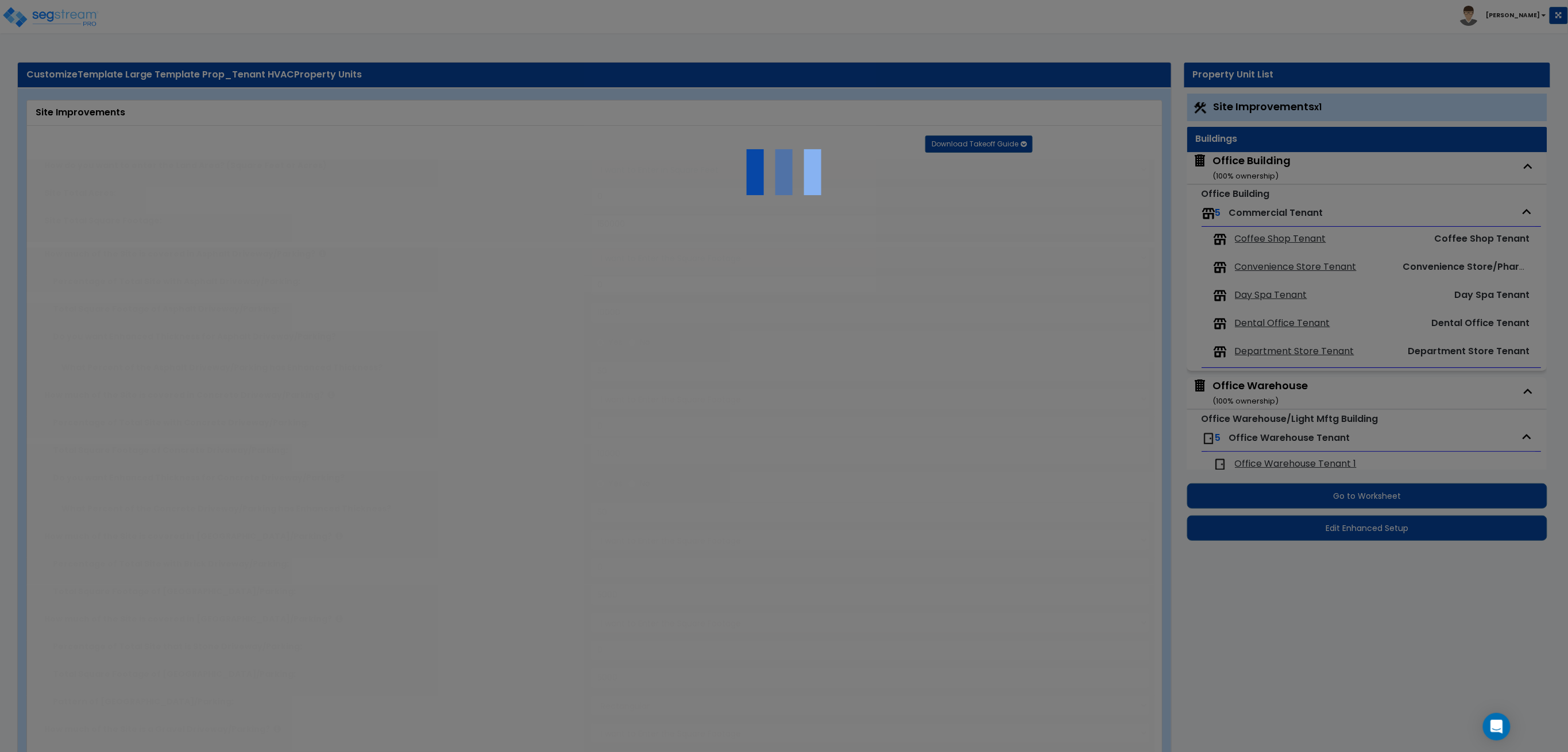
radio input "true"
type input "150"
radio input "true"
type input "150"
radio input "true"
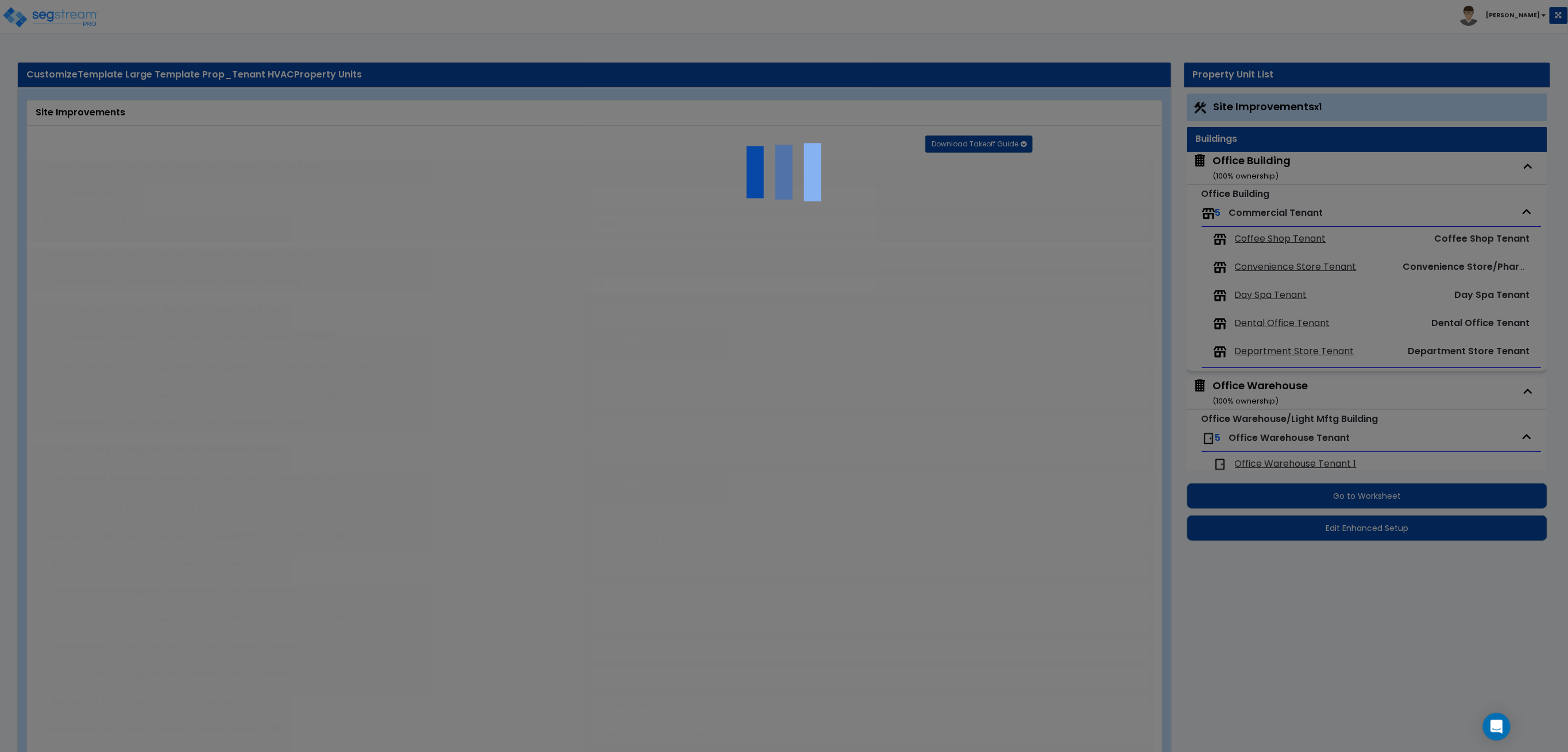
type input "150"
radio input "true"
type input "150"
radio input "true"
select select "2"
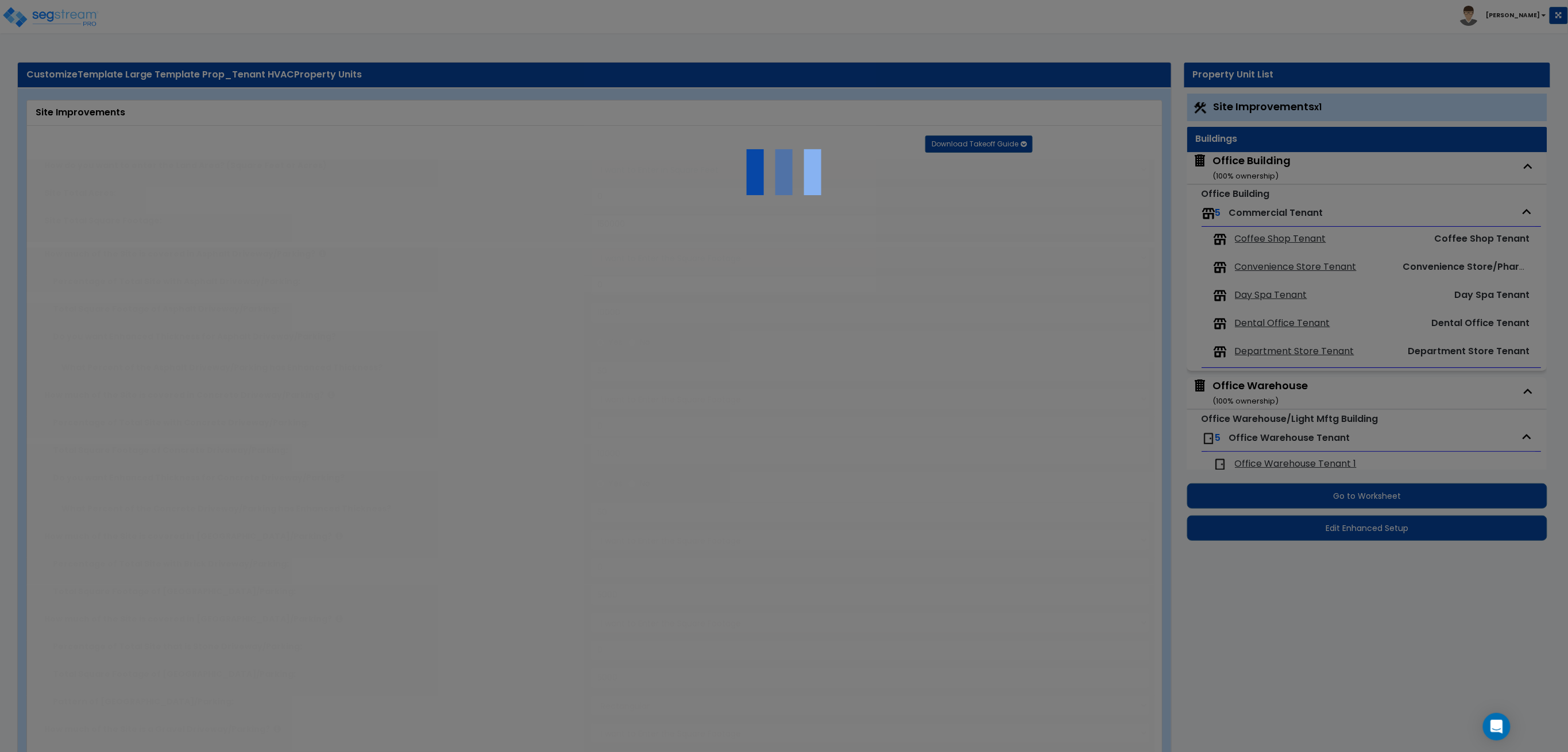
type input "50"
radio input "true"
type input "1"
select select "3"
radio input "true"
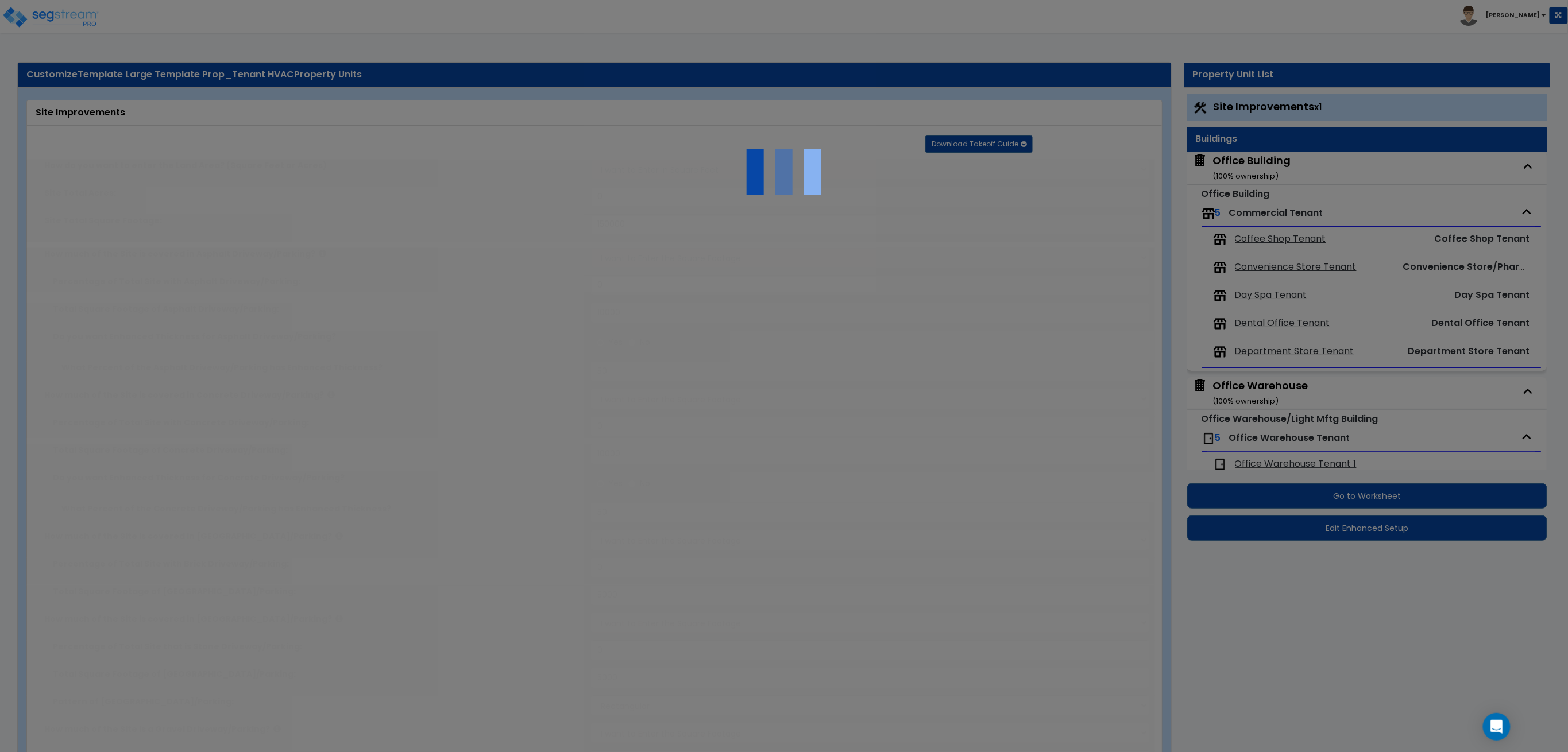
select select "3"
select select "1"
radio input "true"
type input "5"
radio input "true"
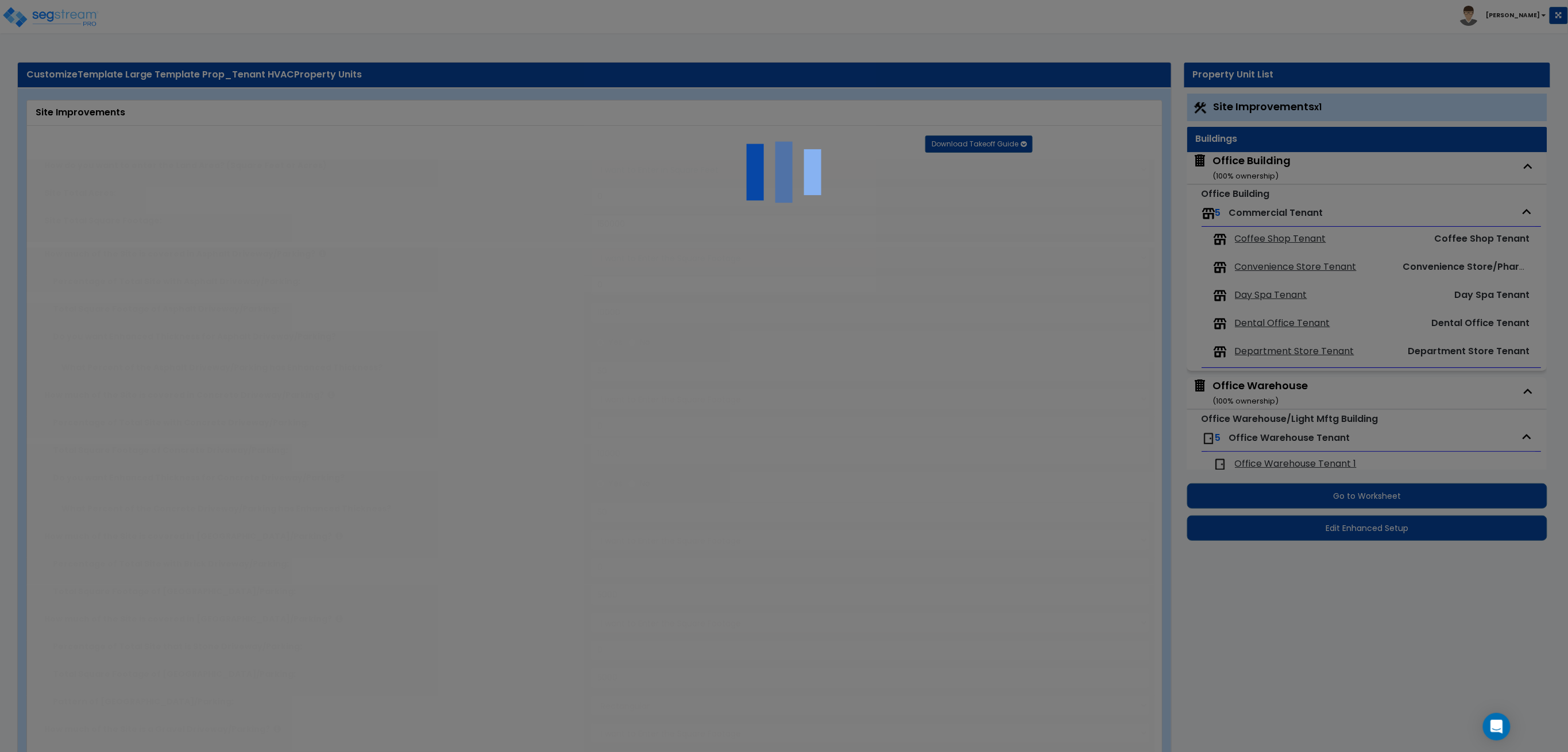
type input "10"
radio input "true"
type input "1"
type input "500"
type input "10"
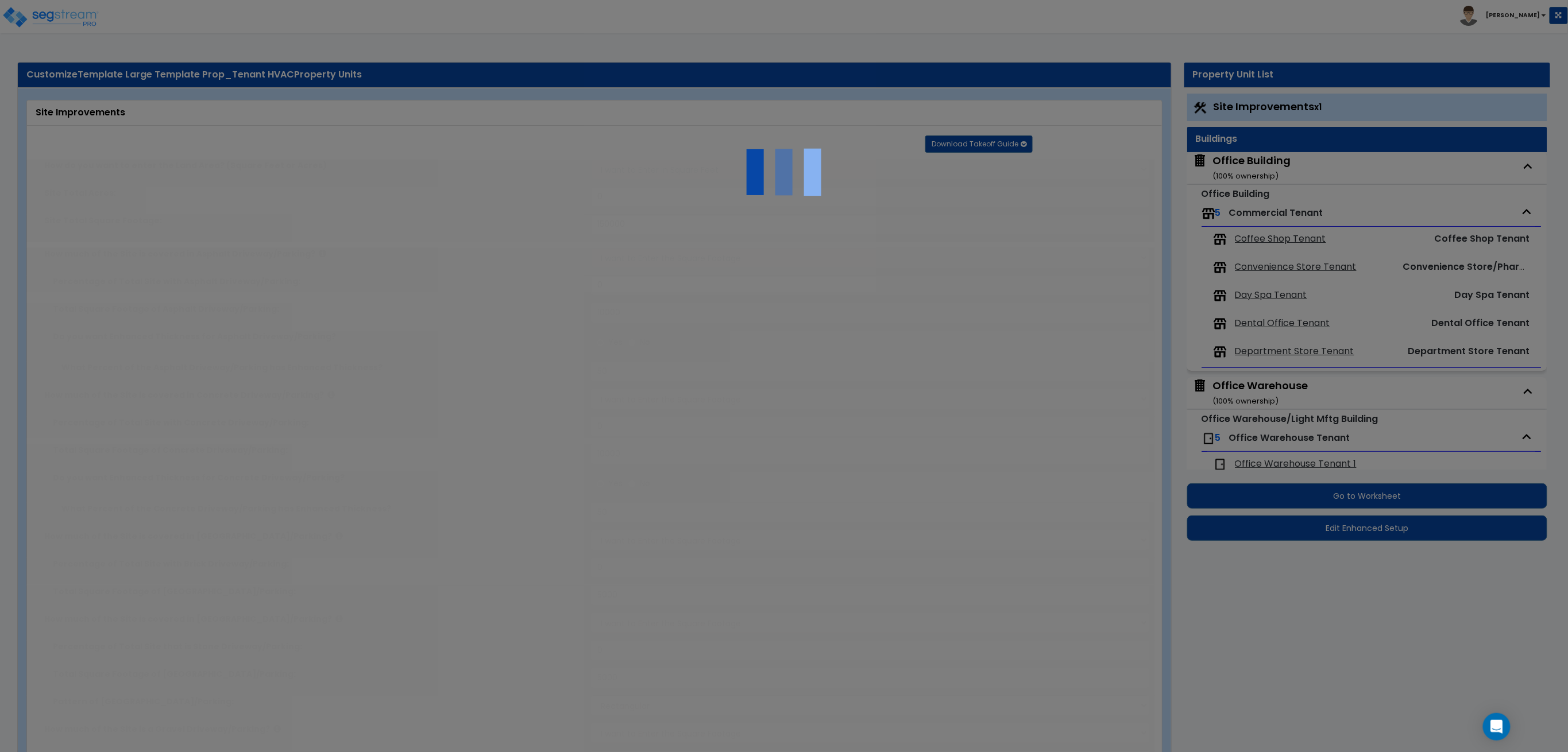
select select "1"
select select "2"
radio input "true"
select select "2"
select select "1"
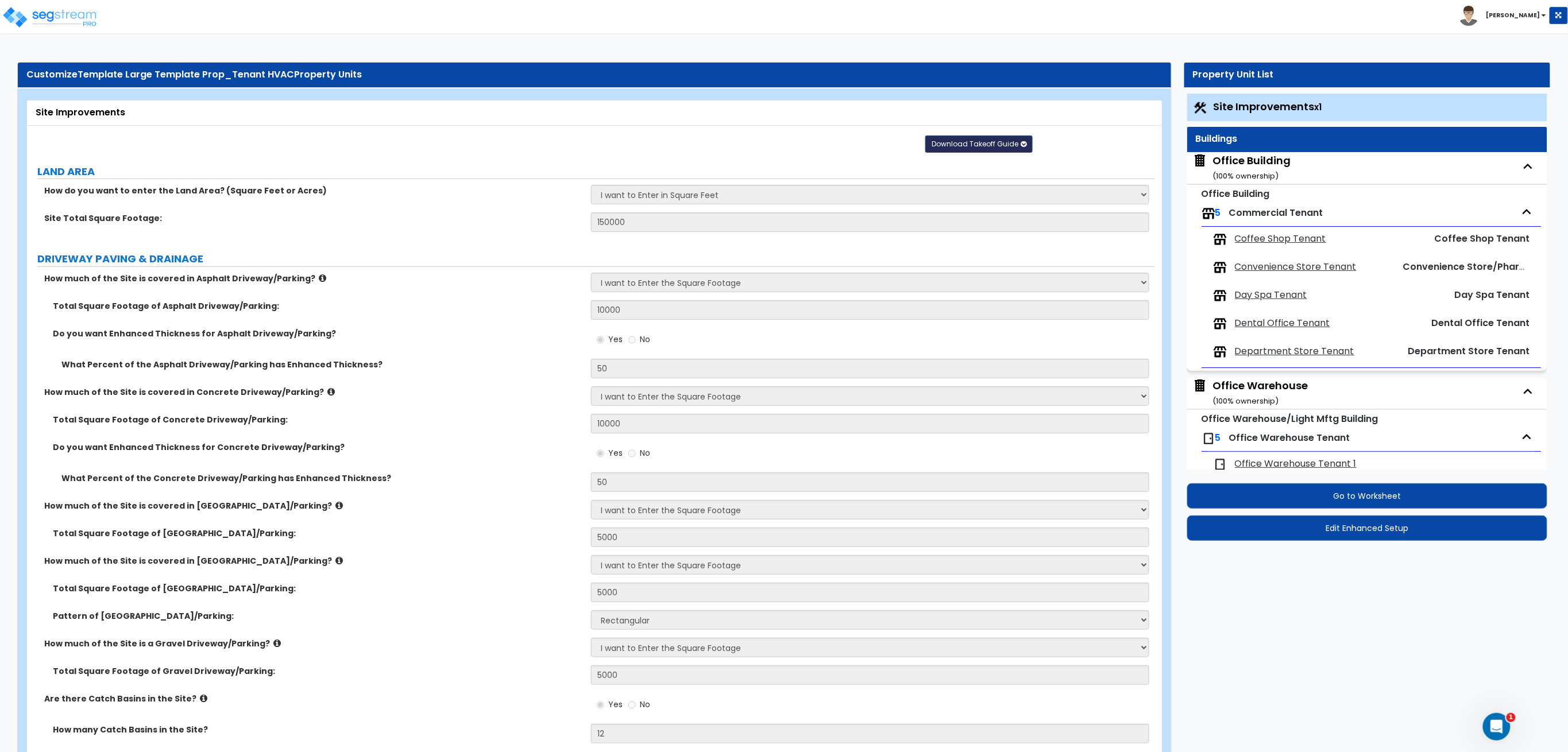
click at [969, 148] on span "Download Takeoff Guide" at bounding box center [975, 144] width 87 height 10
click at [995, 203] on link "Download for the complete property (.xlsx)" at bounding box center [979, 199] width 155 height 28
click at [982, 147] on span "Download Takeoff Guide" at bounding box center [975, 144] width 87 height 10
click at [982, 240] on link "Download for the complete property (.zip)" at bounding box center [979, 239] width 155 height 28
